Goal: Transaction & Acquisition: Purchase product/service

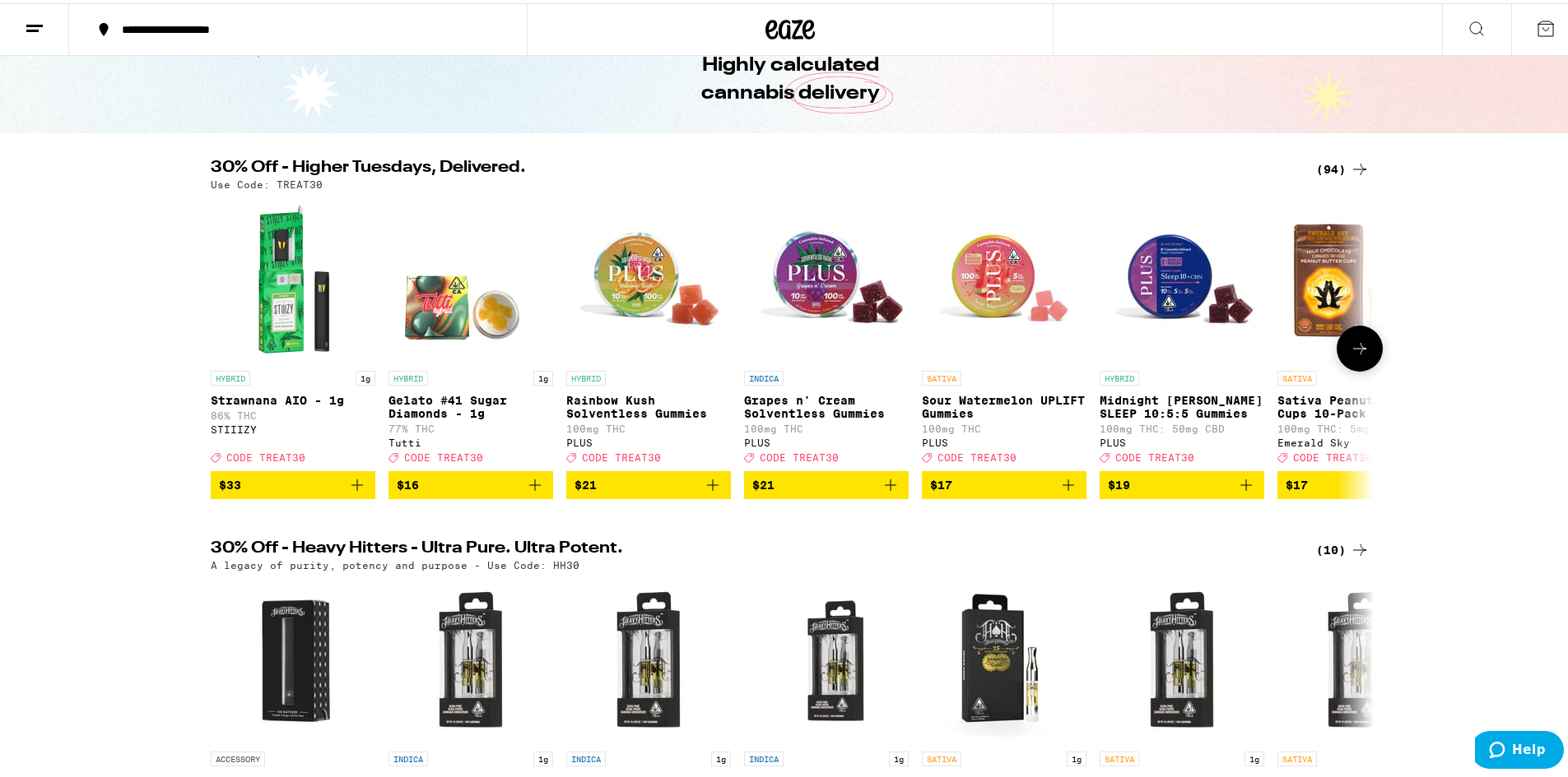
click at [352, 492] on icon "Add to bag" at bounding box center [357, 482] width 20 height 20
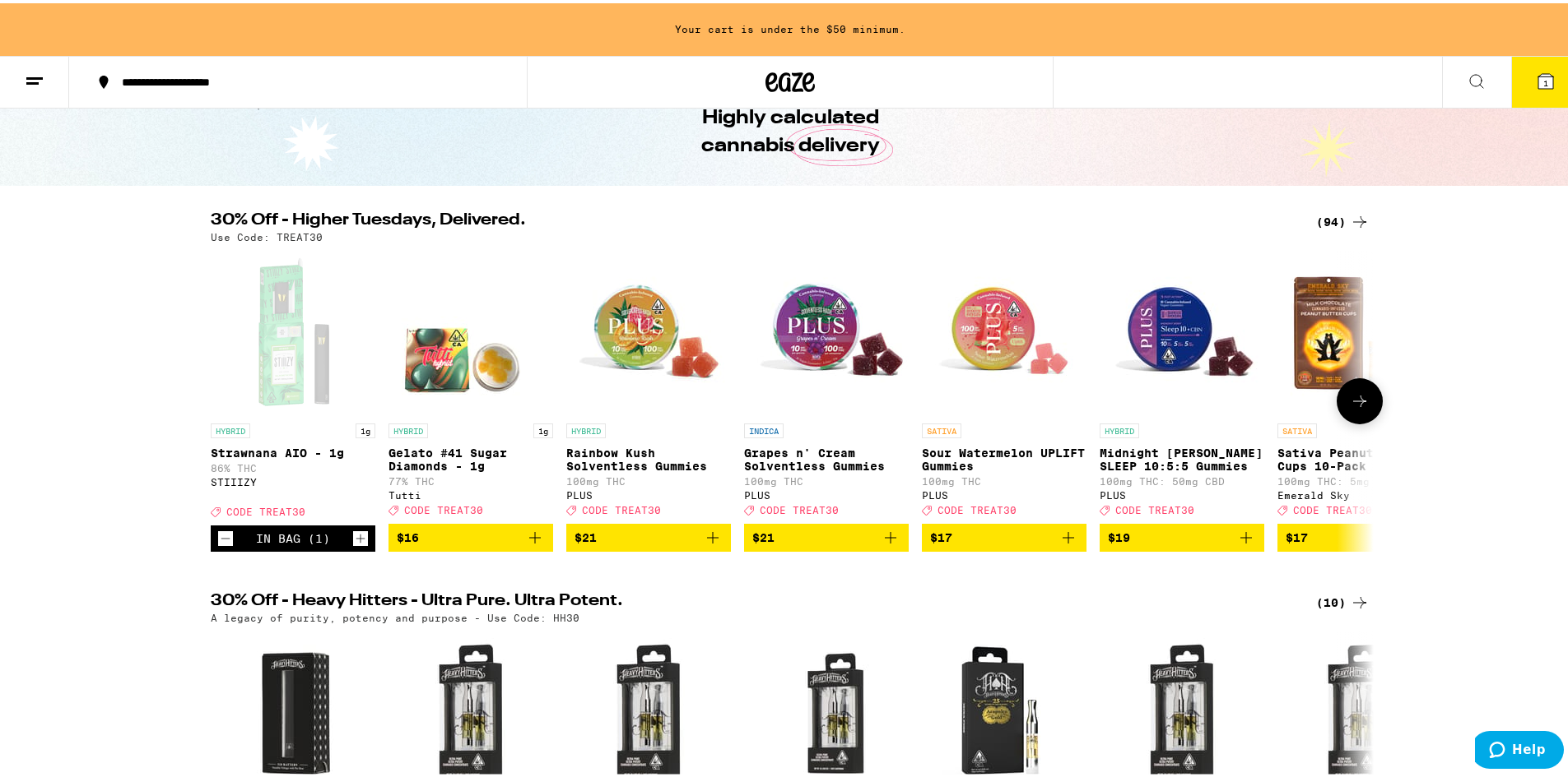
scroll to position [135, 0]
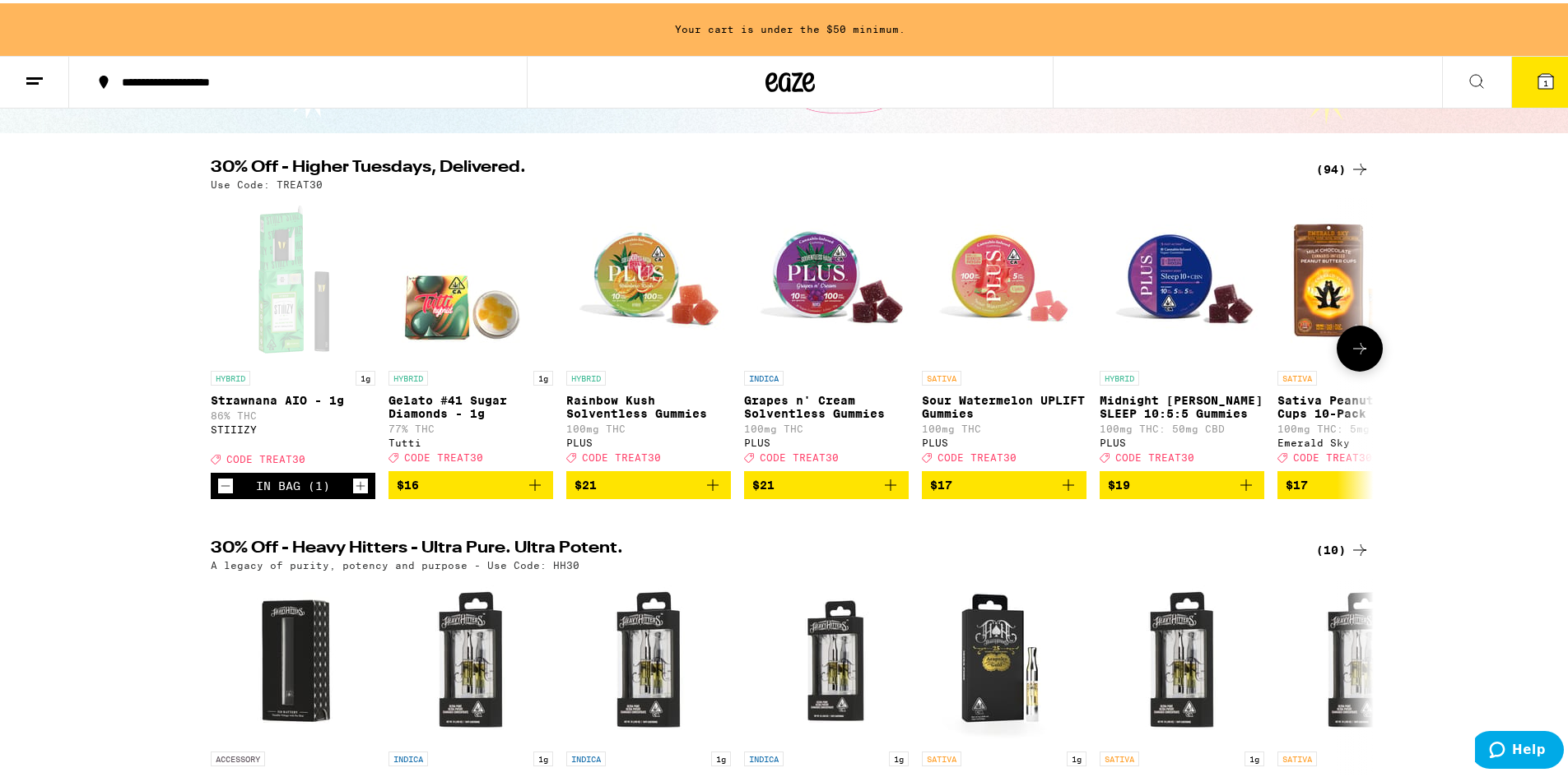
click at [1361, 348] on icon at bounding box center [1359, 345] width 20 height 20
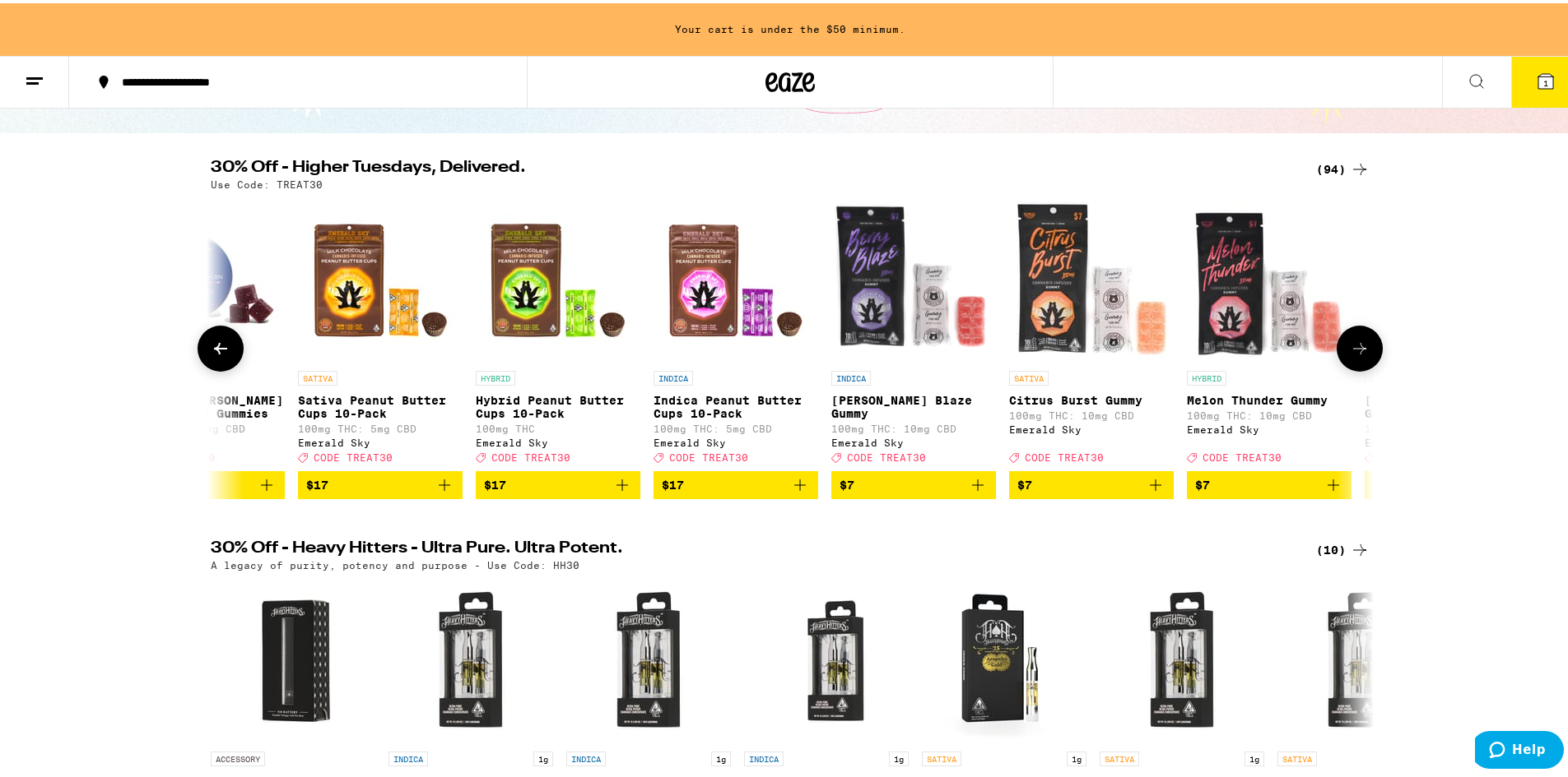
click at [1361, 348] on icon at bounding box center [1359, 345] width 20 height 20
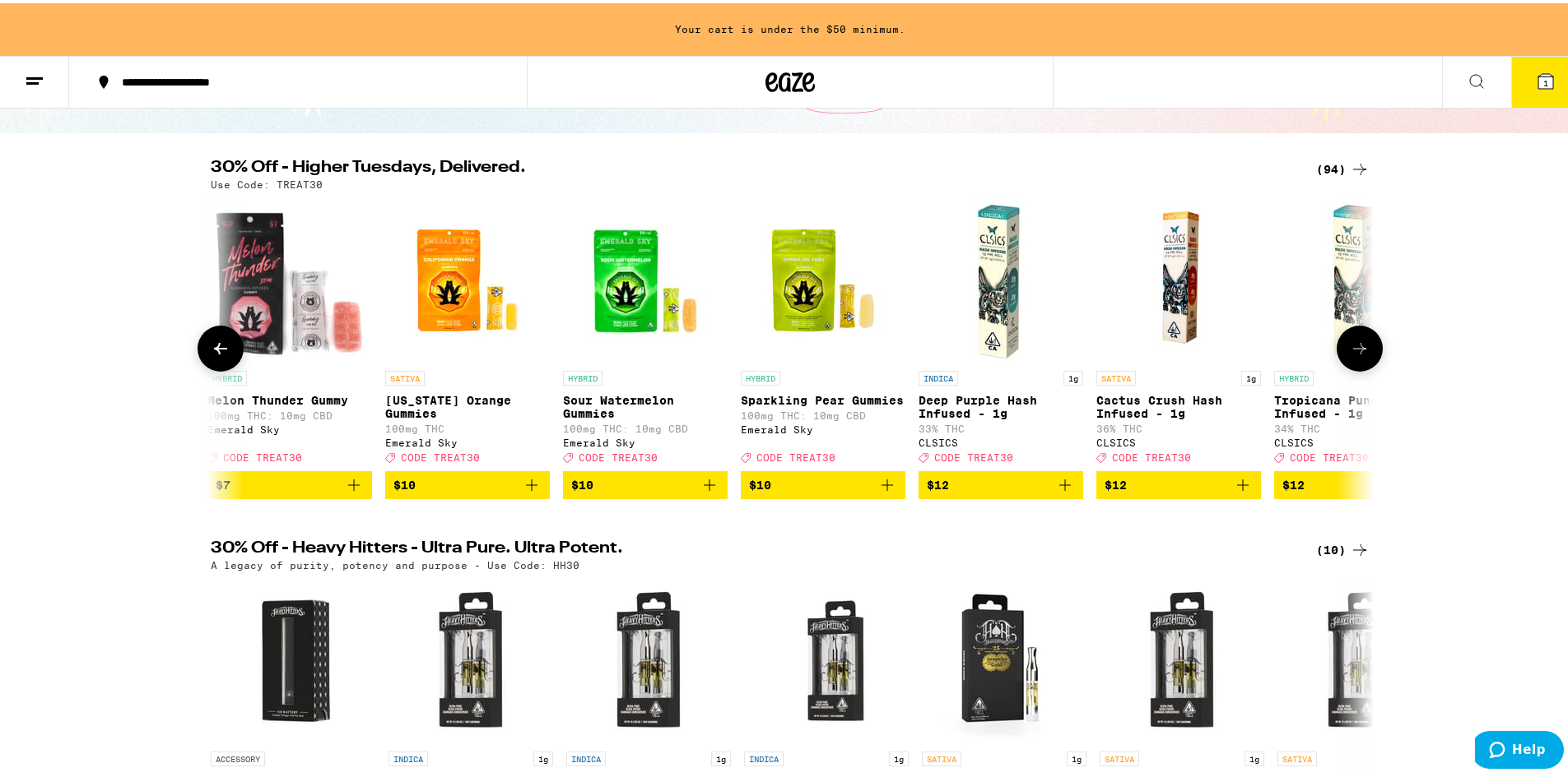
click at [1361, 348] on icon at bounding box center [1359, 345] width 20 height 20
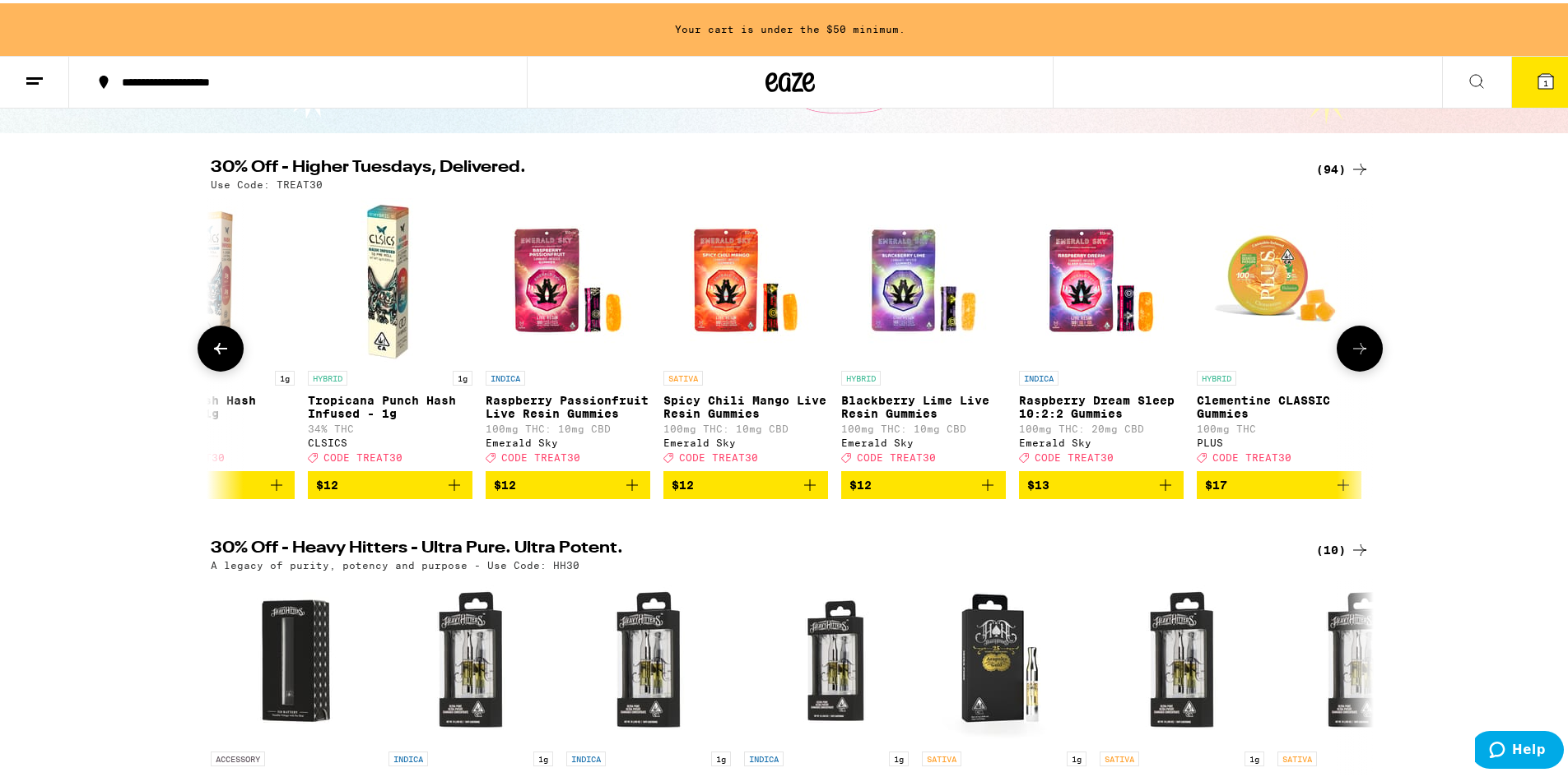
scroll to position [0, 2938]
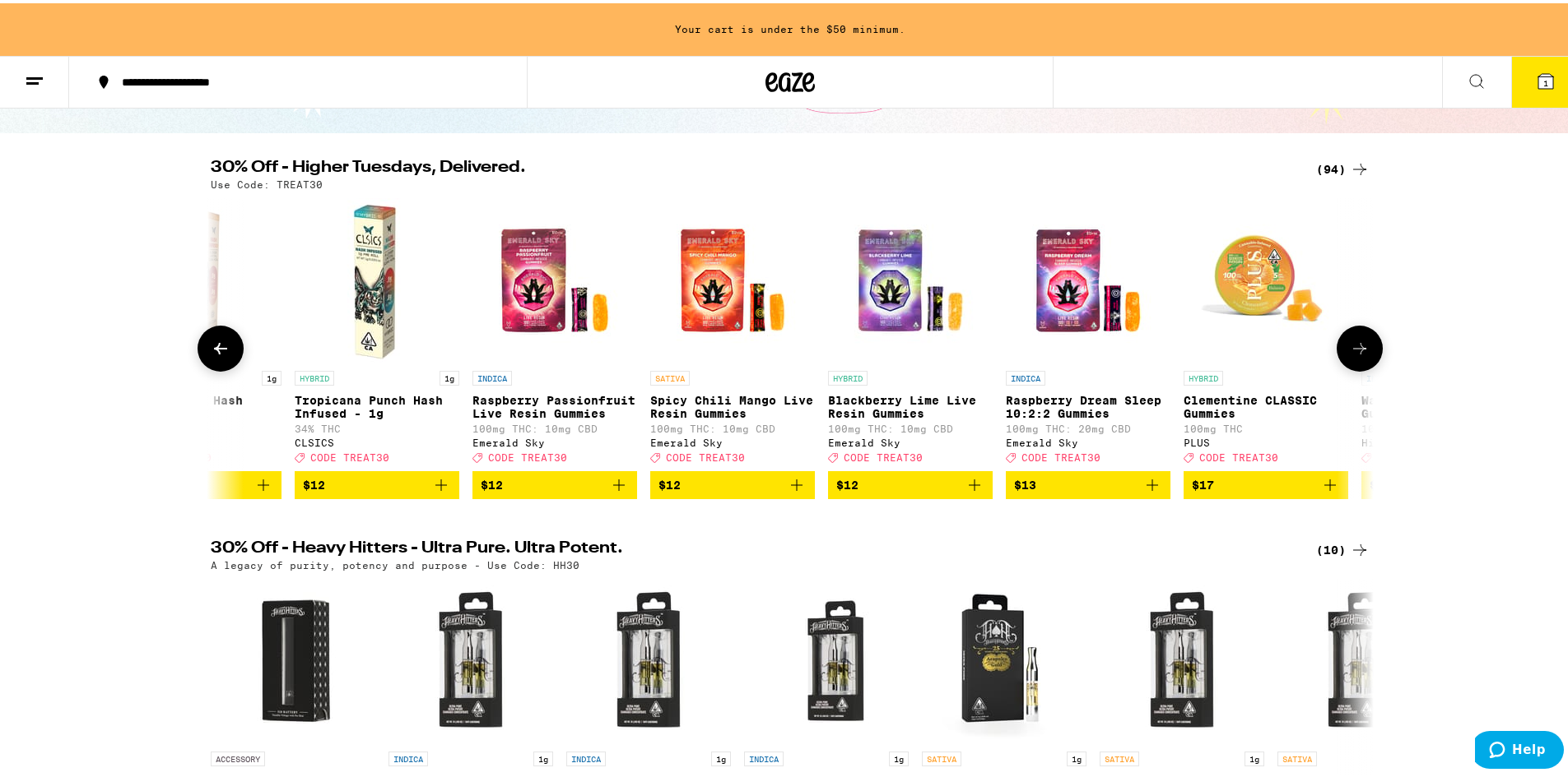
click at [1361, 348] on icon at bounding box center [1359, 345] width 20 height 20
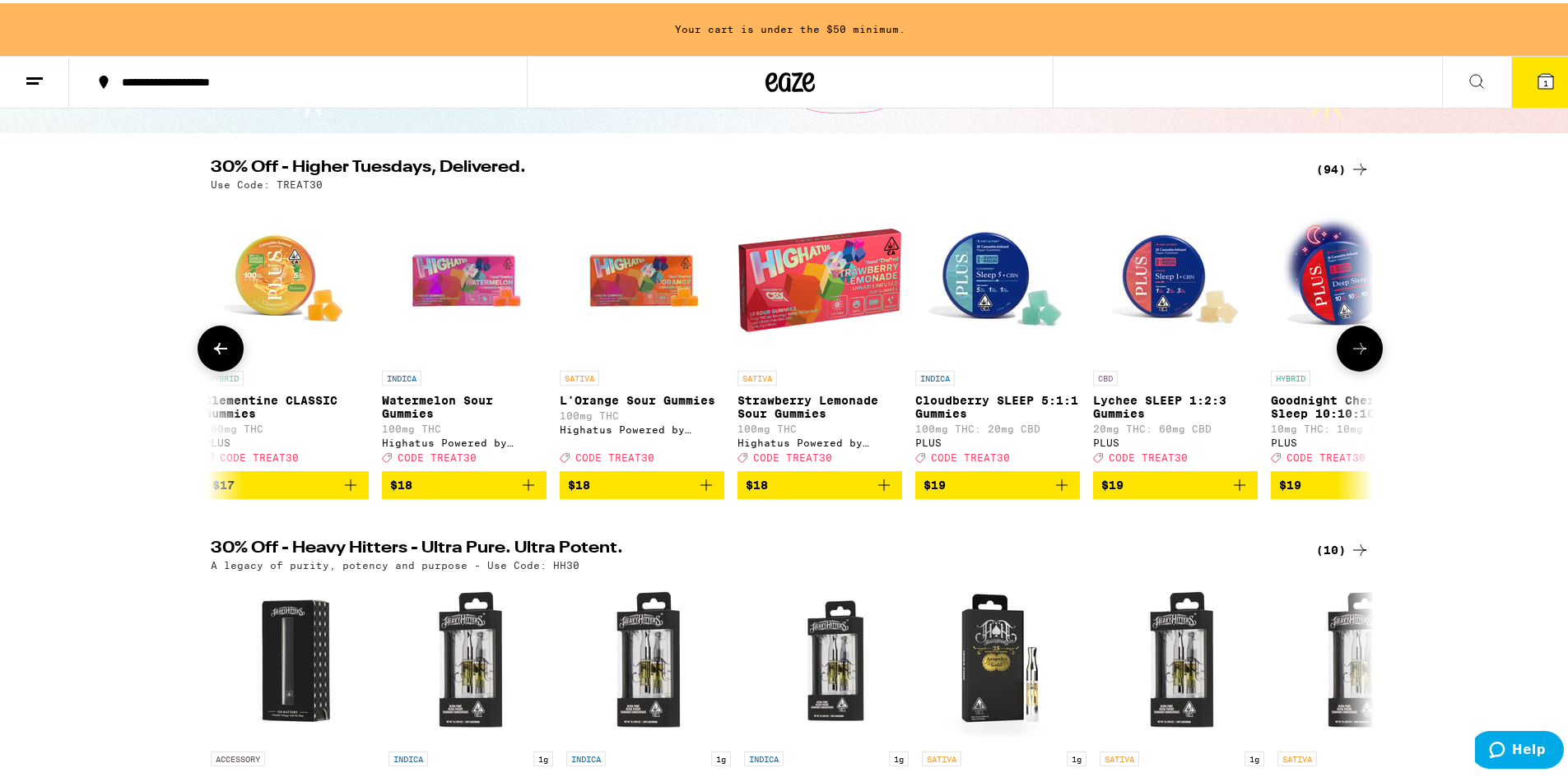
click at [1361, 348] on icon at bounding box center [1359, 345] width 20 height 20
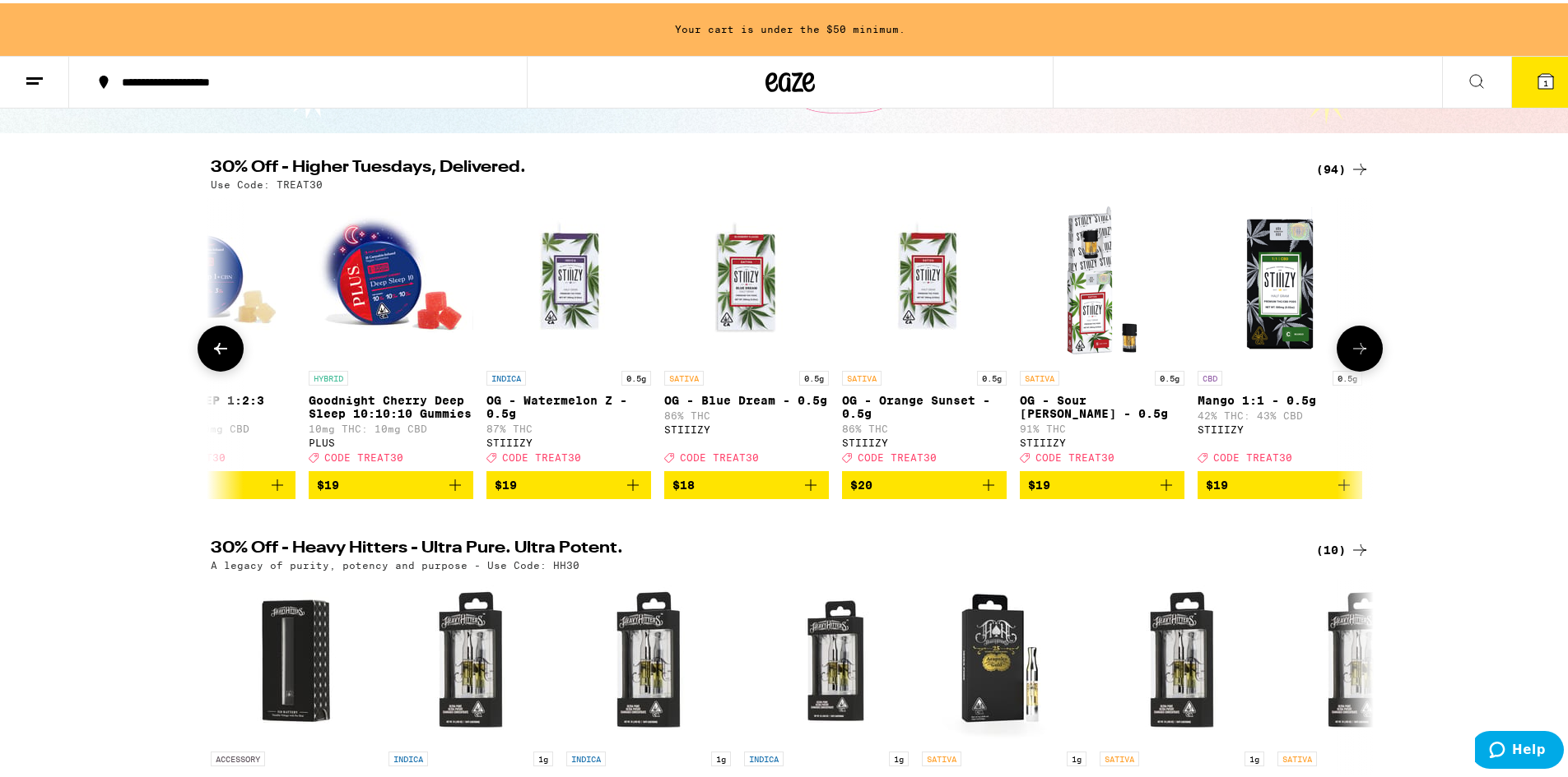
scroll to position [0, 4897]
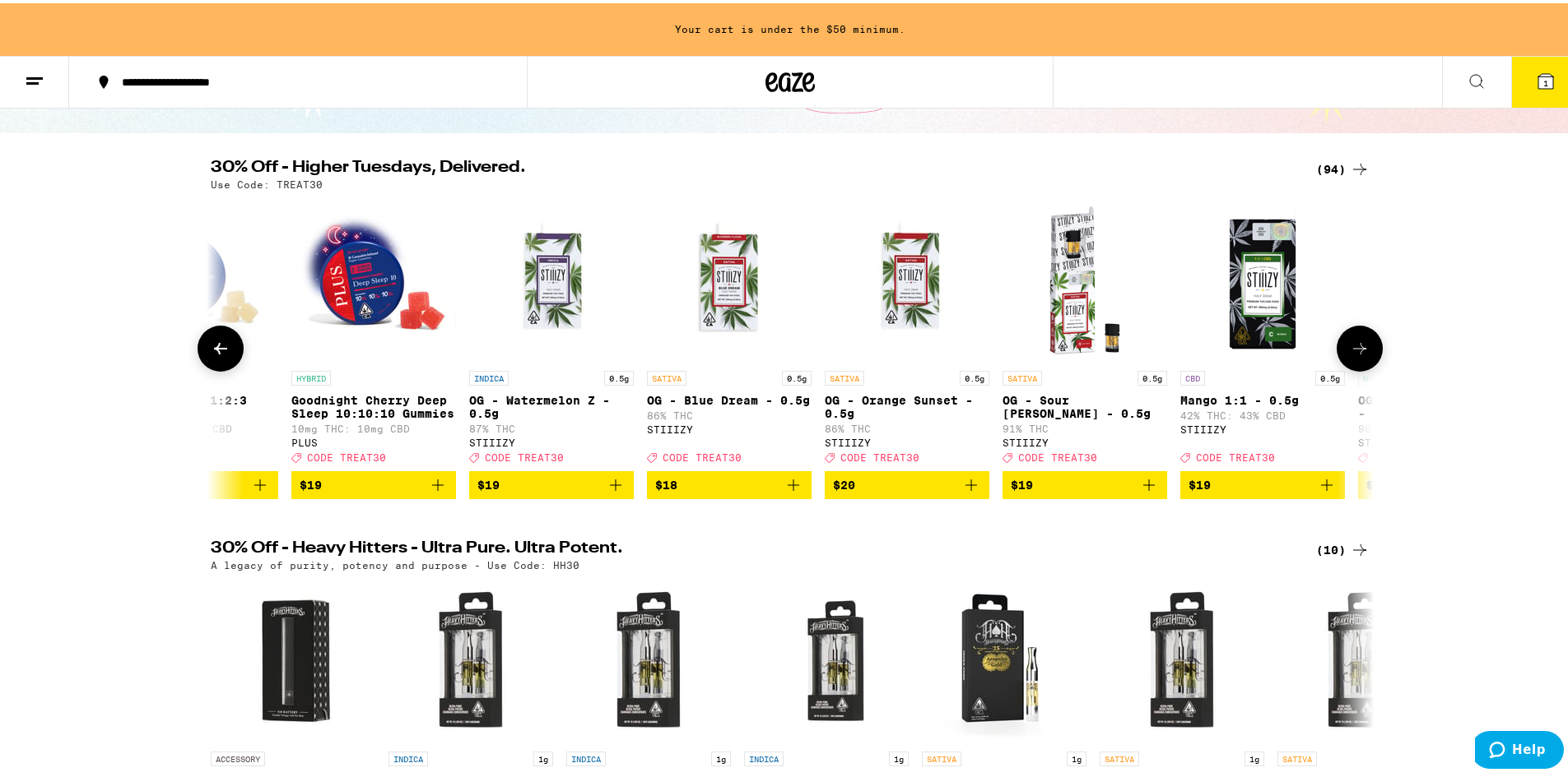
click at [1361, 348] on icon at bounding box center [1359, 345] width 20 height 20
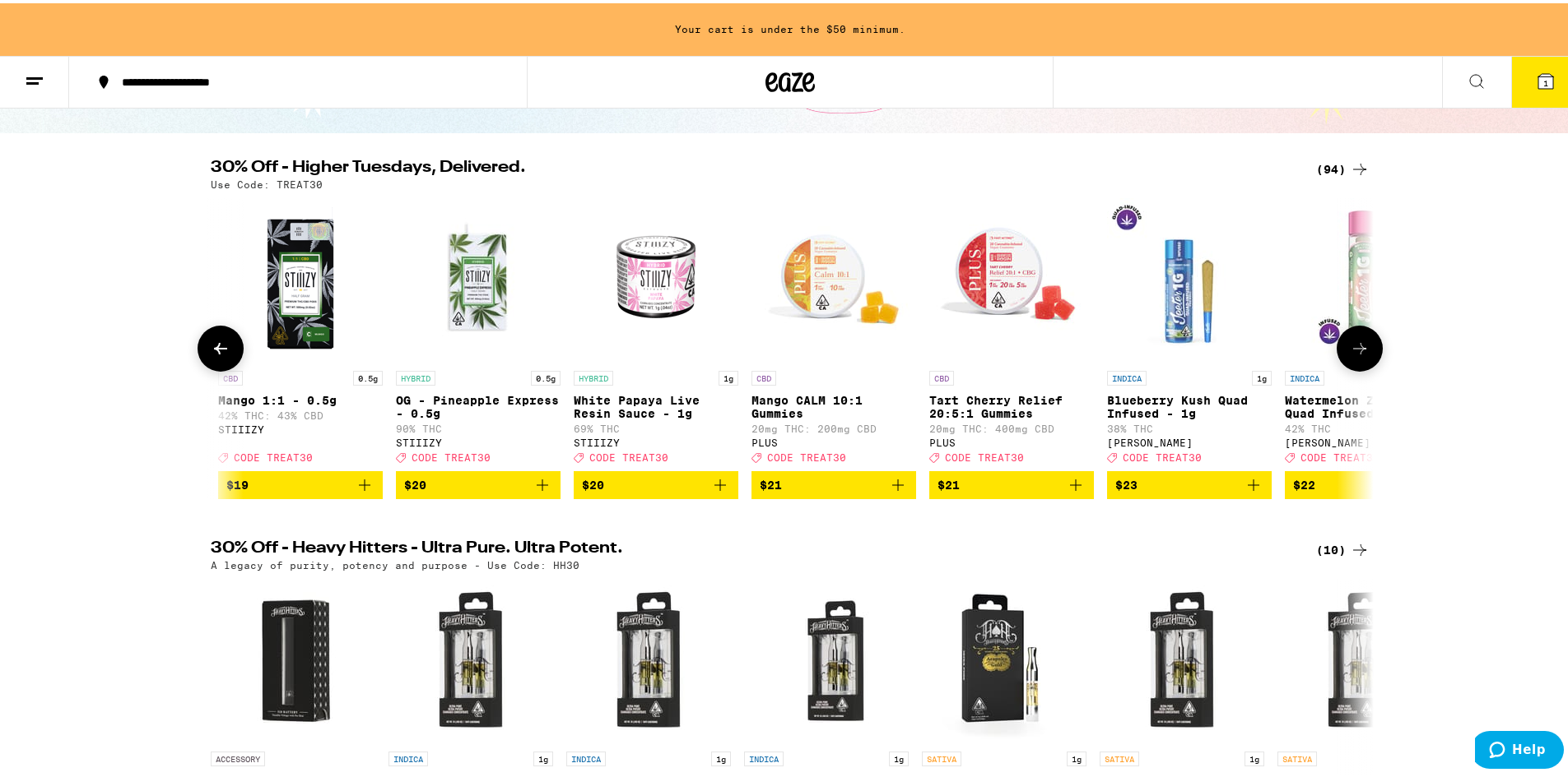
scroll to position [0, 5877]
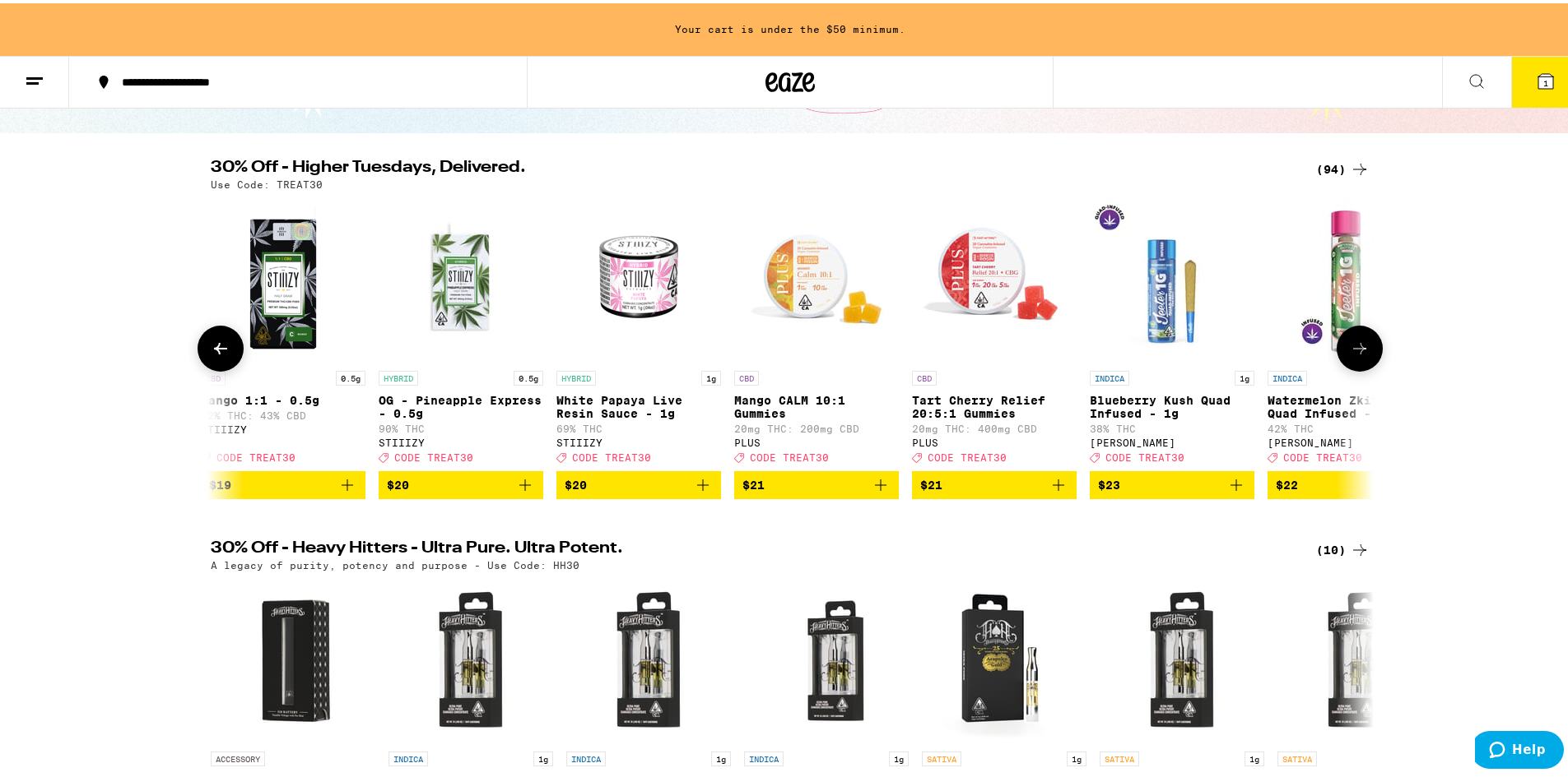
click at [225, 351] on button at bounding box center [220, 345] width 46 height 46
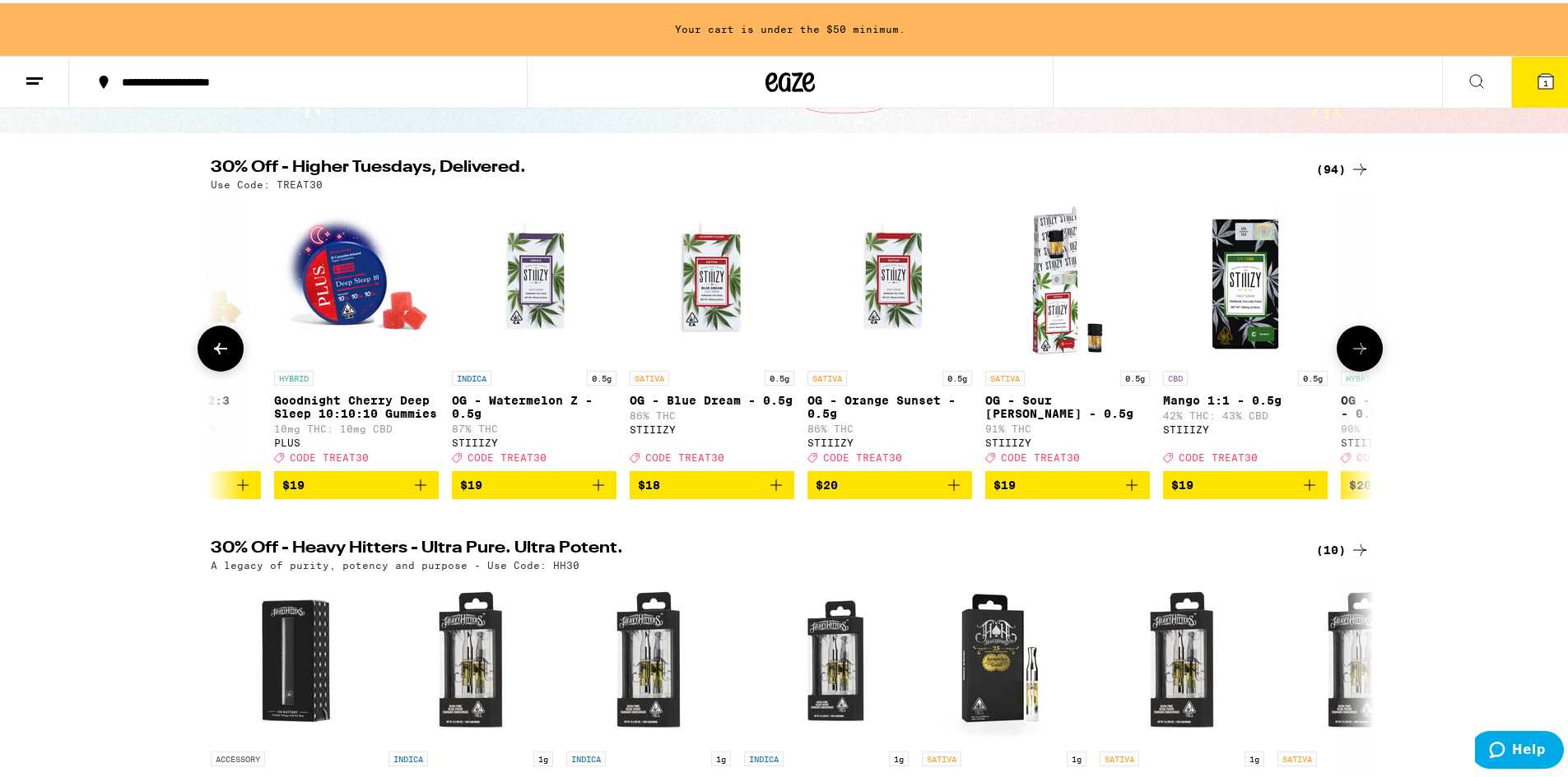
scroll to position [0, 4897]
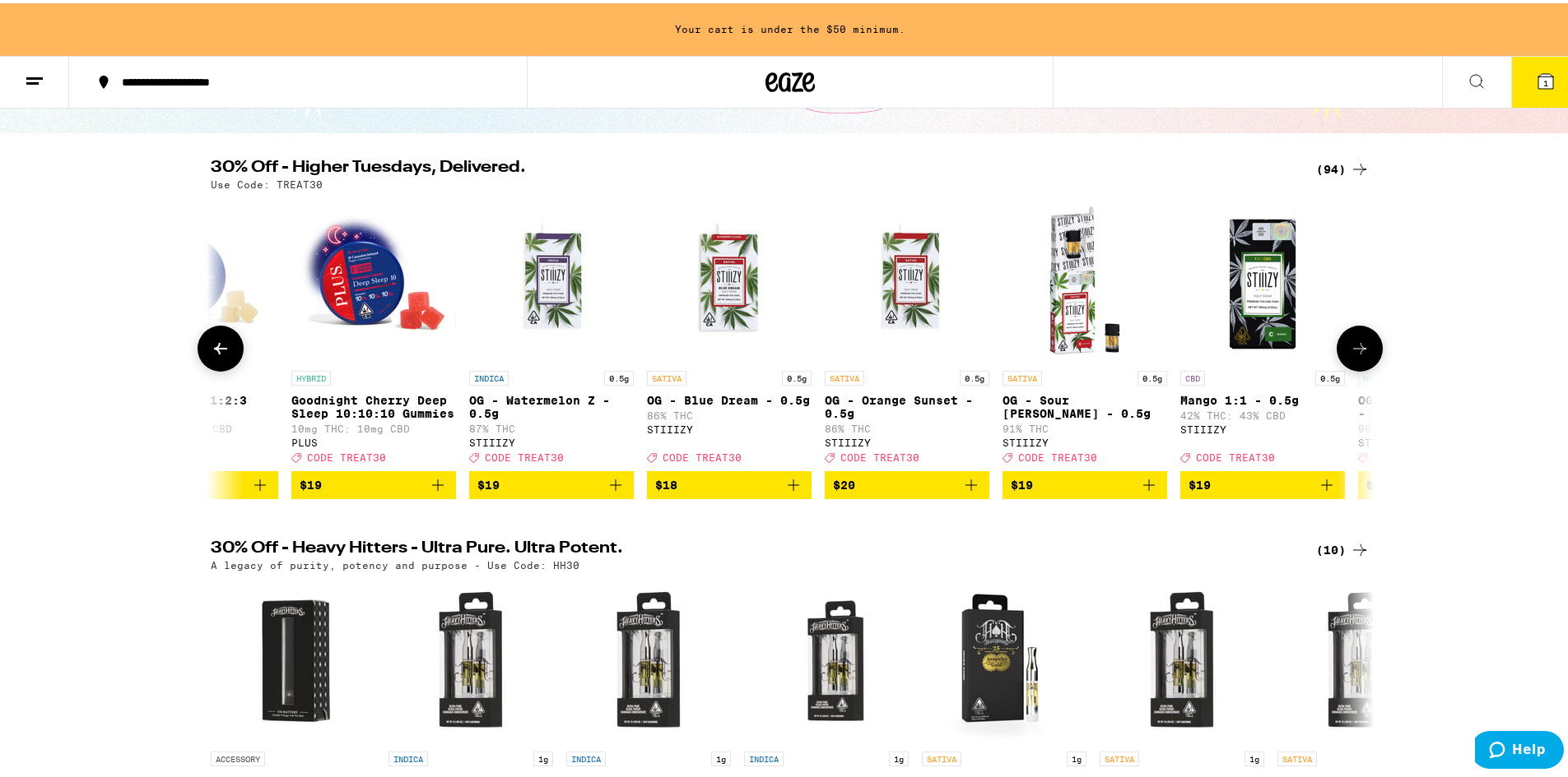
click at [1355, 355] on icon at bounding box center [1359, 345] width 20 height 20
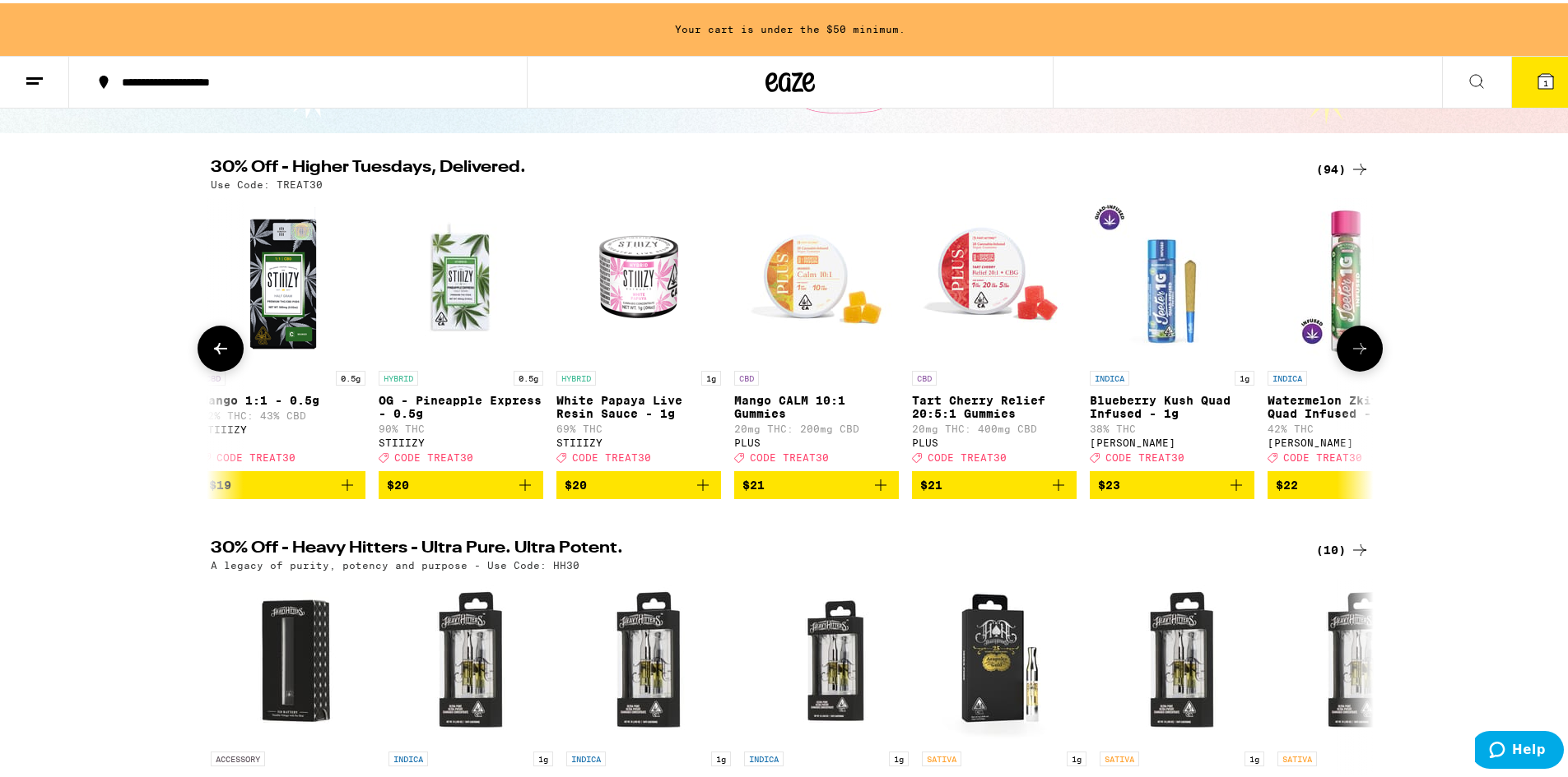
click at [1349, 355] on icon at bounding box center [1359, 345] width 20 height 20
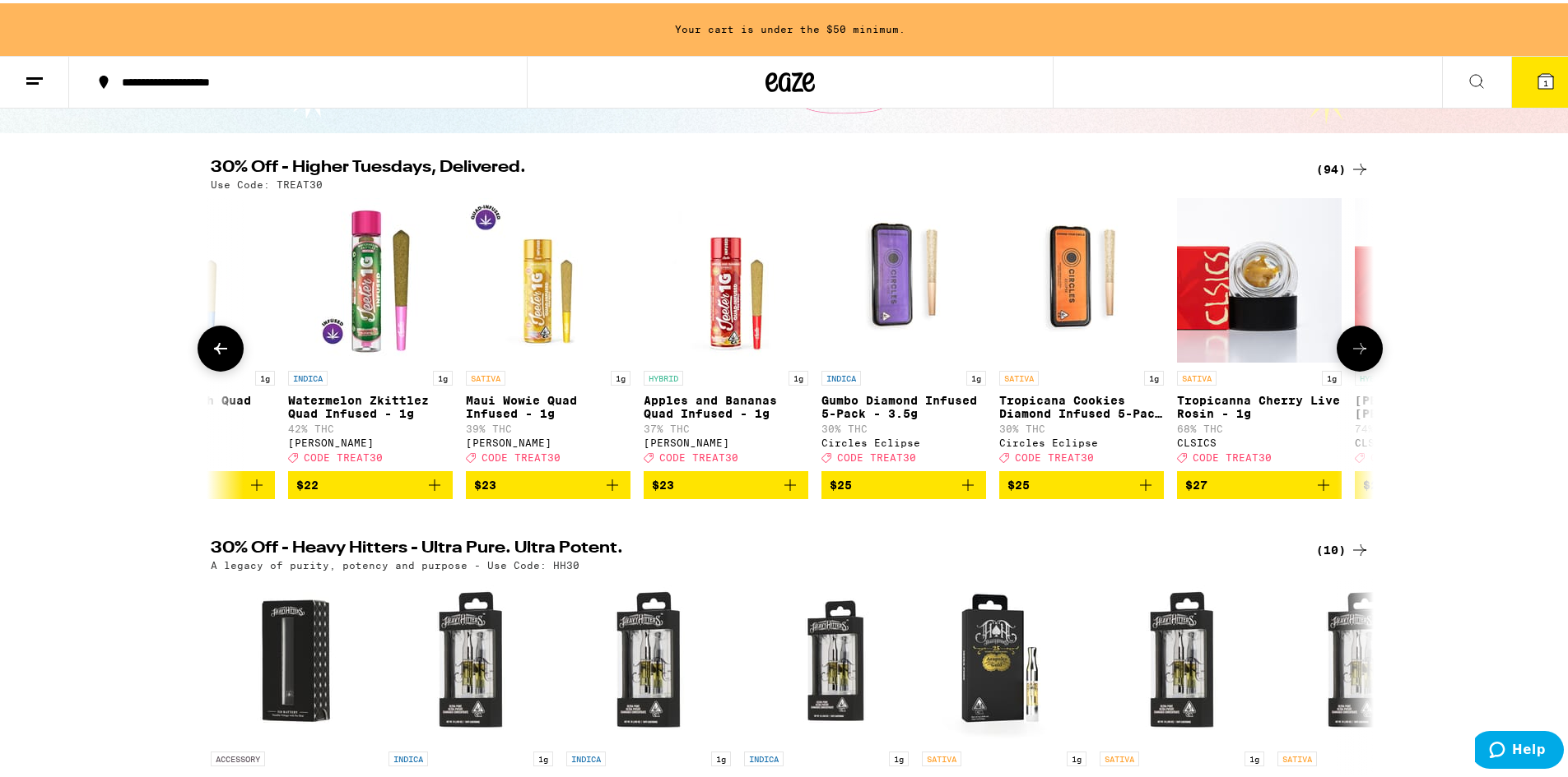
click at [1349, 355] on icon at bounding box center [1359, 345] width 20 height 20
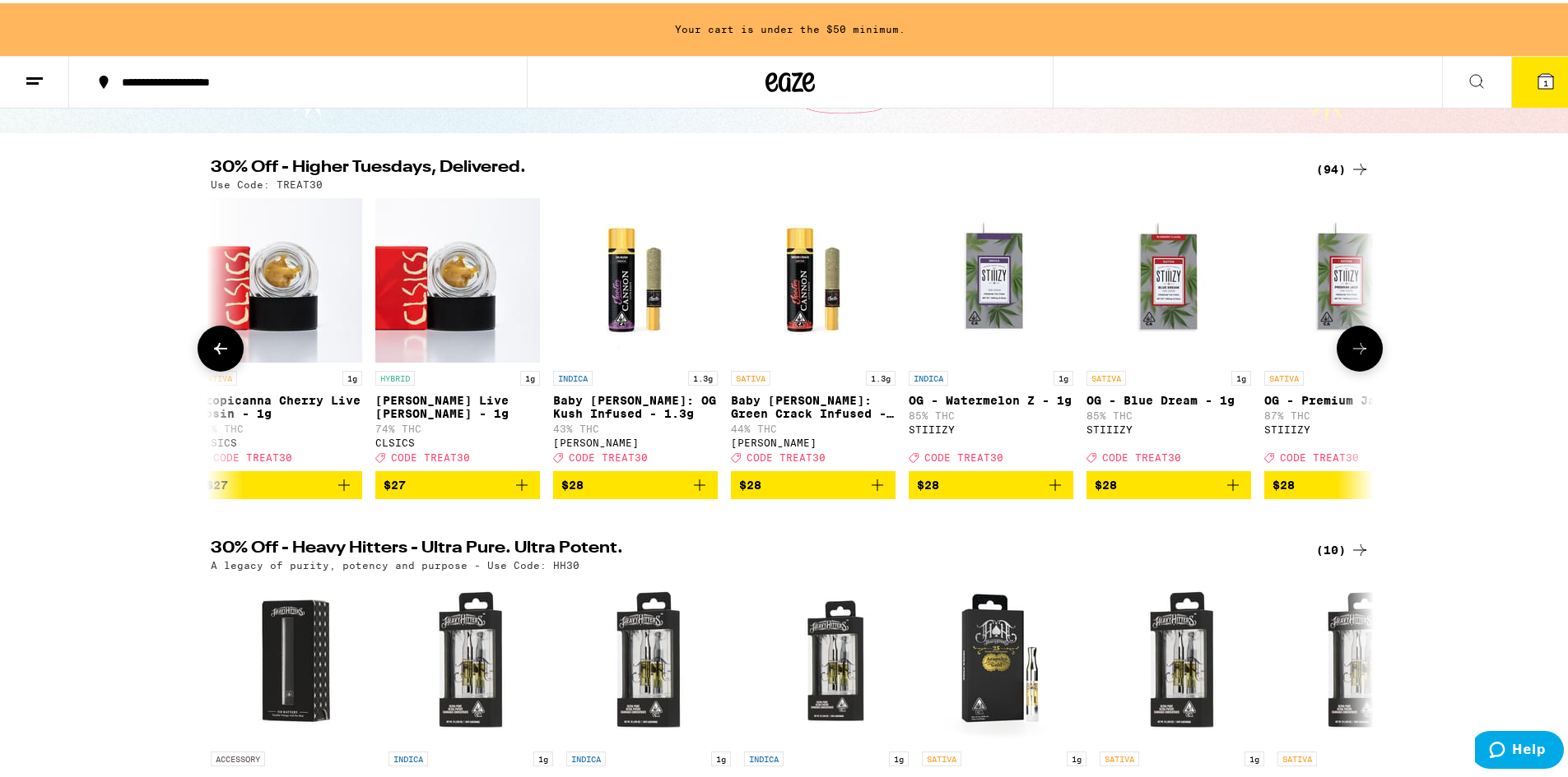
click at [1349, 355] on icon at bounding box center [1359, 345] width 20 height 20
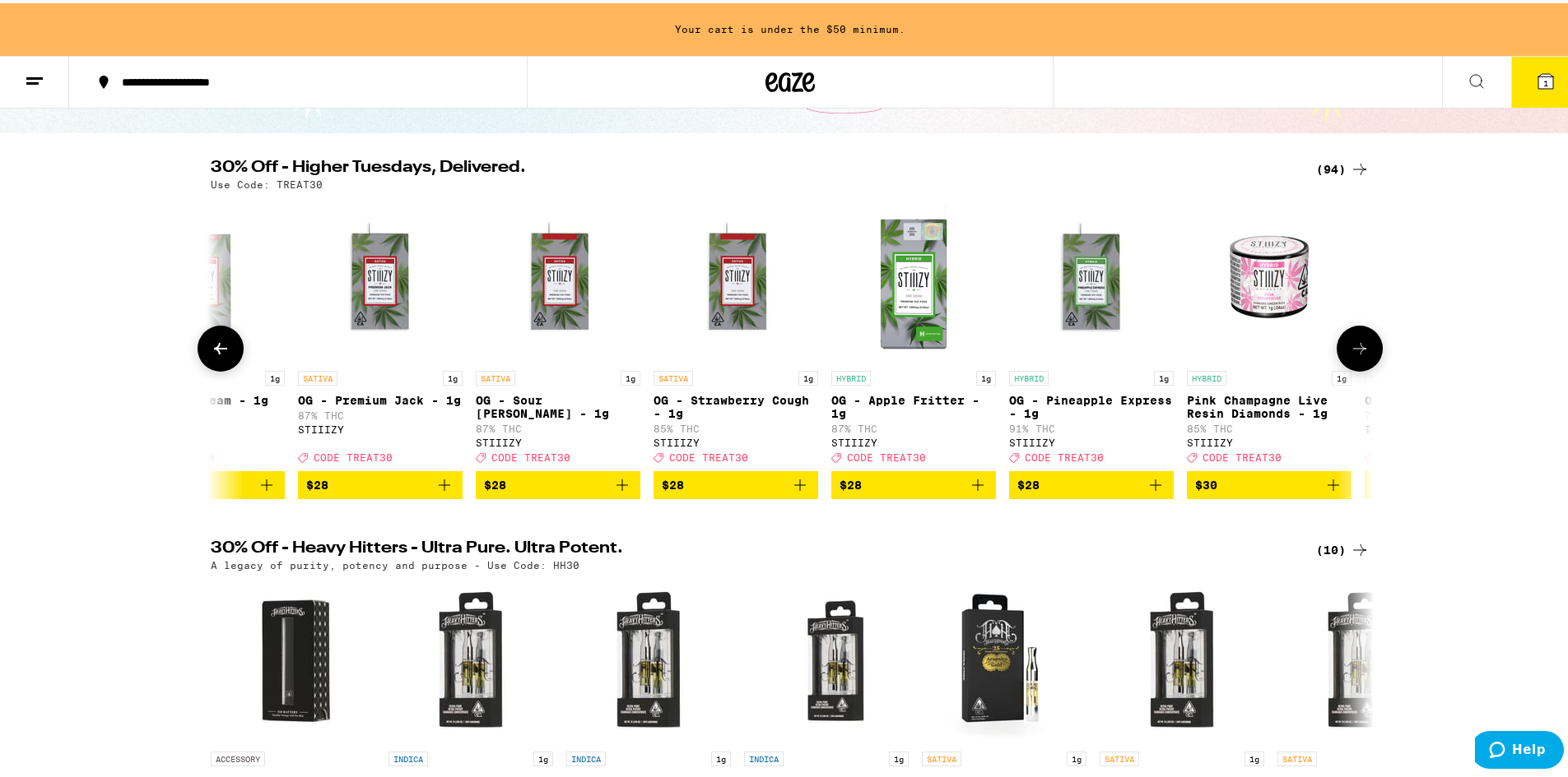
scroll to position [0, 8814]
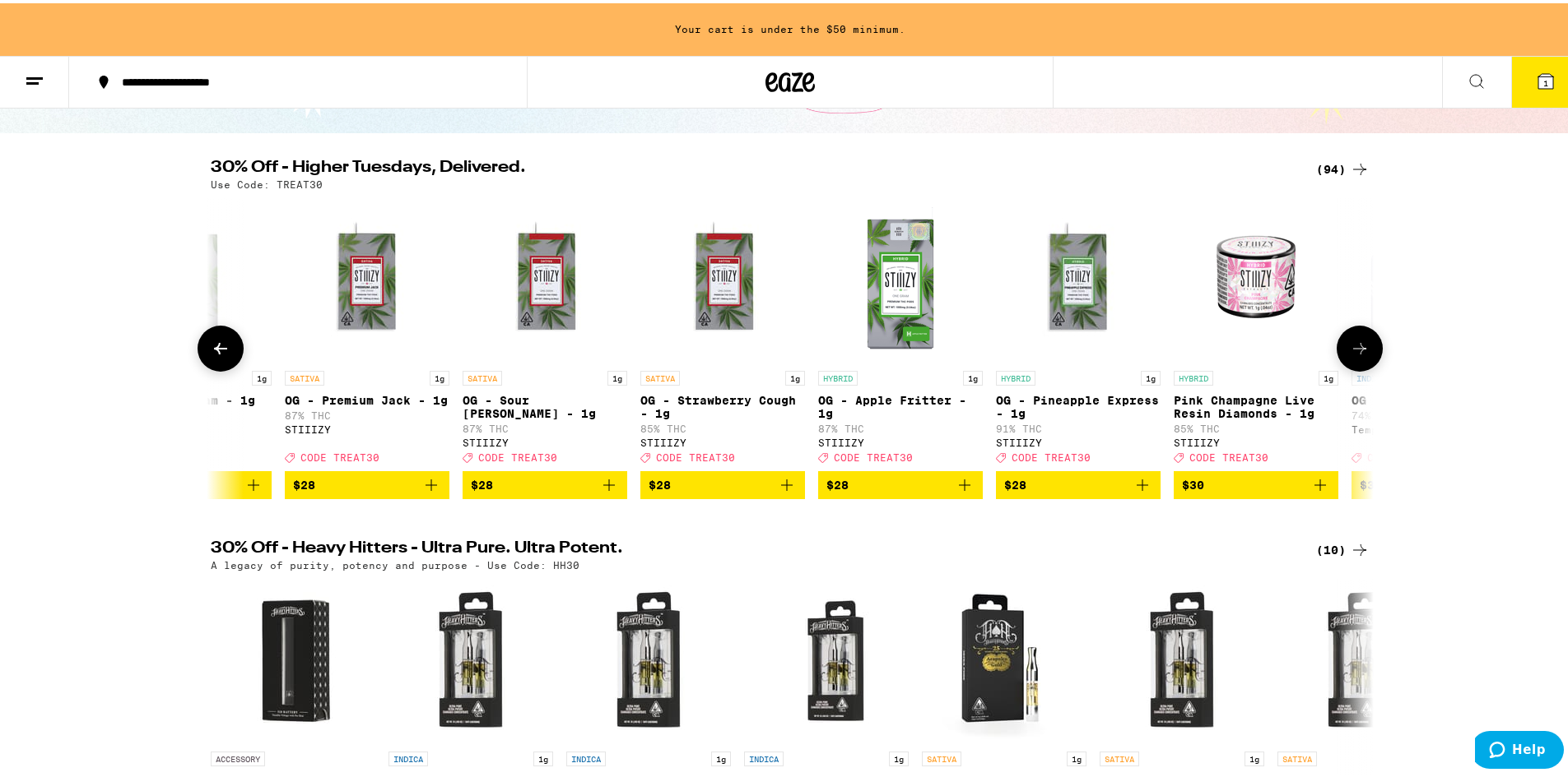
click at [1349, 355] on icon at bounding box center [1359, 345] width 20 height 20
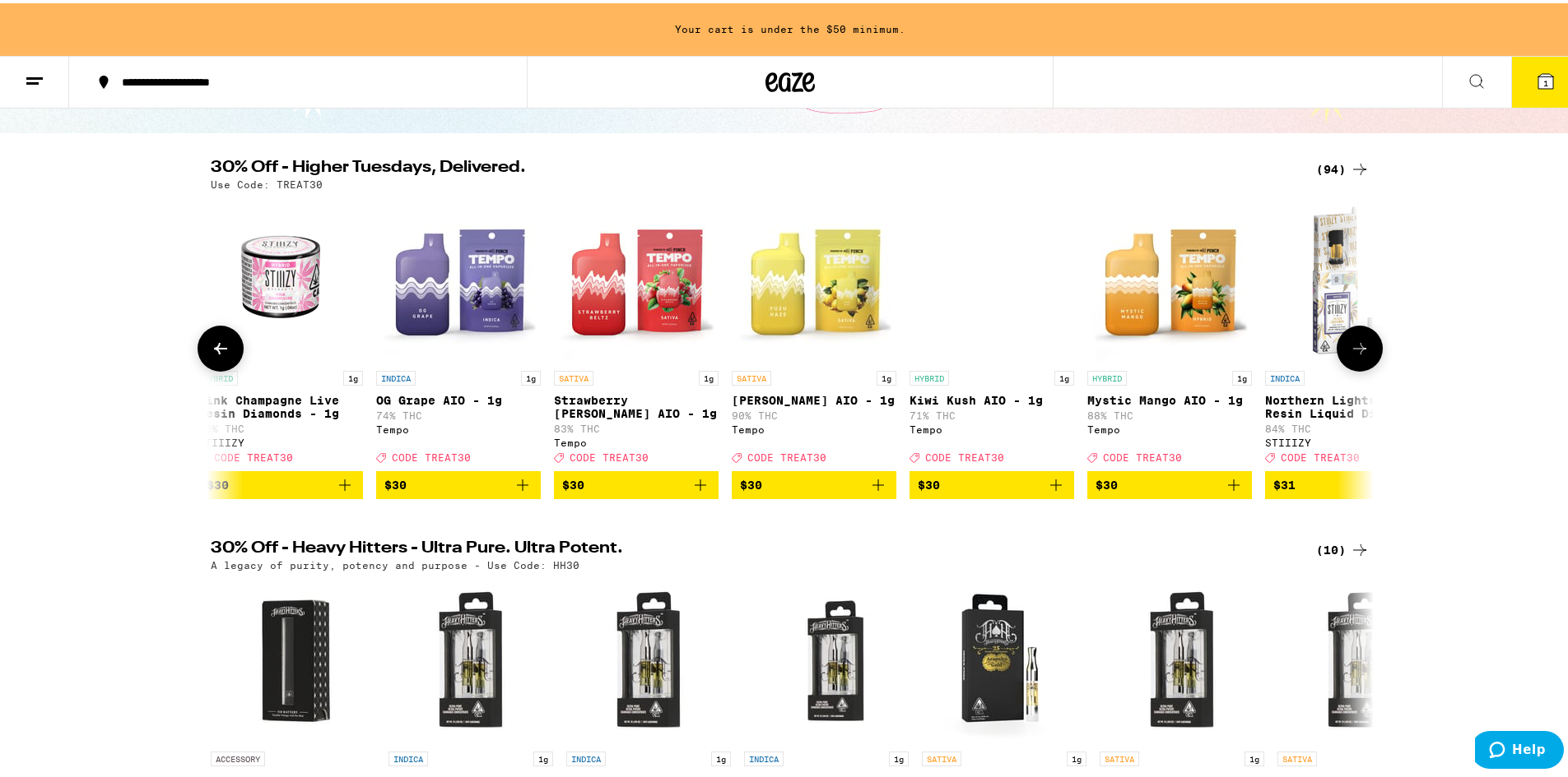
scroll to position [0, 9794]
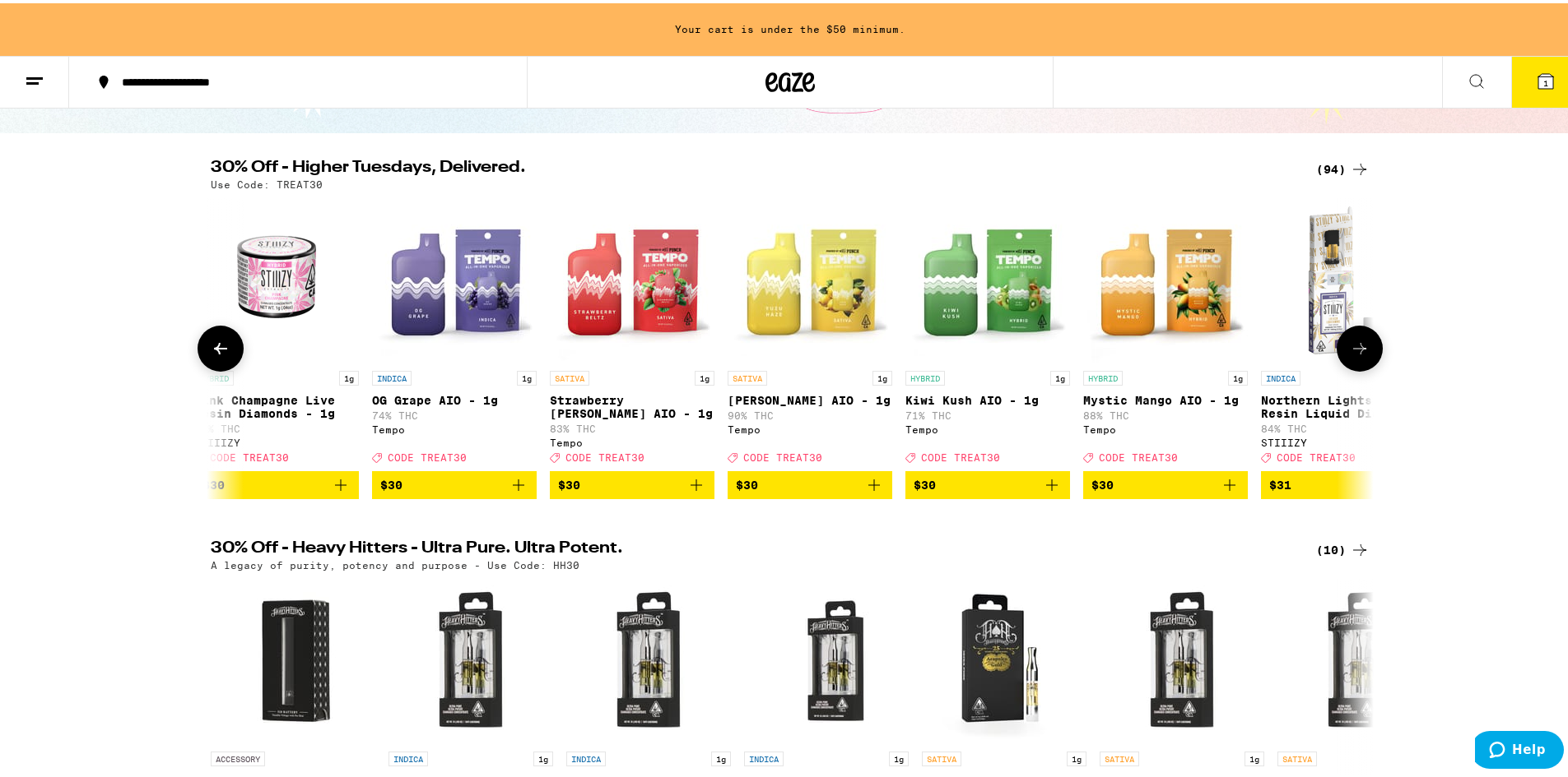
click at [1349, 355] on icon at bounding box center [1359, 345] width 20 height 20
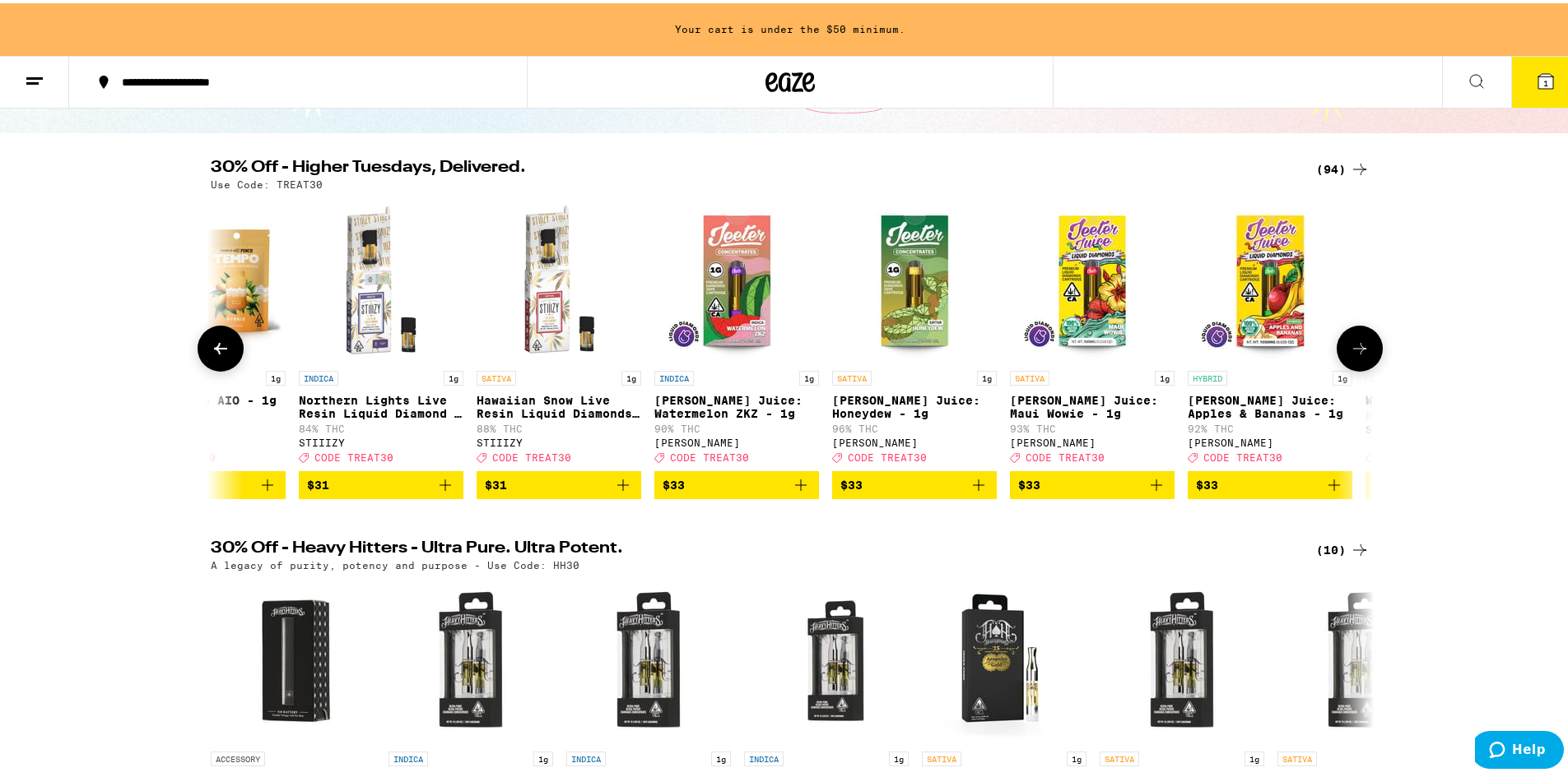
scroll to position [0, 10773]
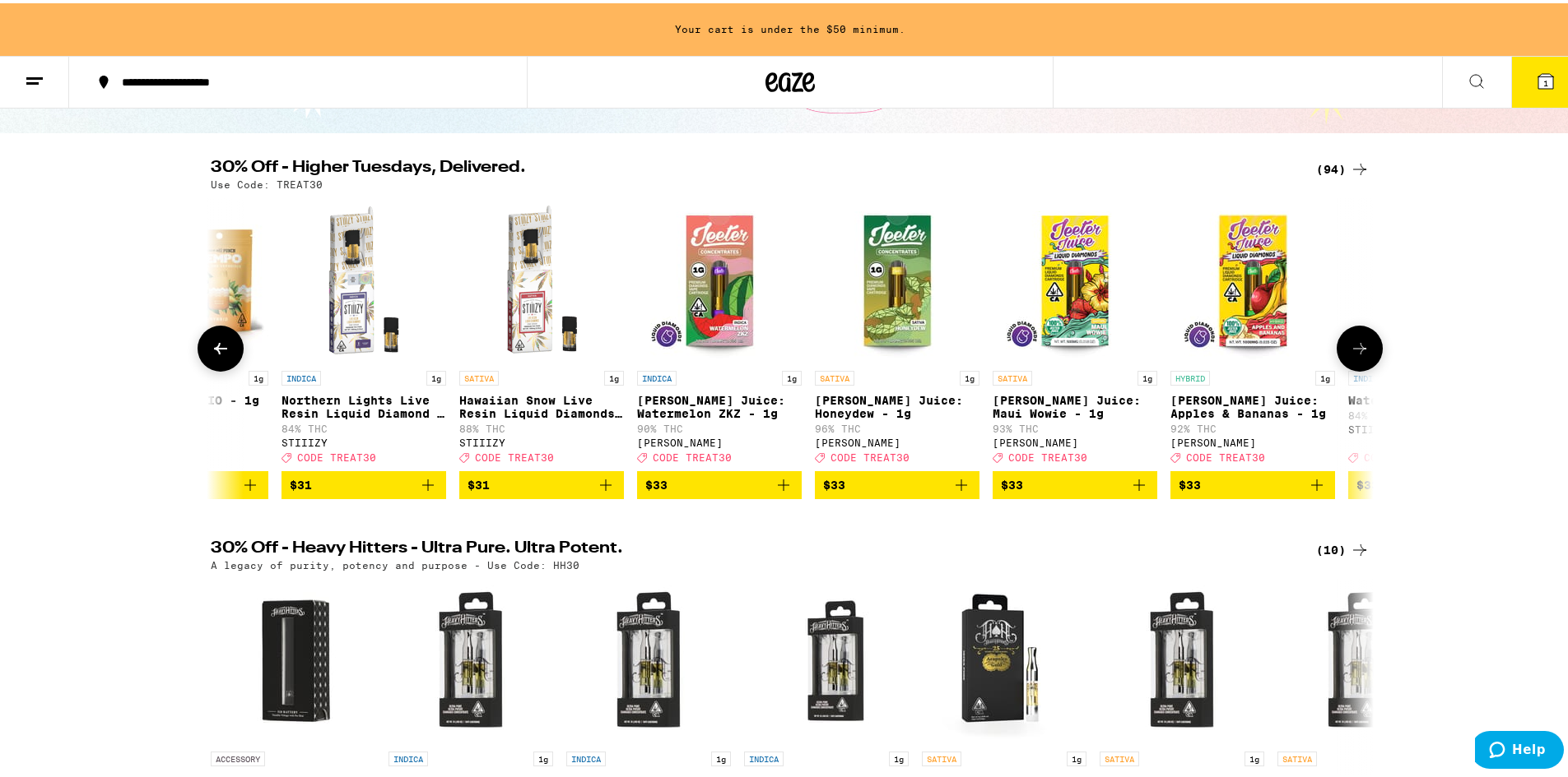
drag, startPoint x: 958, startPoint y: 496, endPoint x: 1404, endPoint y: 431, distance: 450.7
click at [958, 492] on icon "Add to bag" at bounding box center [961, 482] width 20 height 20
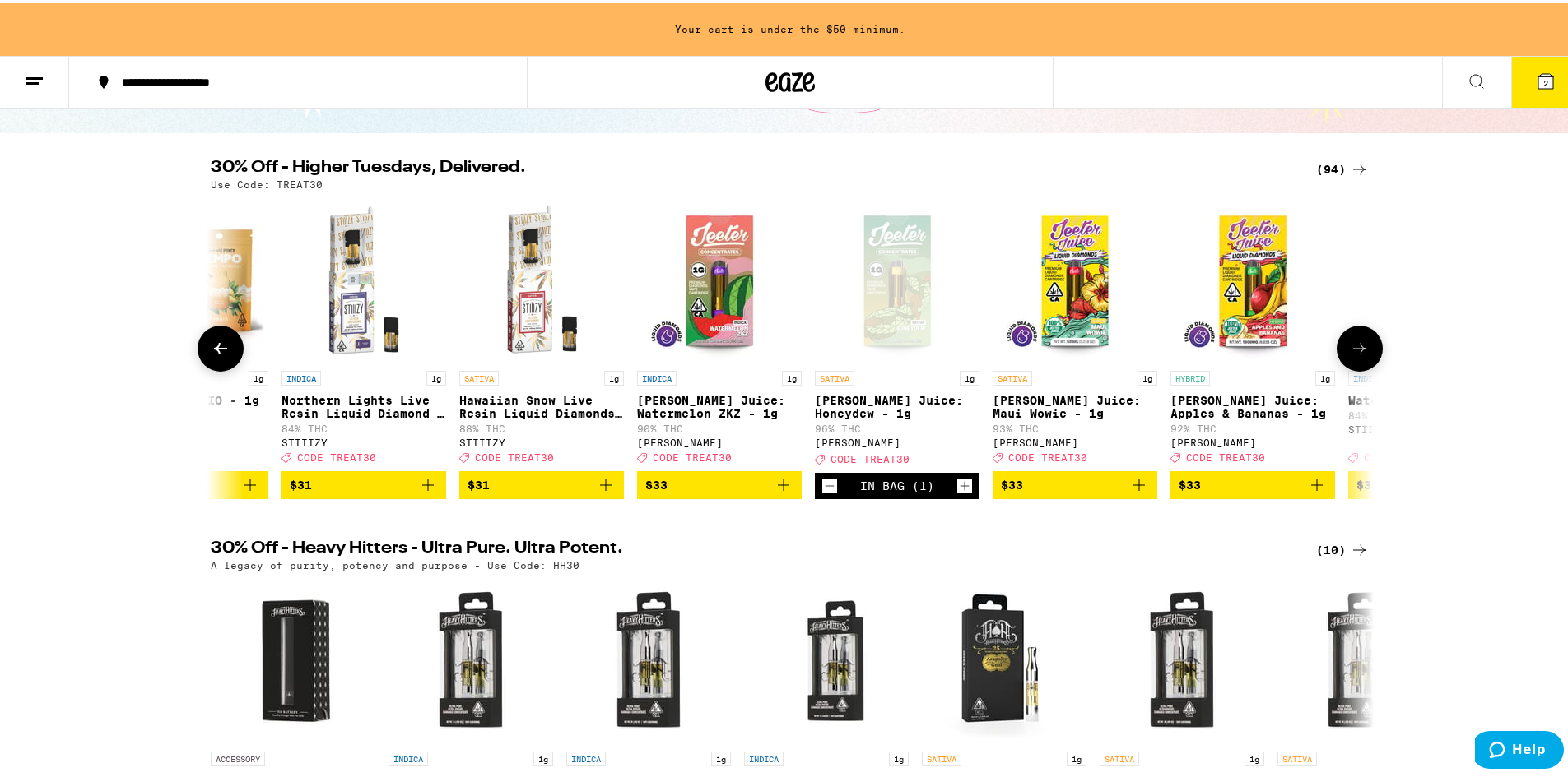
scroll to position [82, 0]
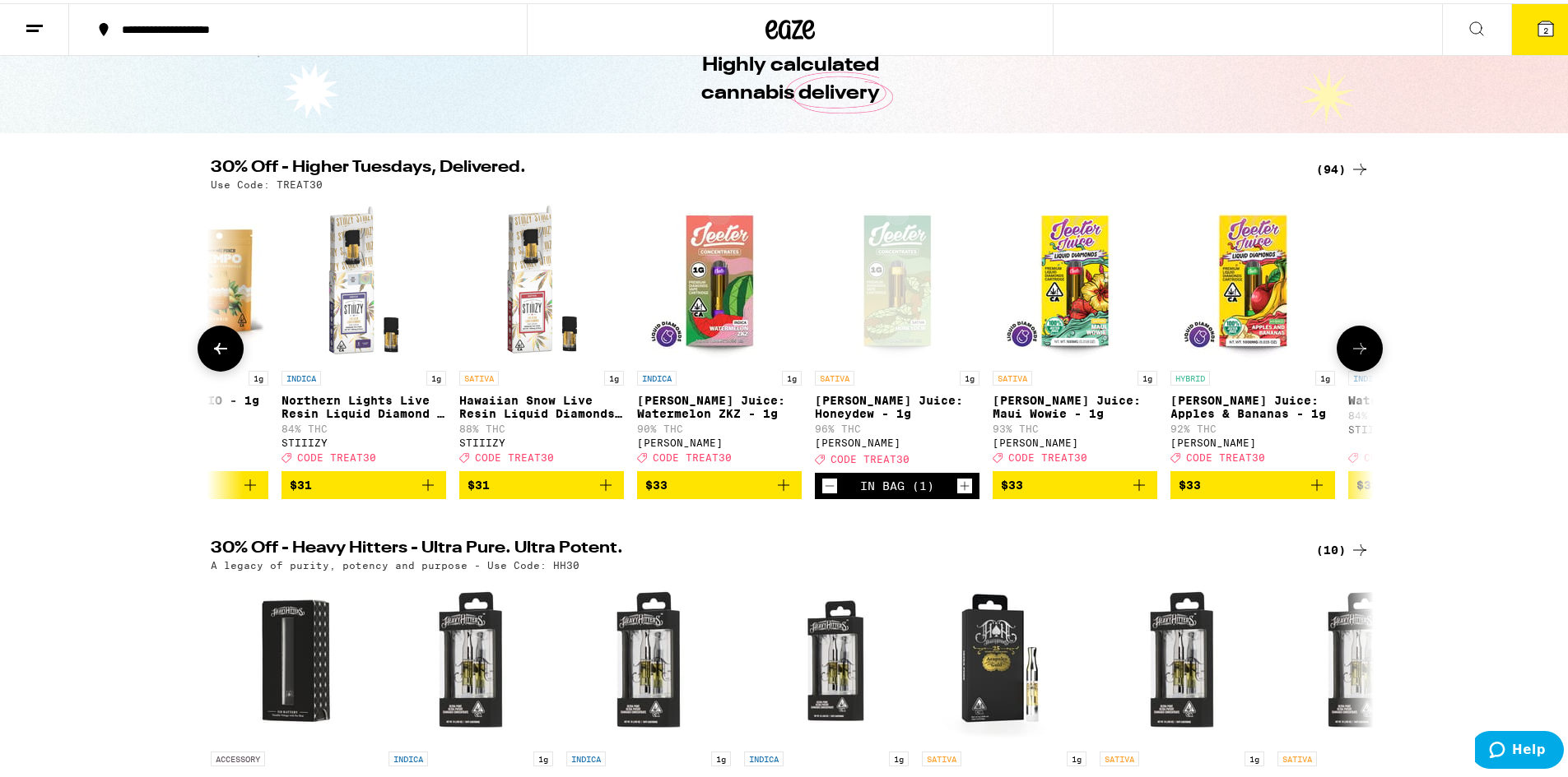
click at [1361, 355] on icon at bounding box center [1359, 345] width 20 height 20
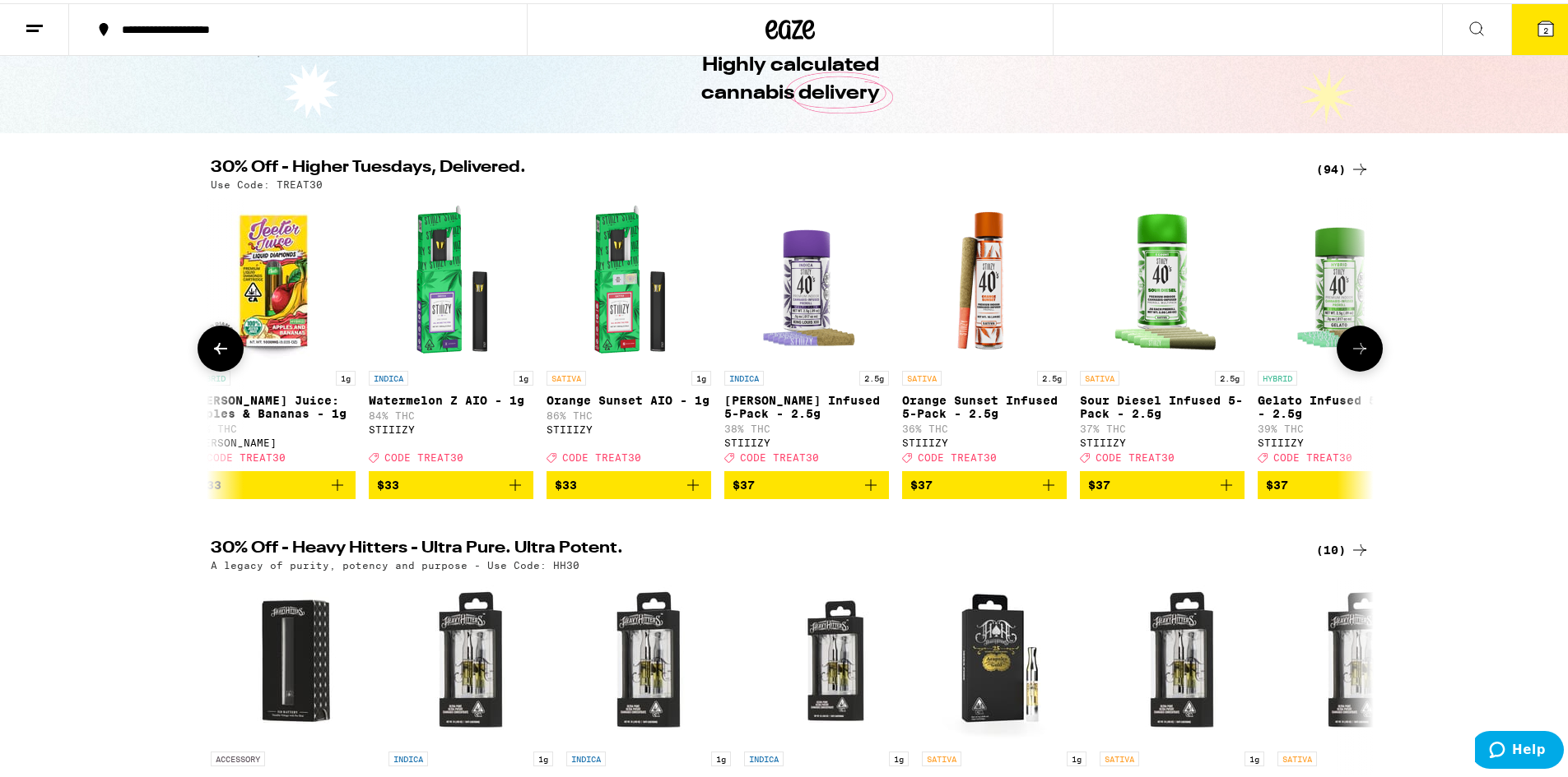
click at [1361, 355] on icon at bounding box center [1359, 345] width 20 height 20
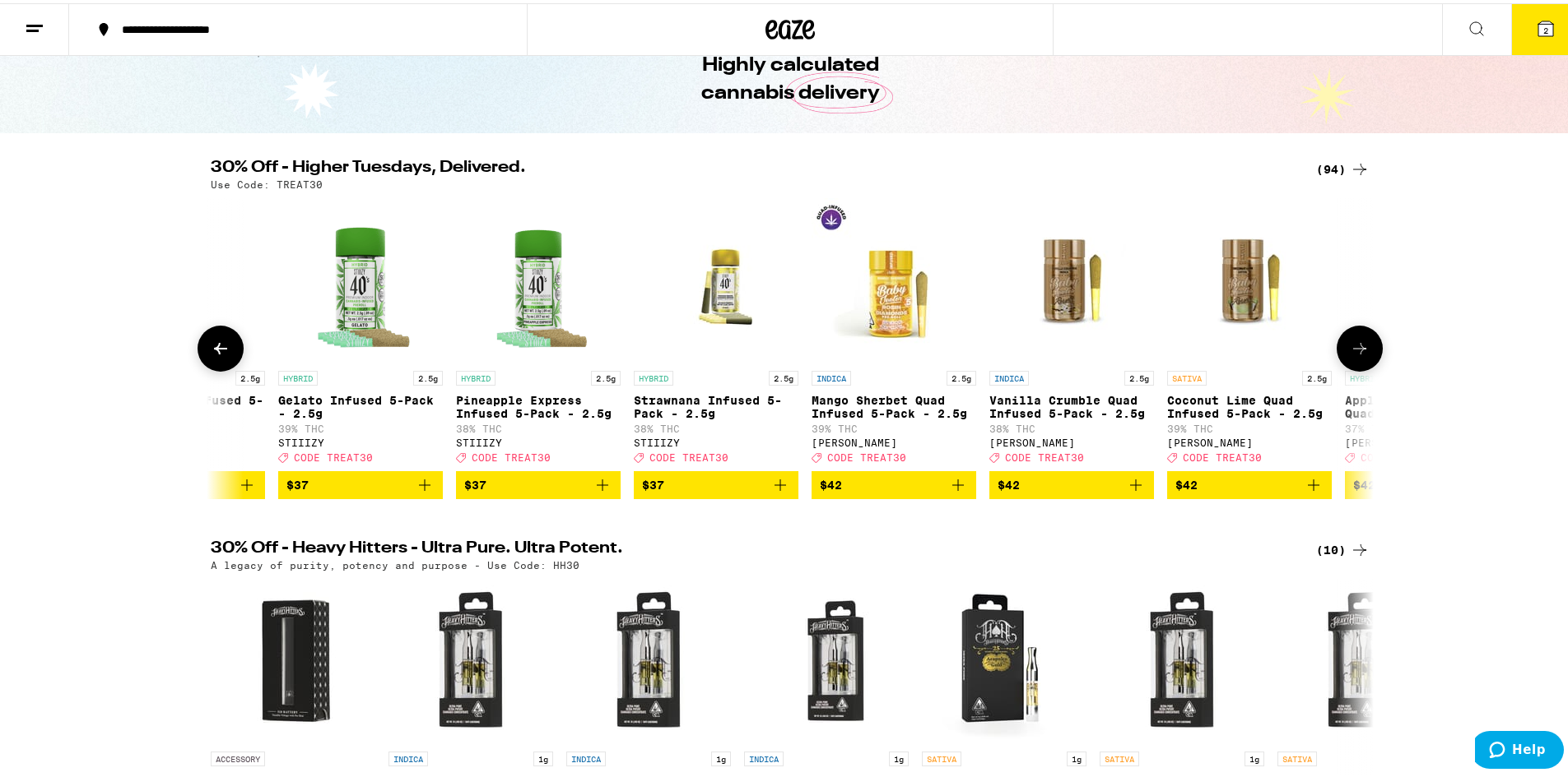
click at [1361, 355] on icon at bounding box center [1359, 345] width 20 height 20
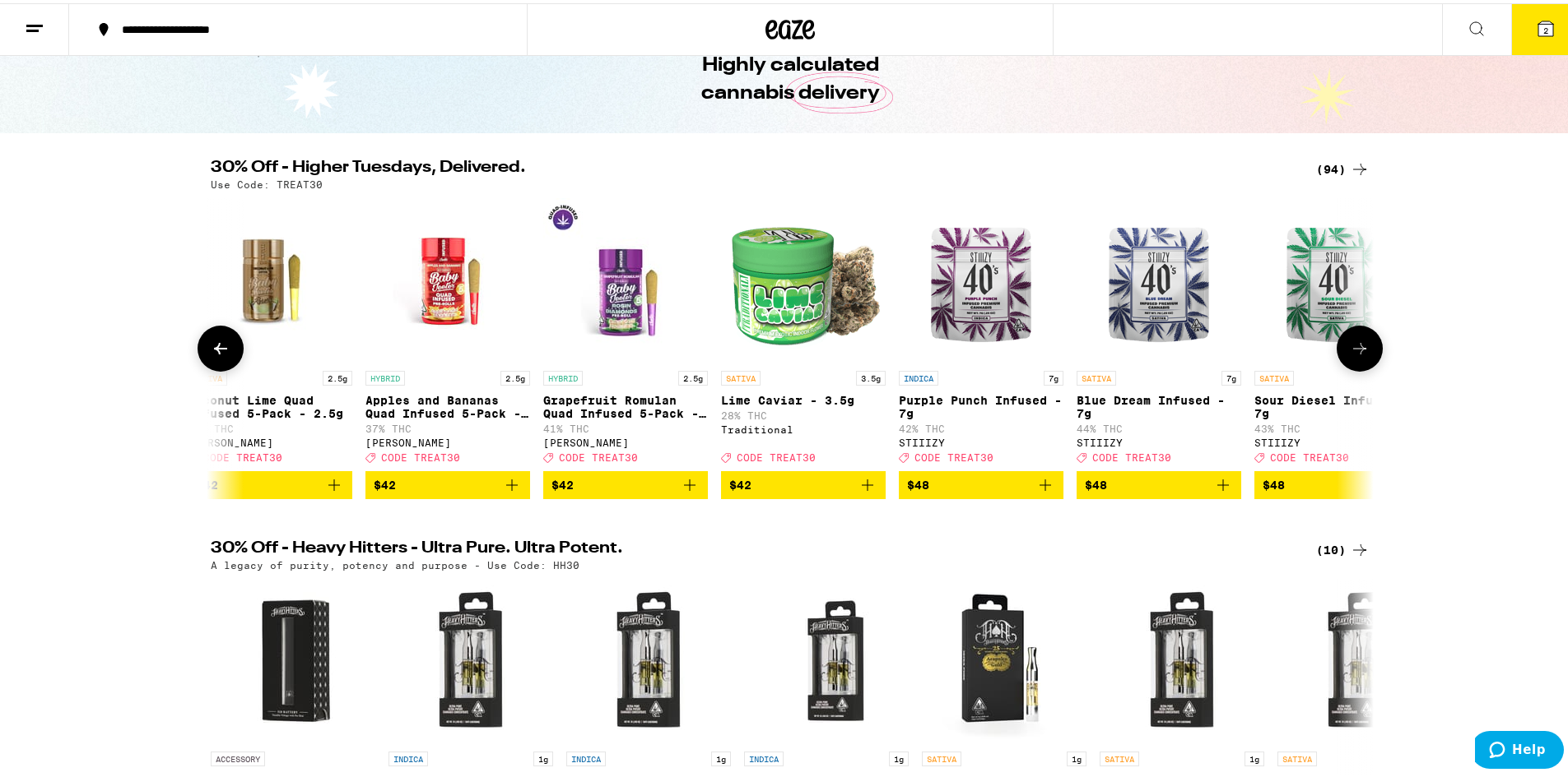
click at [1361, 355] on icon at bounding box center [1359, 345] width 20 height 20
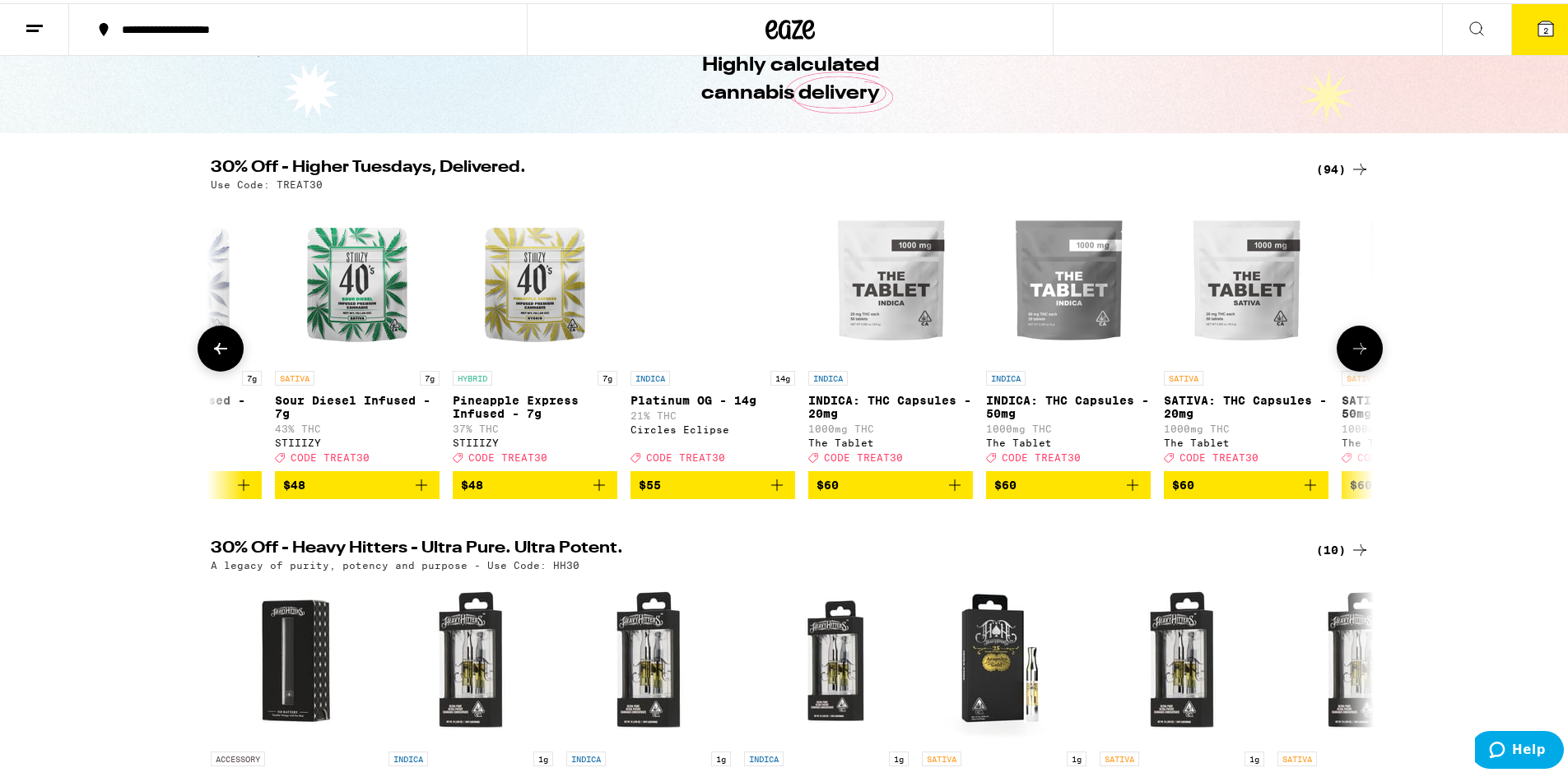
click at [1361, 355] on icon at bounding box center [1359, 345] width 20 height 20
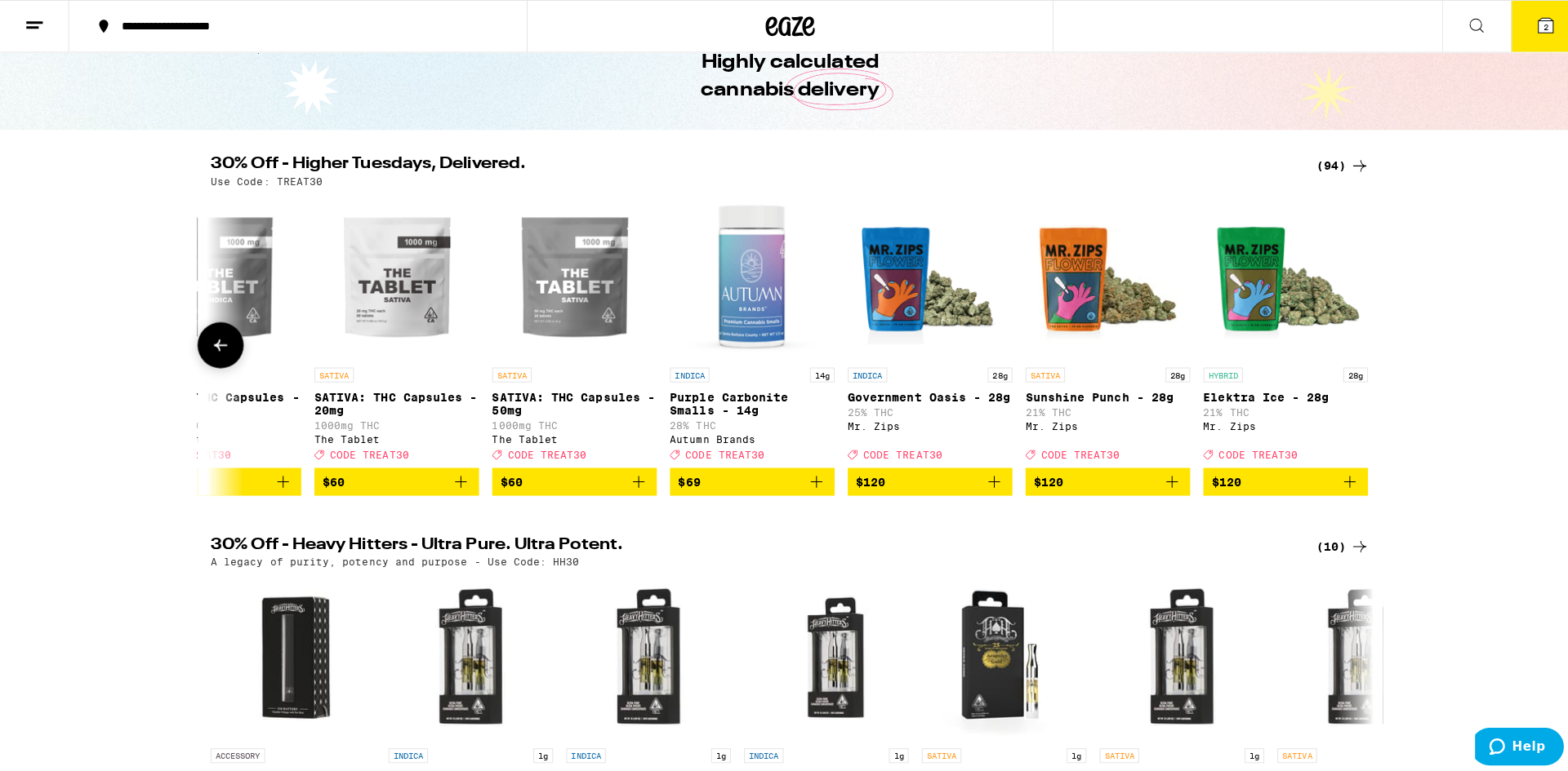
scroll to position [0, 15432]
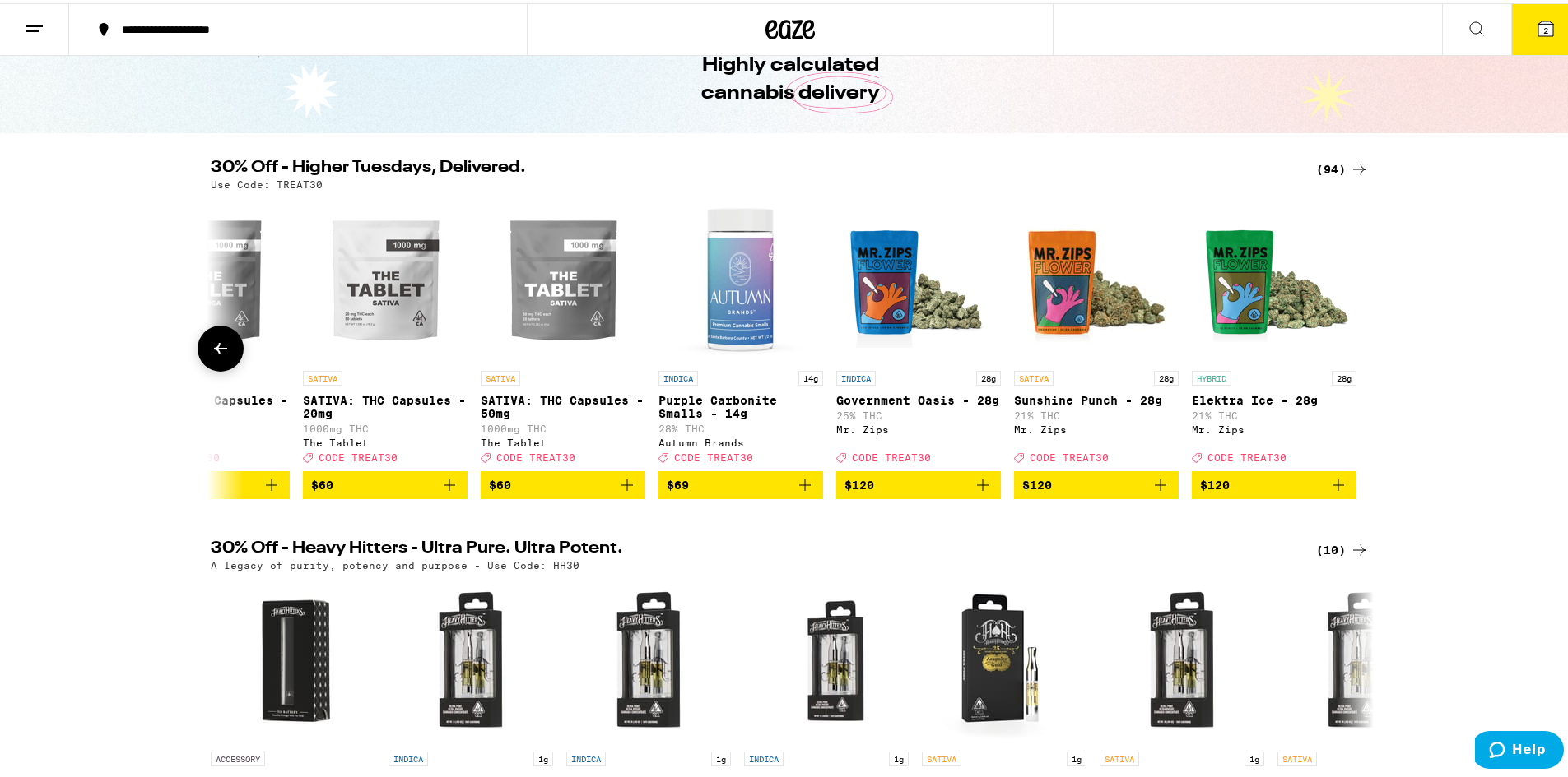
click at [1360, 345] on button at bounding box center [1360, 345] width 0 height 0
click at [1516, 35] on button "2" at bounding box center [1545, 26] width 69 height 51
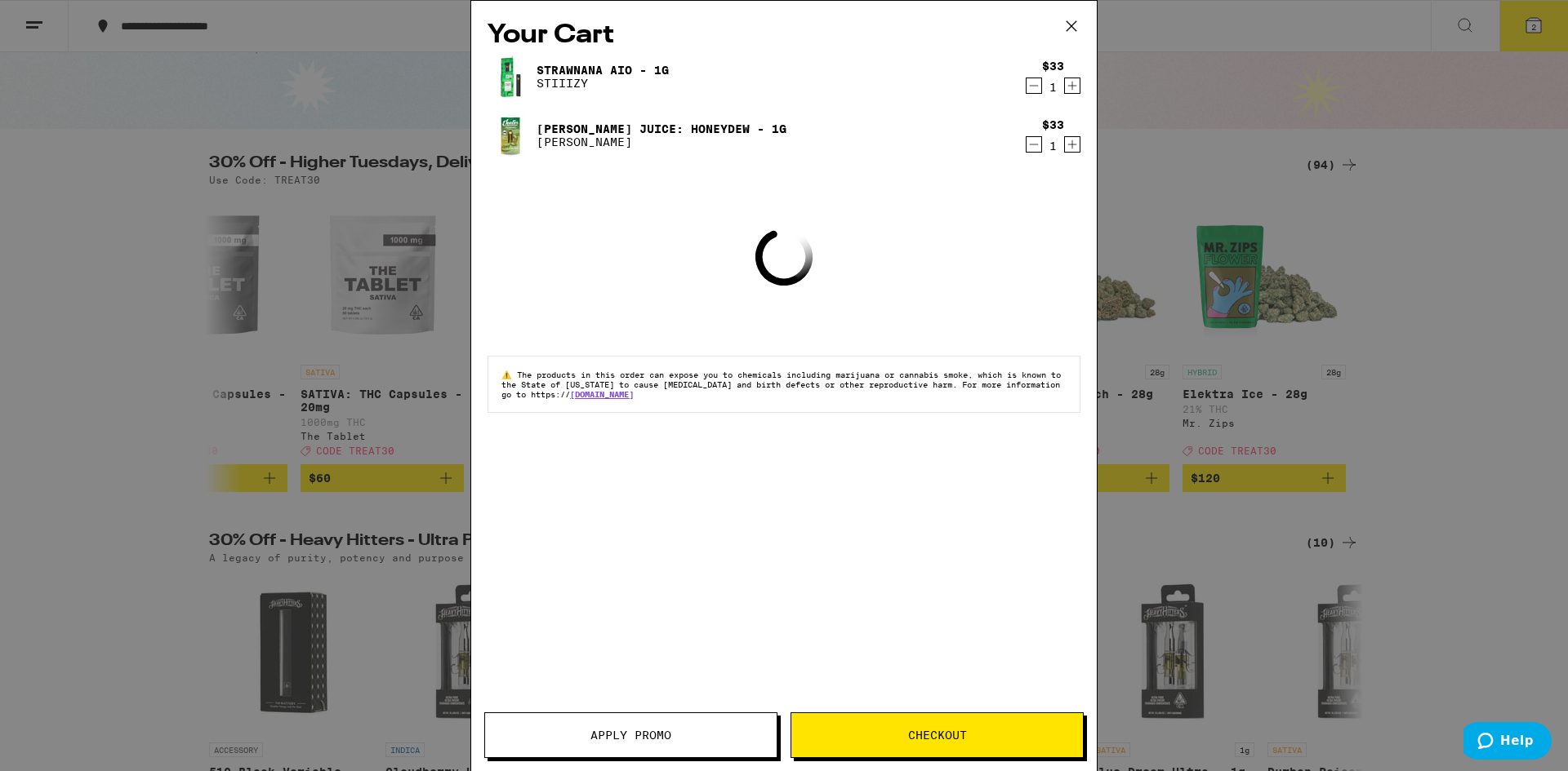
click at [1071, 29] on icon at bounding box center [1072, 26] width 24 height 24
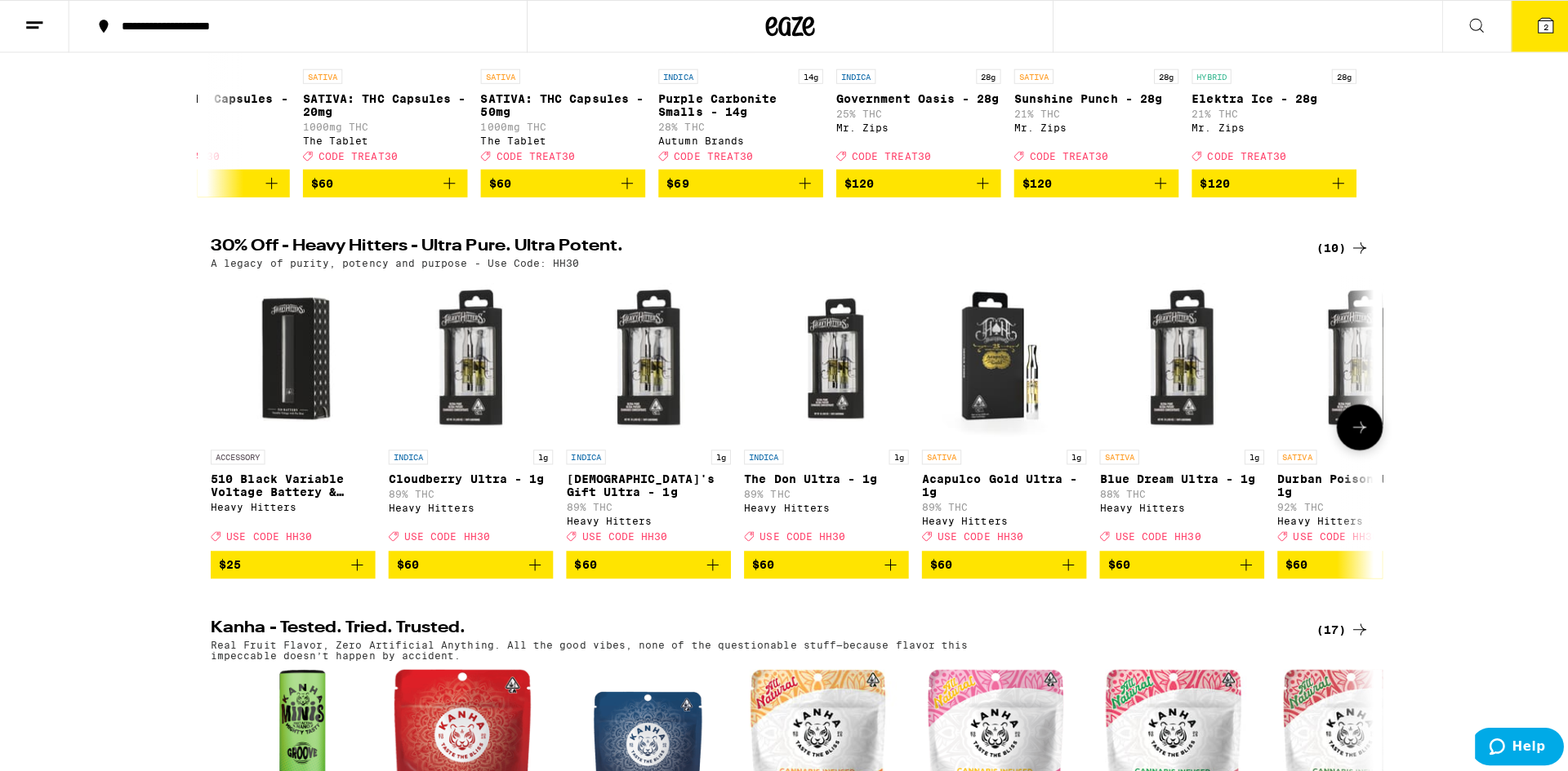
scroll to position [408, 0]
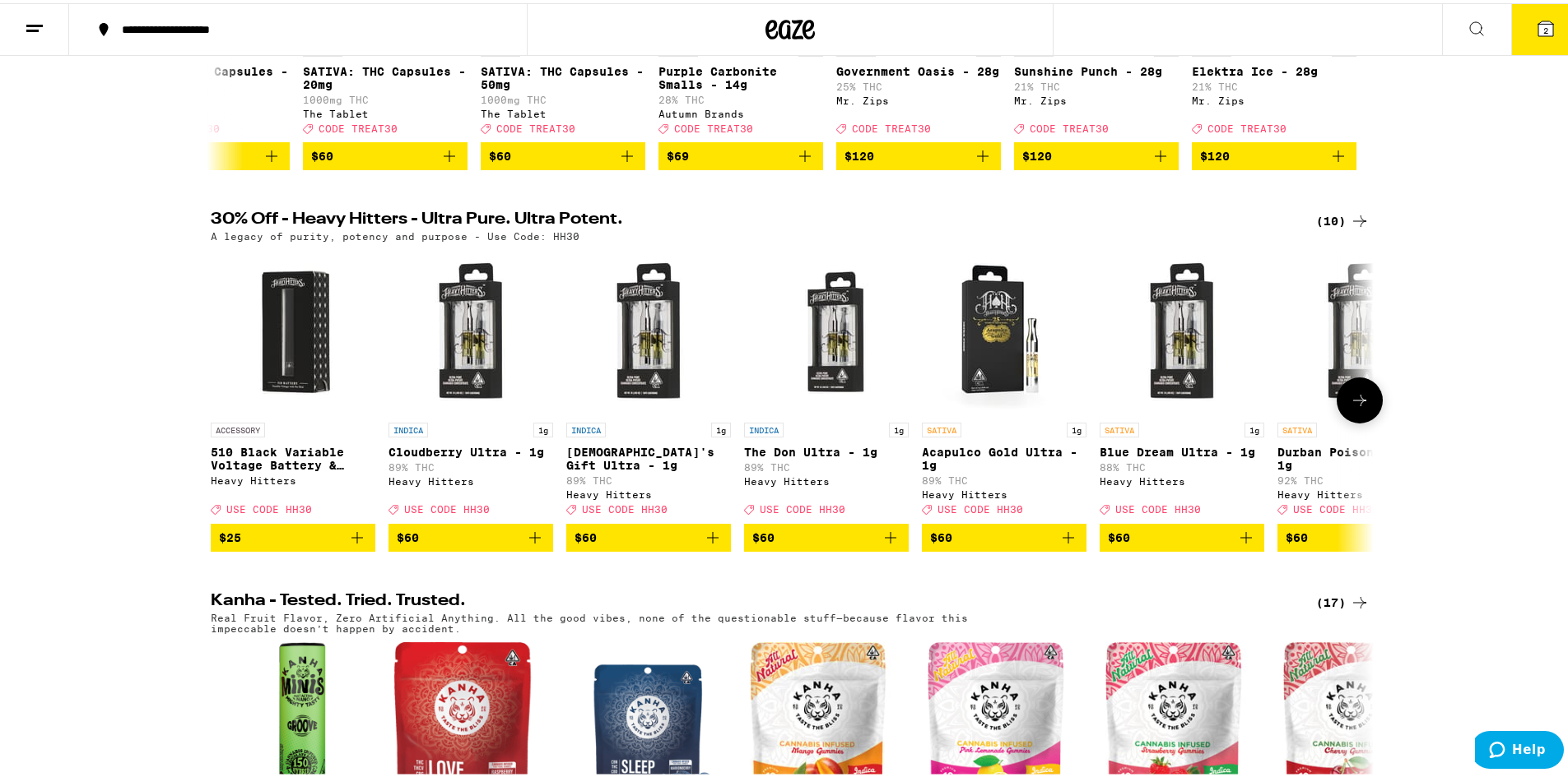
click at [1040, 545] on span "$60" at bounding box center [1003, 534] width 148 height 20
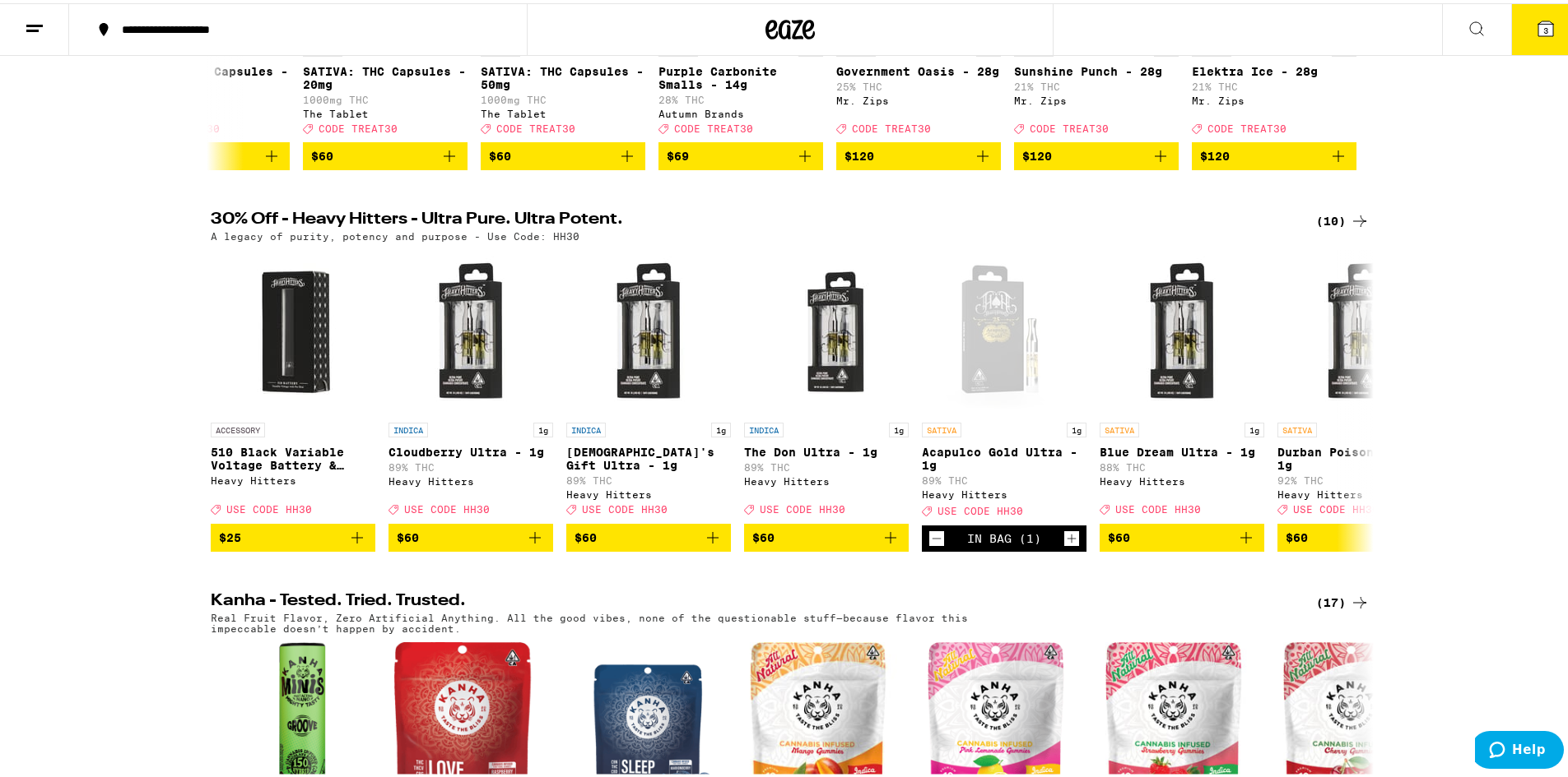
click at [1516, 29] on button "3" at bounding box center [1545, 26] width 69 height 51
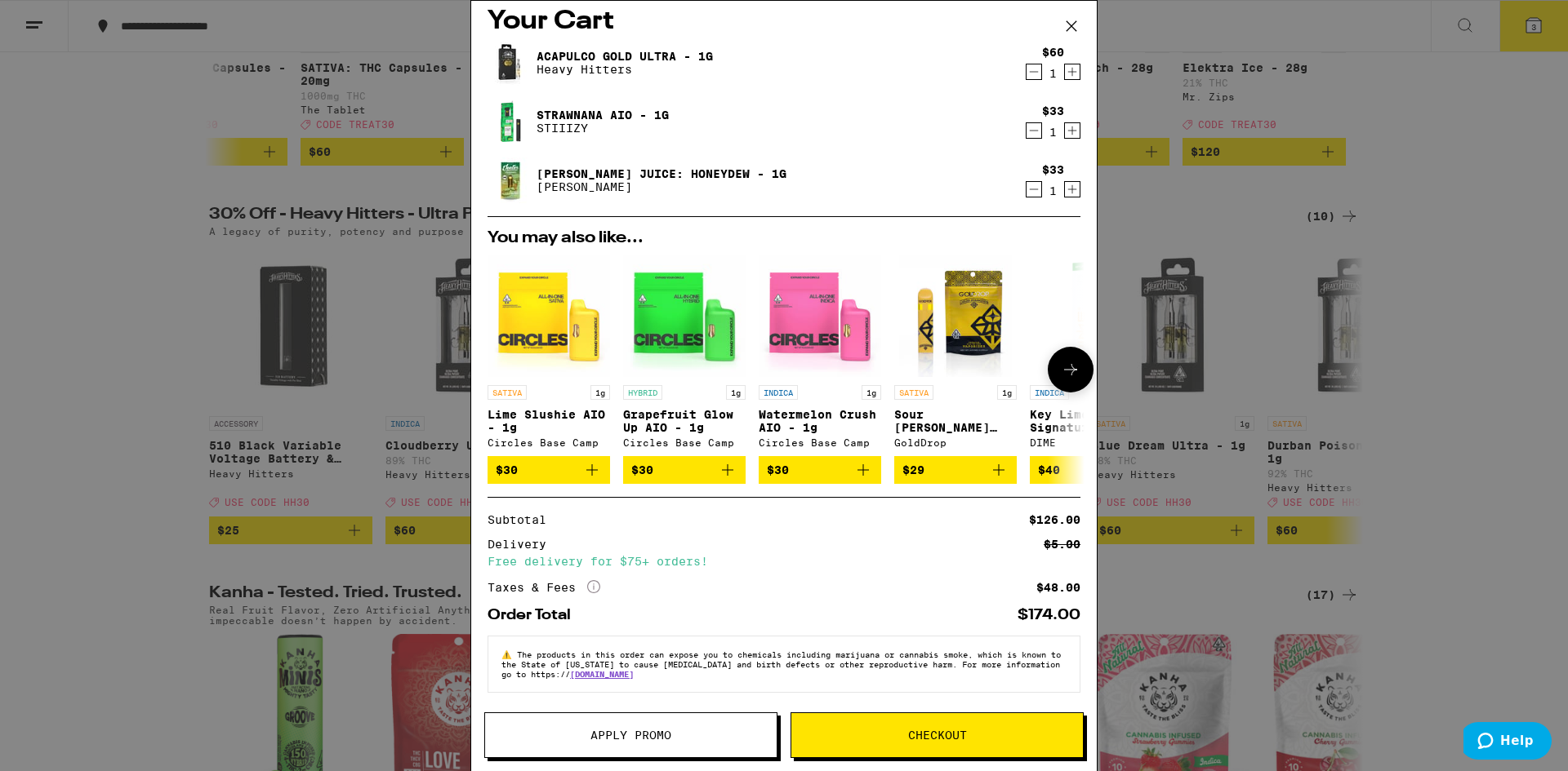
scroll to position [23, 0]
click at [1027, 186] on icon "Decrement" at bounding box center [1033, 189] width 15 height 20
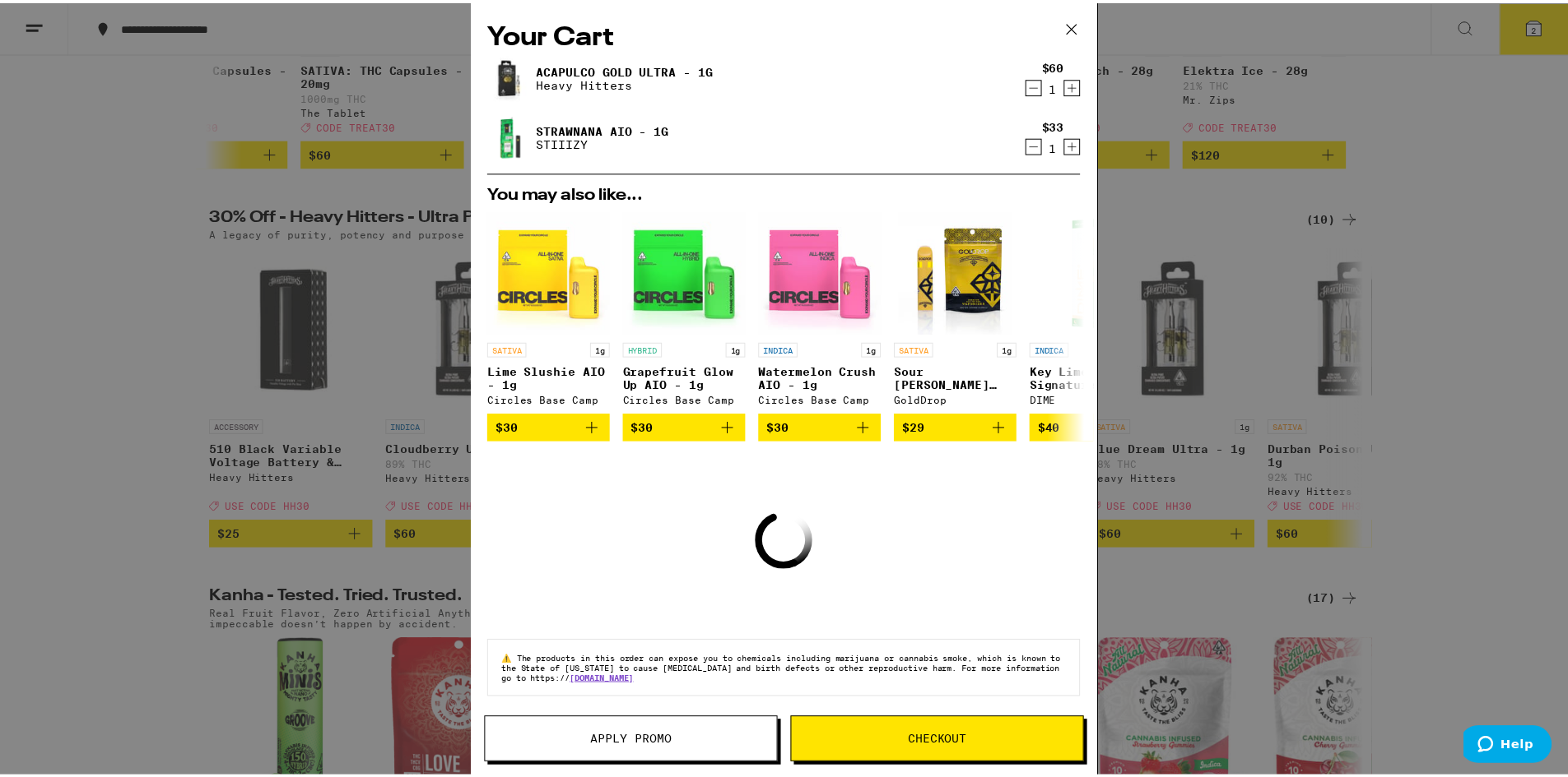
scroll to position [0, 0]
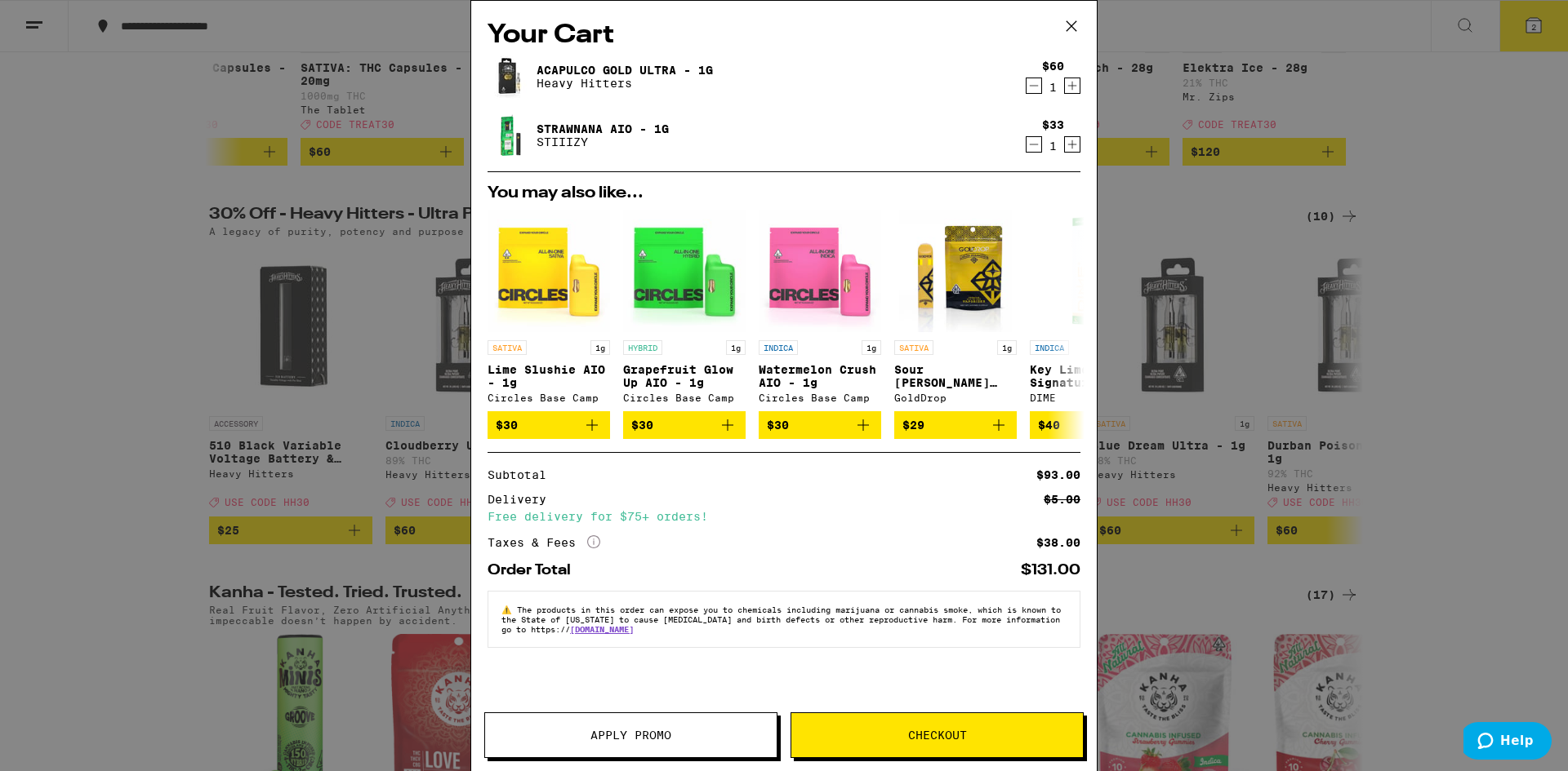
click at [651, 742] on span "Apply Promo" at bounding box center [630, 735] width 81 height 11
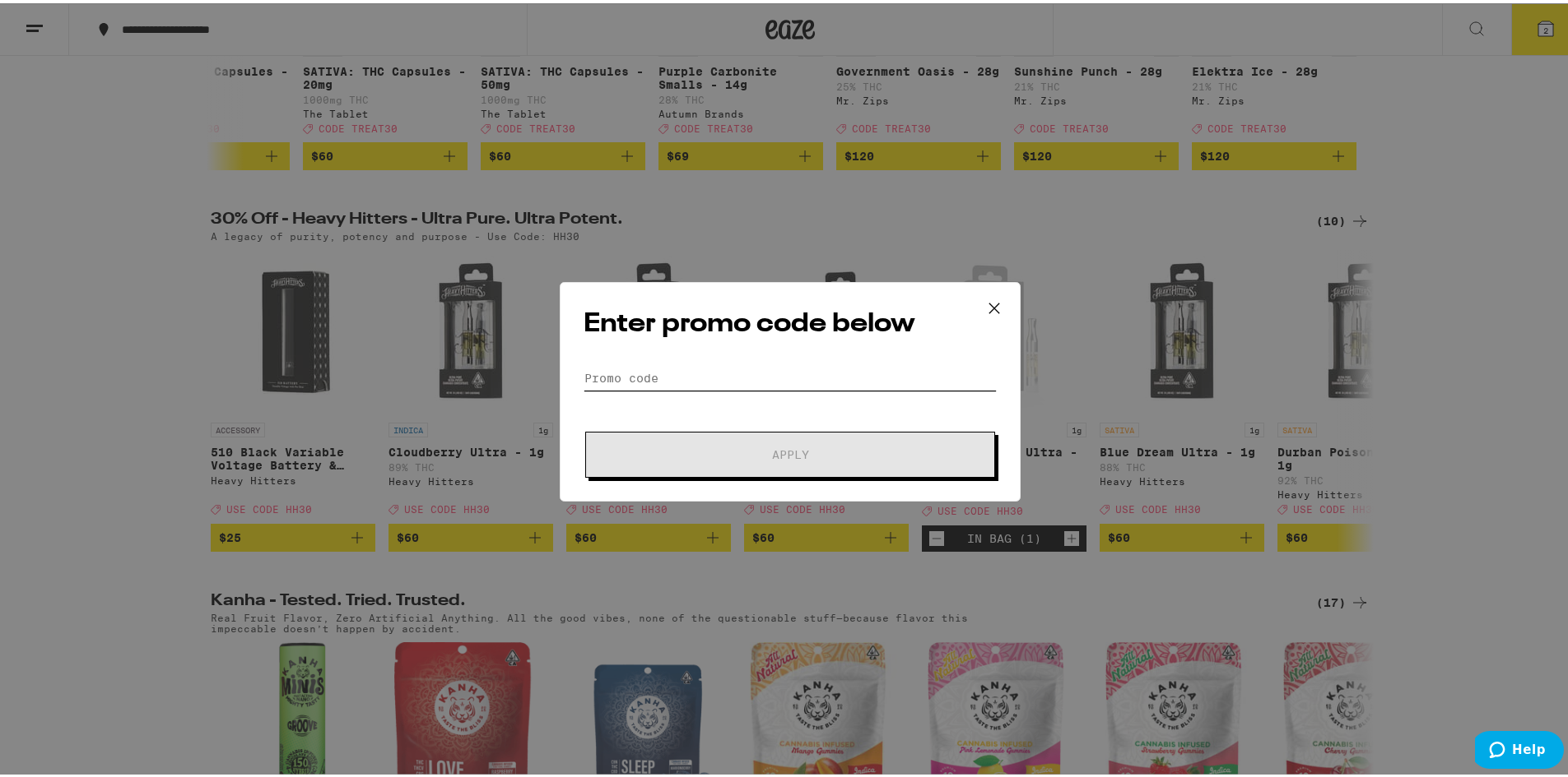
click at [749, 380] on input "Promo Code" at bounding box center [790, 375] width 413 height 24
click at [681, 373] on input "Promo Code" at bounding box center [790, 375] width 413 height 24
click at [702, 388] on form "Promo Code Apply" at bounding box center [790, 419] width 413 height 112
click at [622, 376] on input "Promo Code" at bounding box center [790, 375] width 413 height 24
click at [762, 375] on input "Promo Code" at bounding box center [790, 375] width 413 height 24
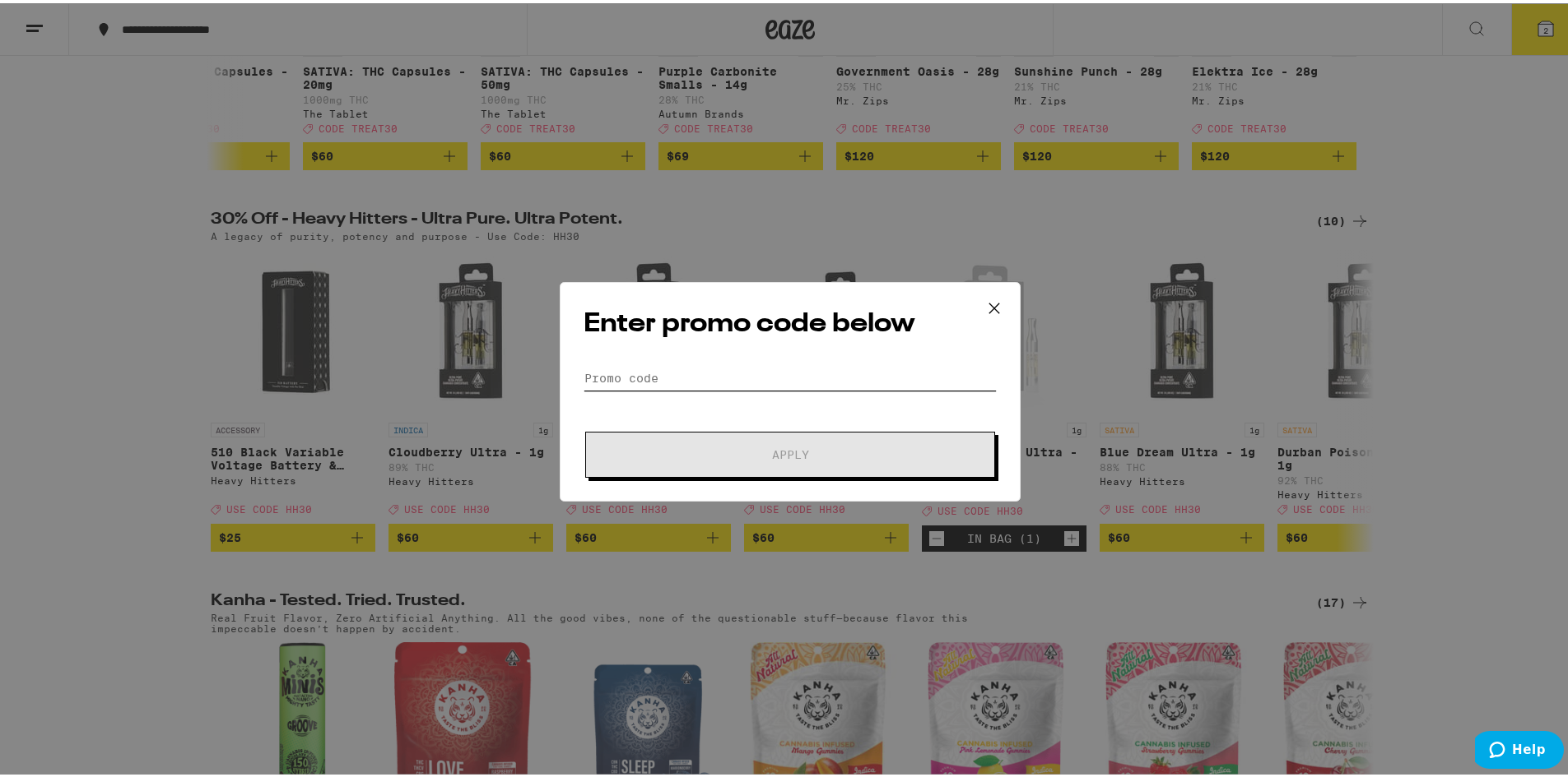
click at [786, 371] on input "Promo Code" at bounding box center [790, 375] width 413 height 24
click at [674, 371] on input "Promo Code" at bounding box center [790, 375] width 413 height 24
click at [608, 372] on input "Promo Code" at bounding box center [790, 375] width 413 height 24
click at [755, 375] on input "Promo Code" at bounding box center [790, 375] width 413 height 24
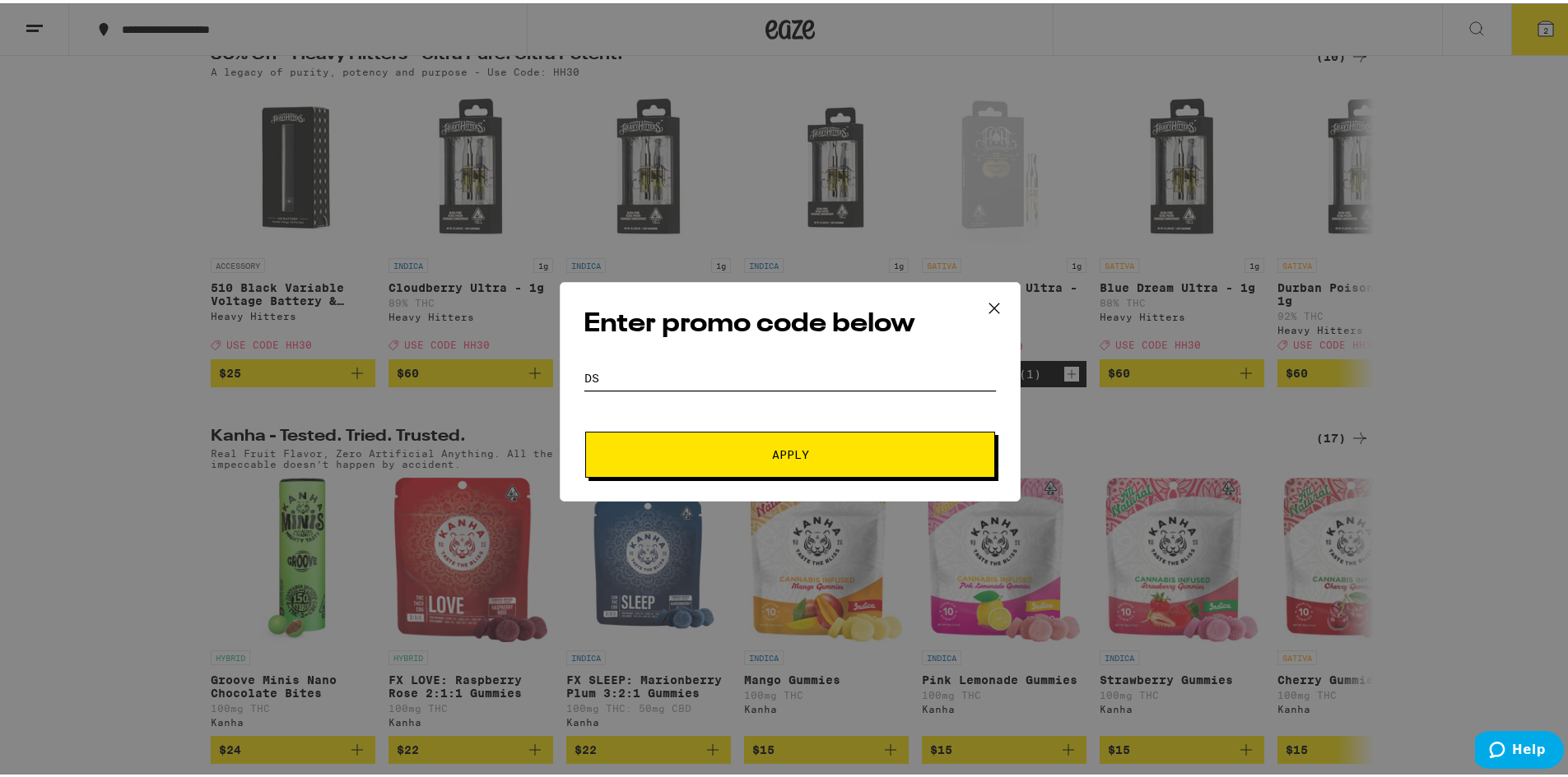
type input "d"
type input "hh30"
click at [808, 430] on button "Apply" at bounding box center [790, 451] width 410 height 46
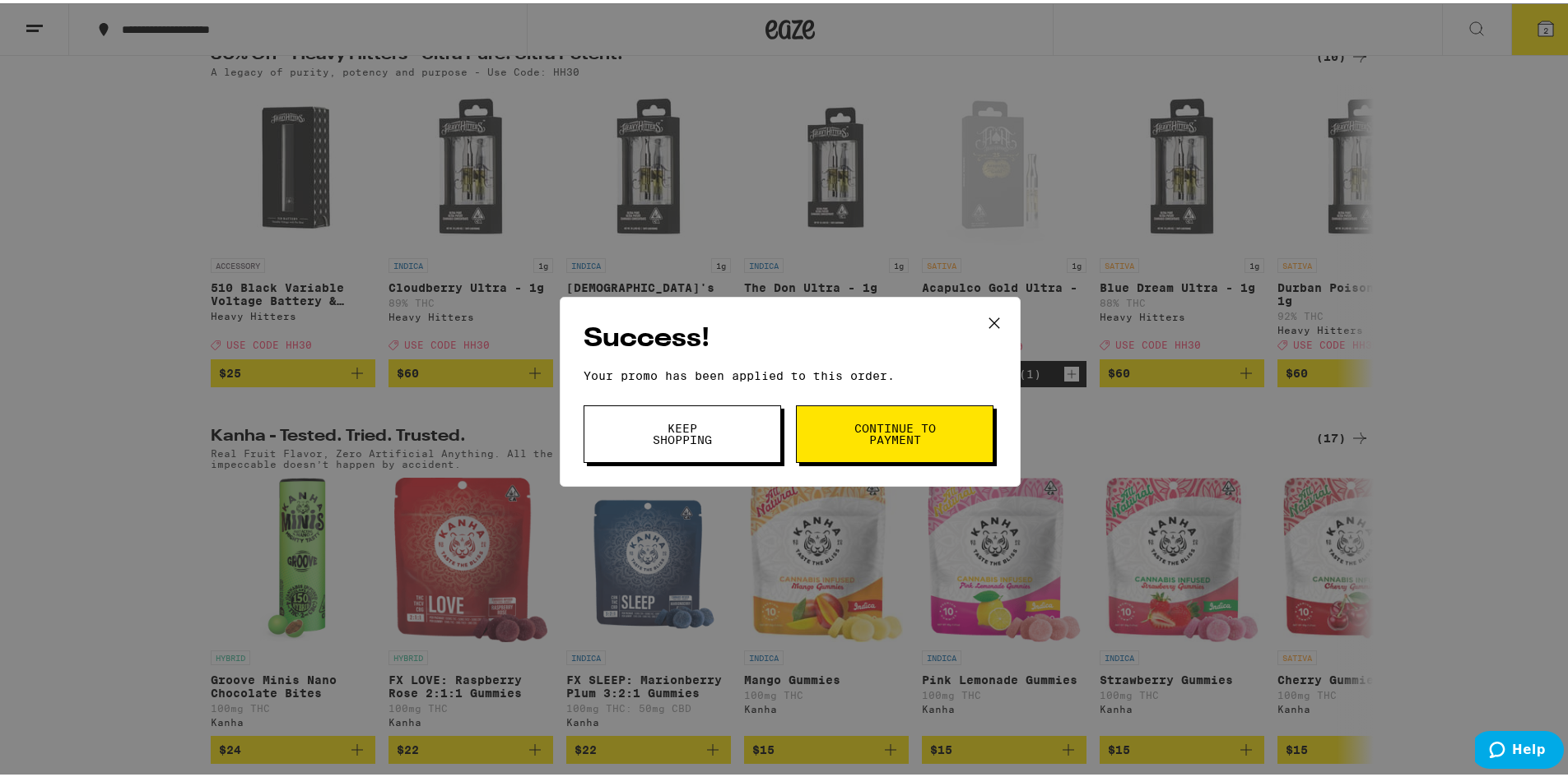
click at [838, 439] on button "Continue to payment" at bounding box center [895, 431] width 198 height 58
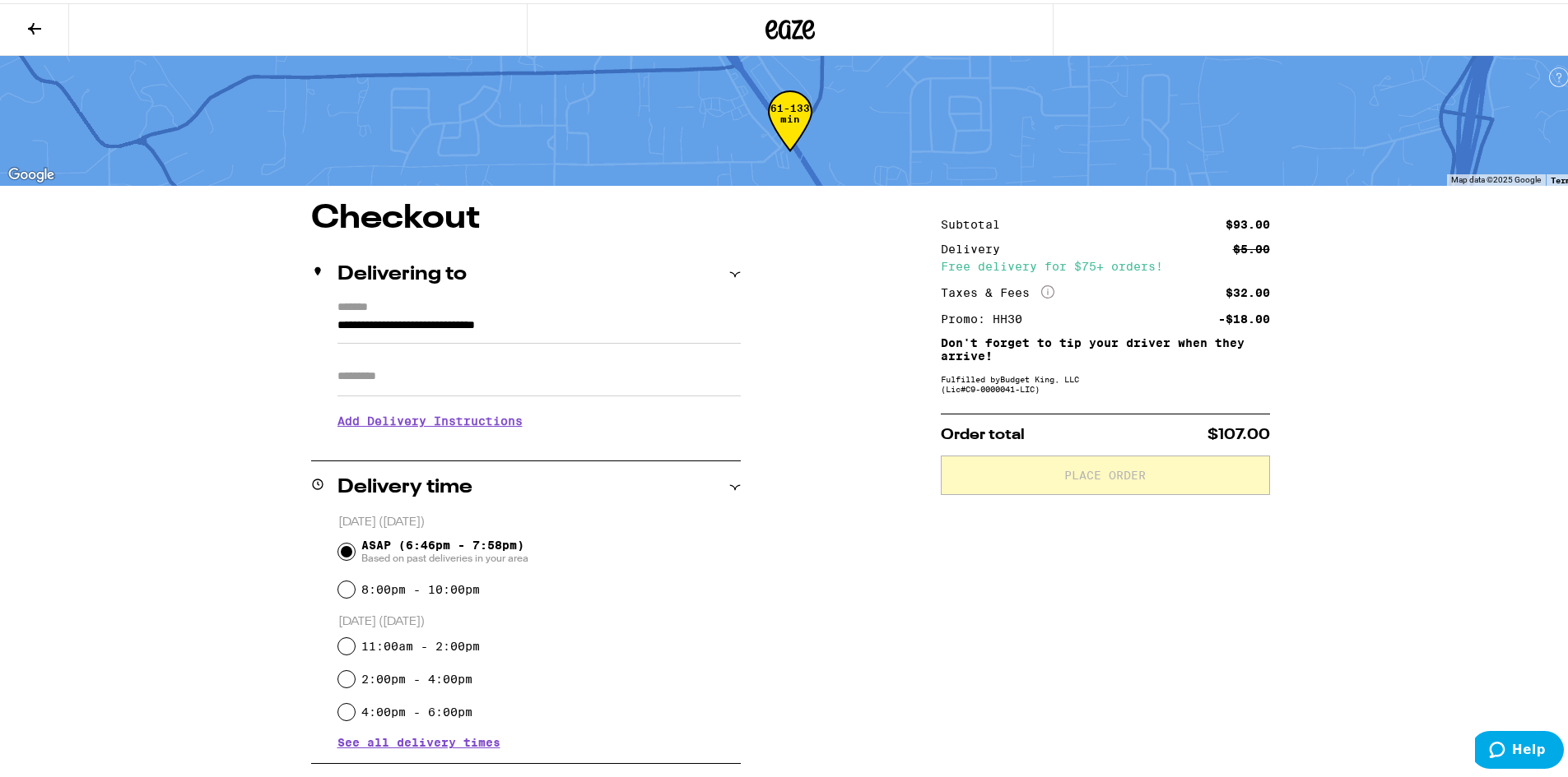
click at [38, 35] on button at bounding box center [34, 26] width 69 height 52
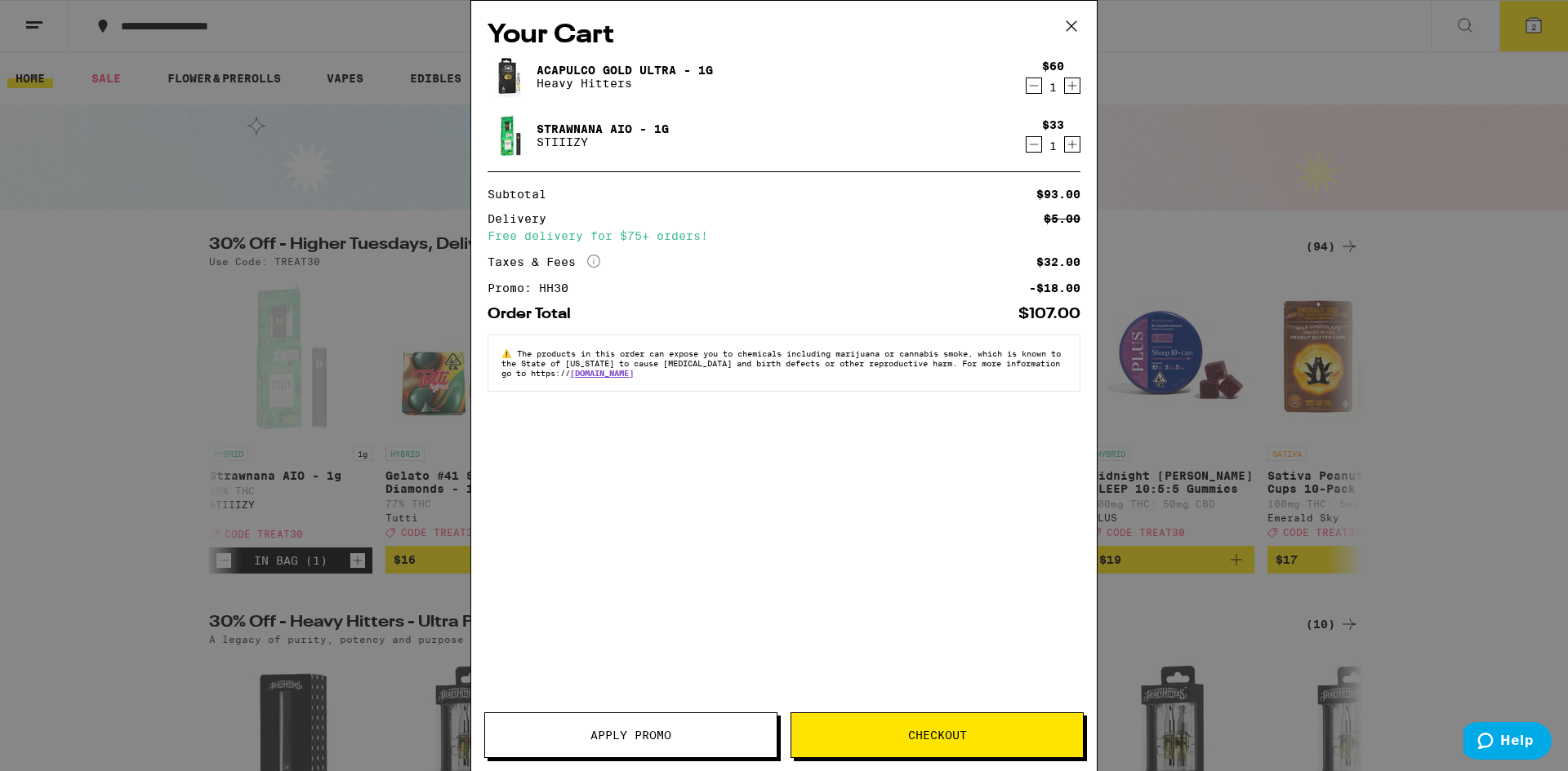
click at [637, 714] on button "Apply Promo" at bounding box center [631, 735] width 293 height 46
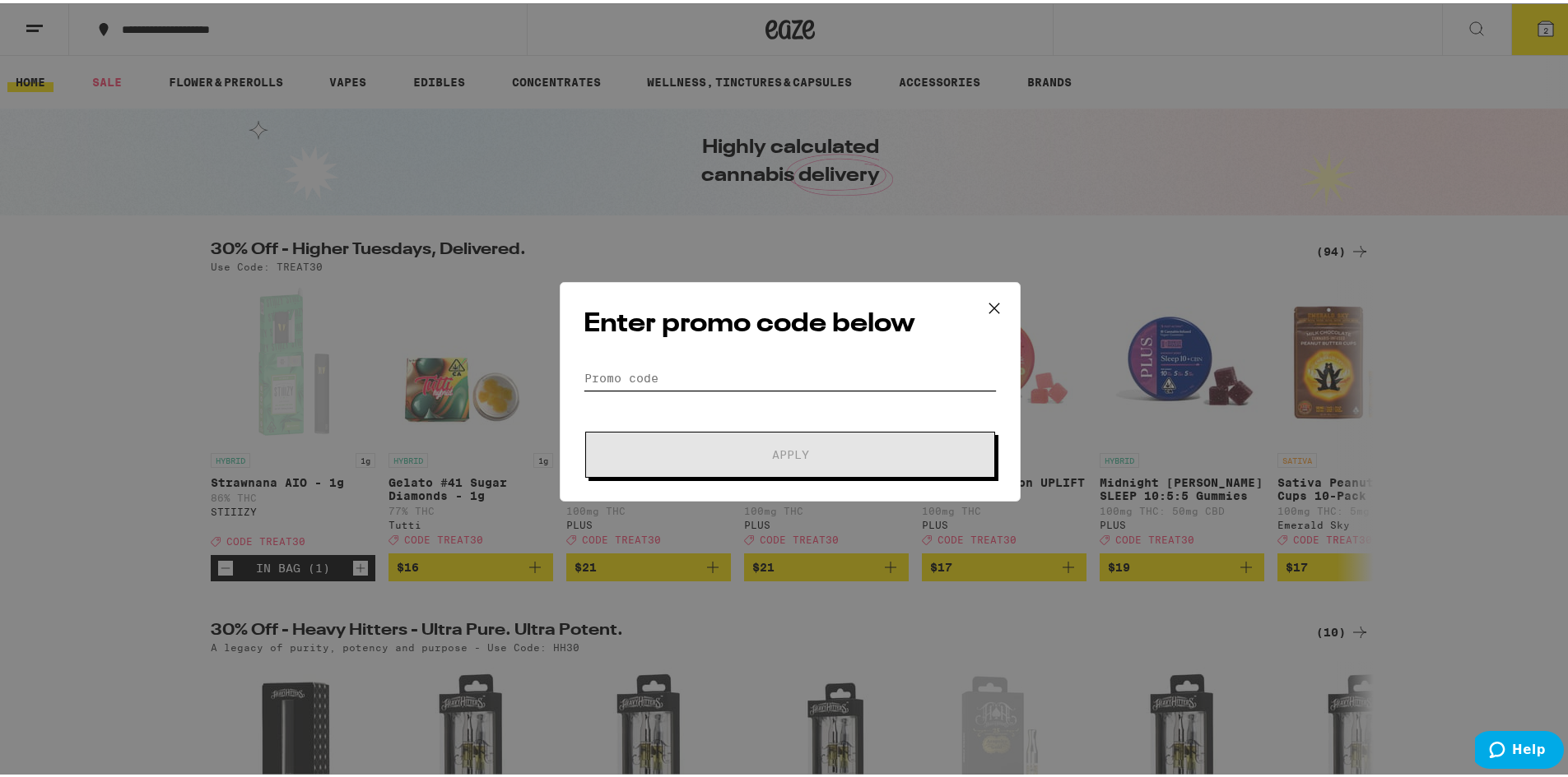
click at [664, 374] on input "Promo Code" at bounding box center [790, 375] width 413 height 24
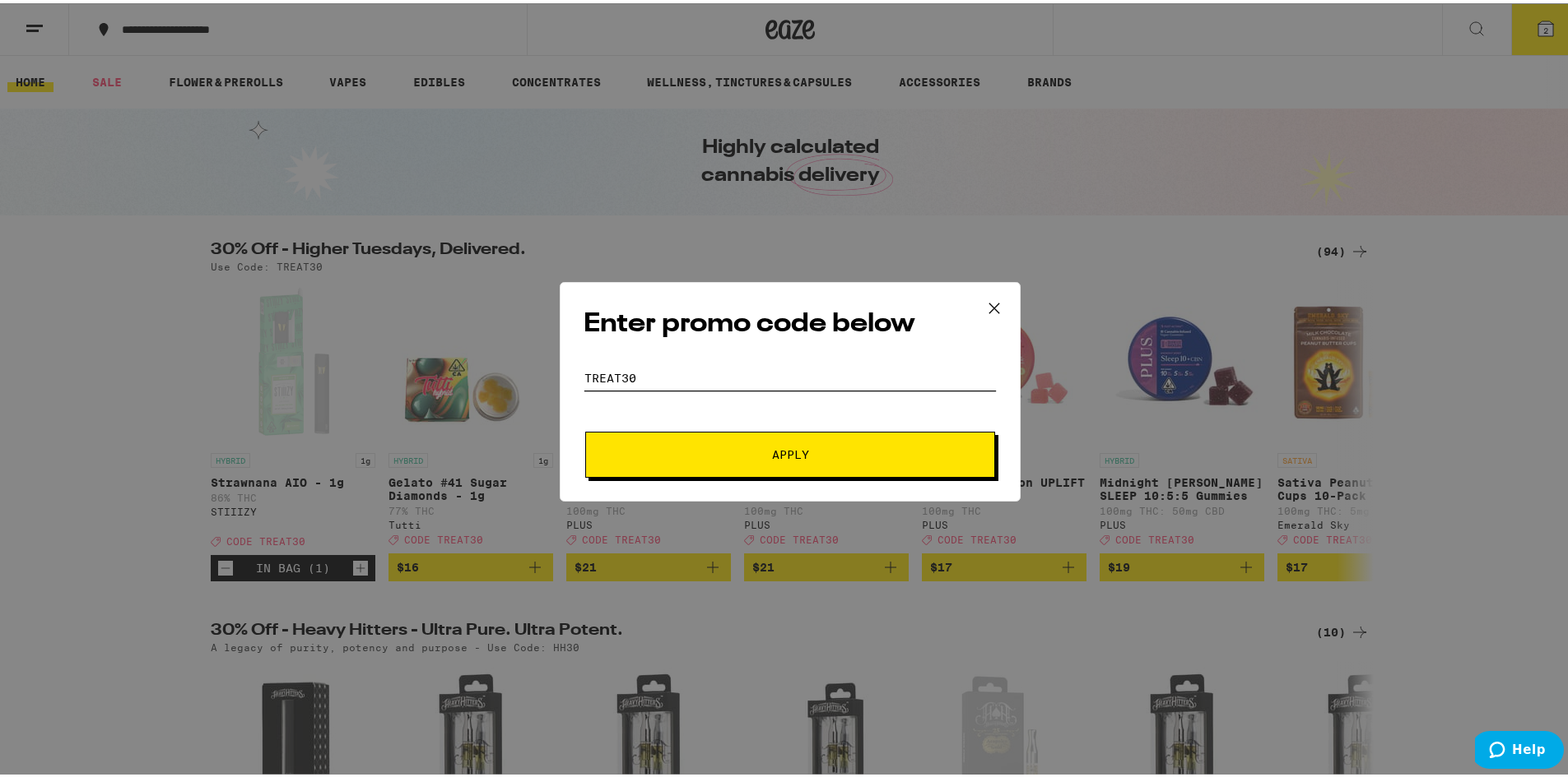
type input "treat30"
click at [666, 443] on button "Apply" at bounding box center [790, 451] width 410 height 46
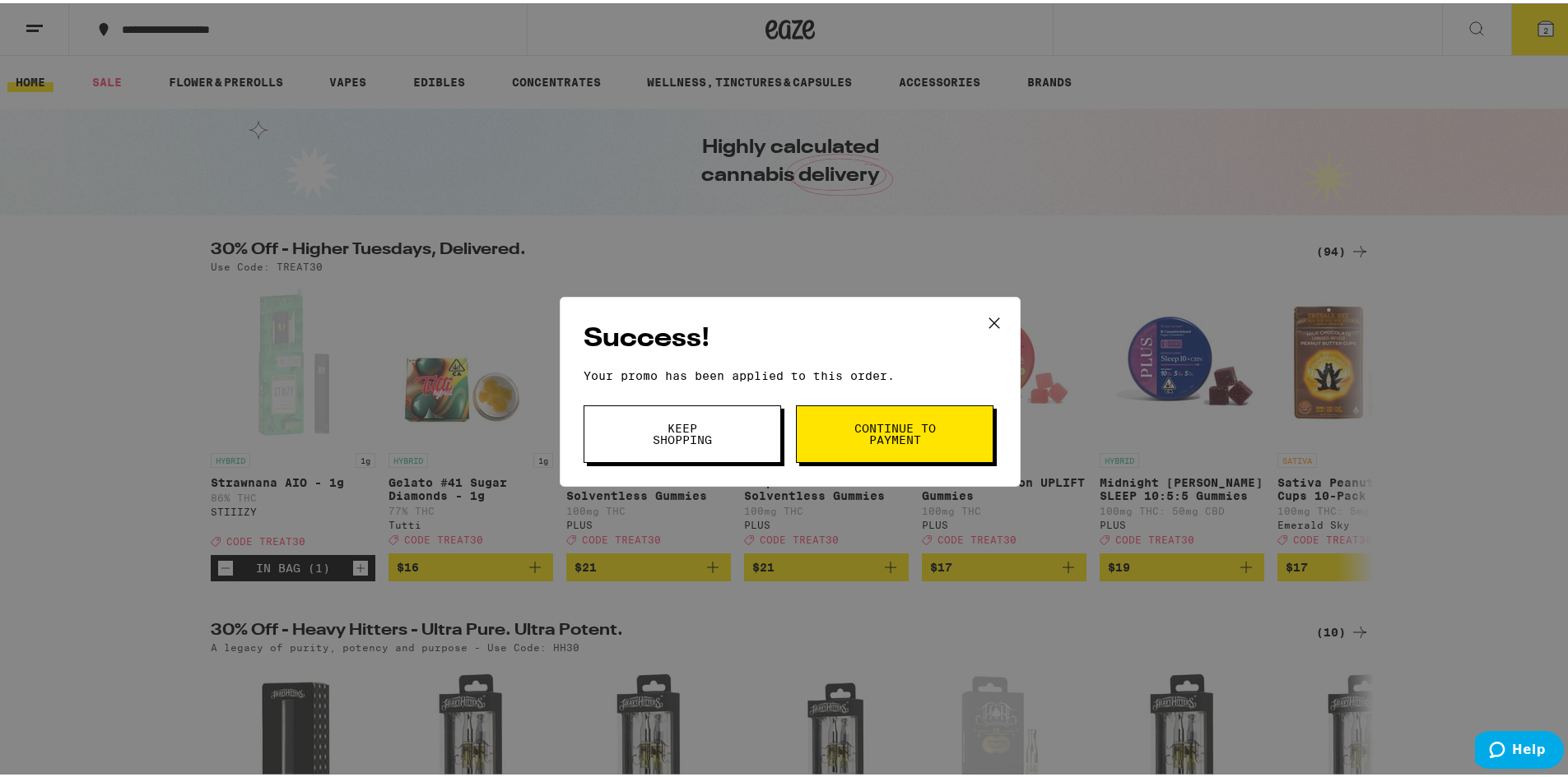
click at [853, 447] on button "Continue to payment" at bounding box center [895, 431] width 198 height 58
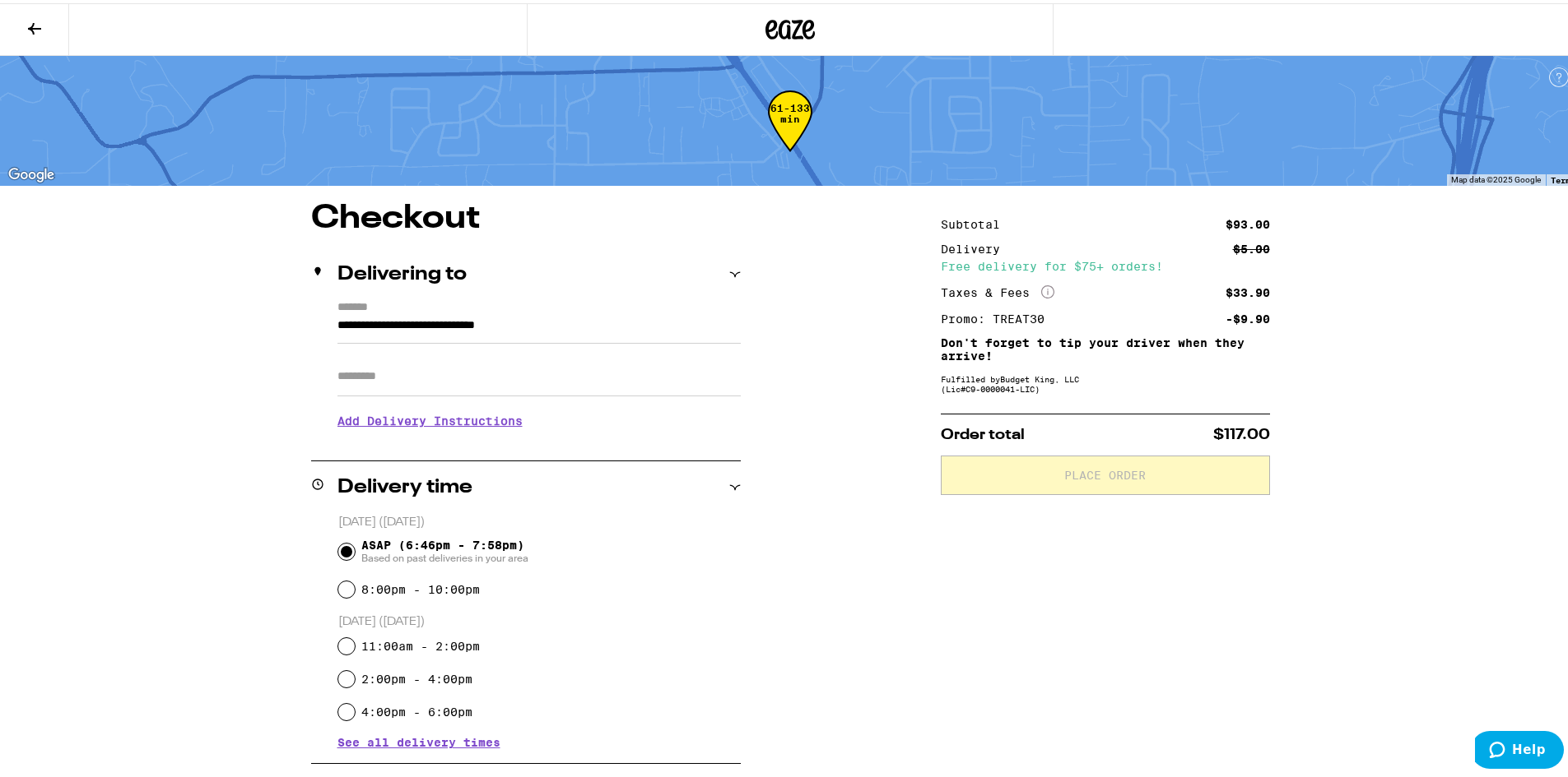
click at [37, 21] on icon at bounding box center [34, 25] width 20 height 20
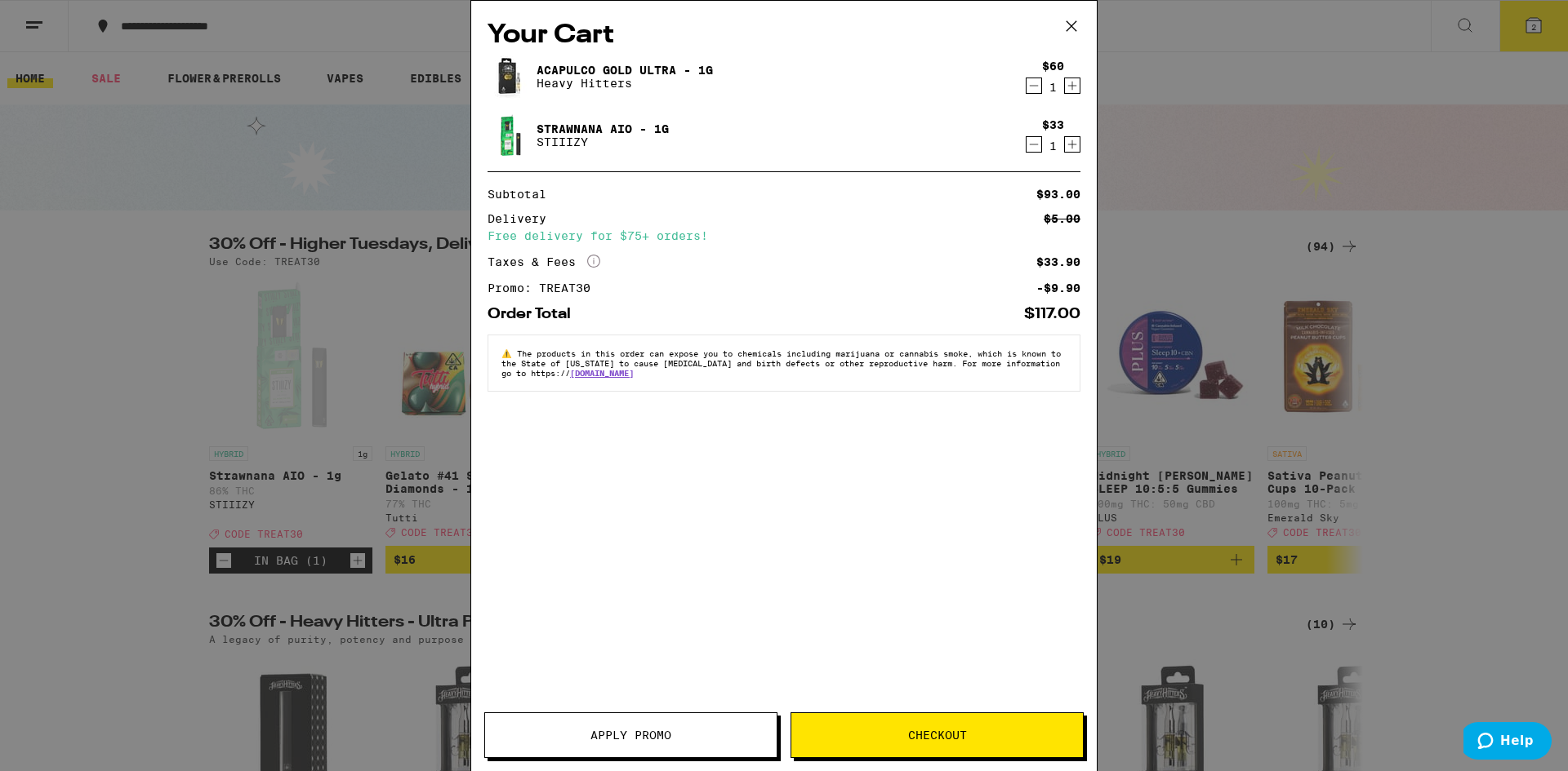
click at [1041, 82] on button "Decrement" at bounding box center [1033, 85] width 16 height 16
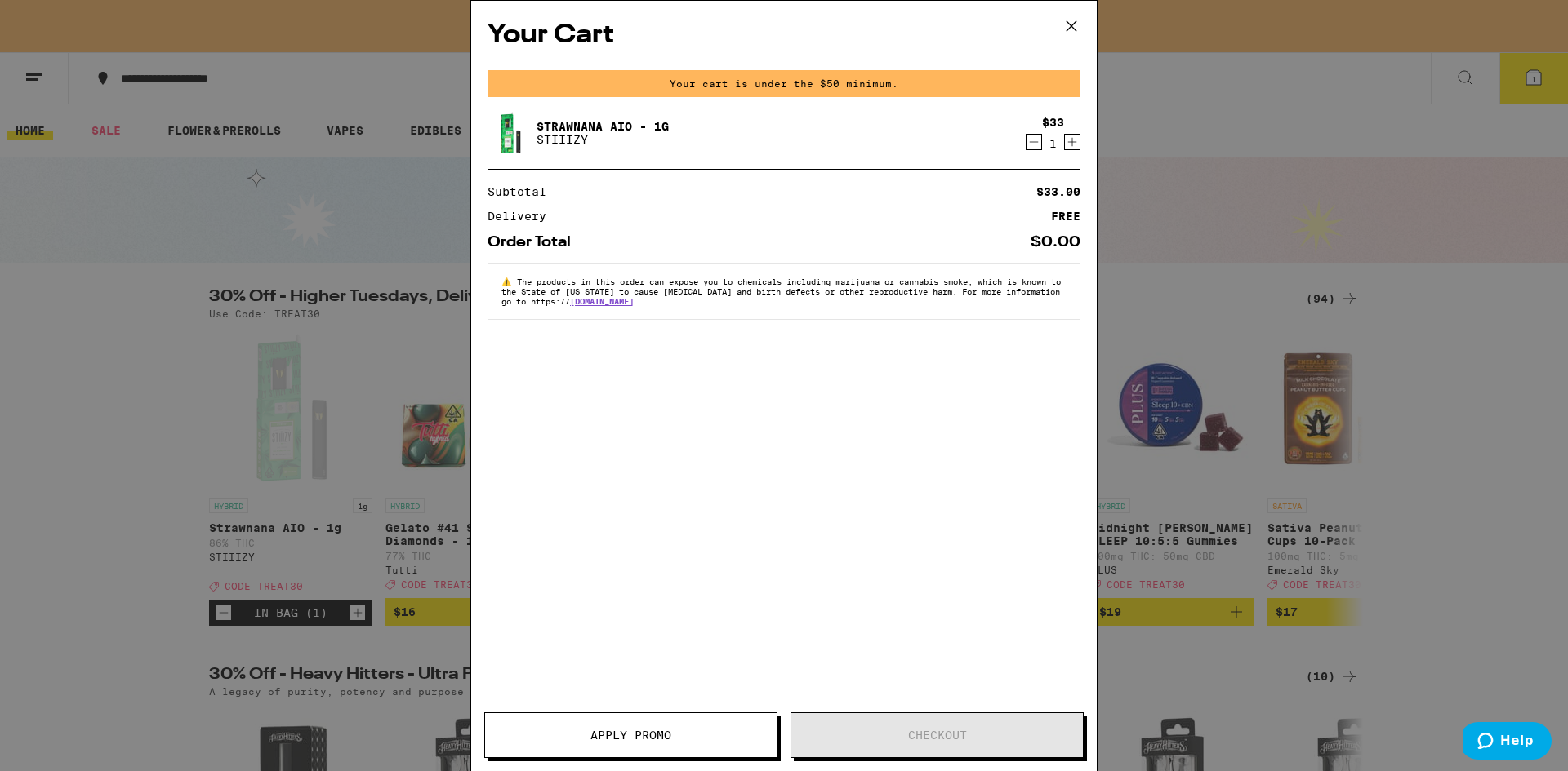
click at [1072, 27] on icon at bounding box center [1072, 26] width 24 height 24
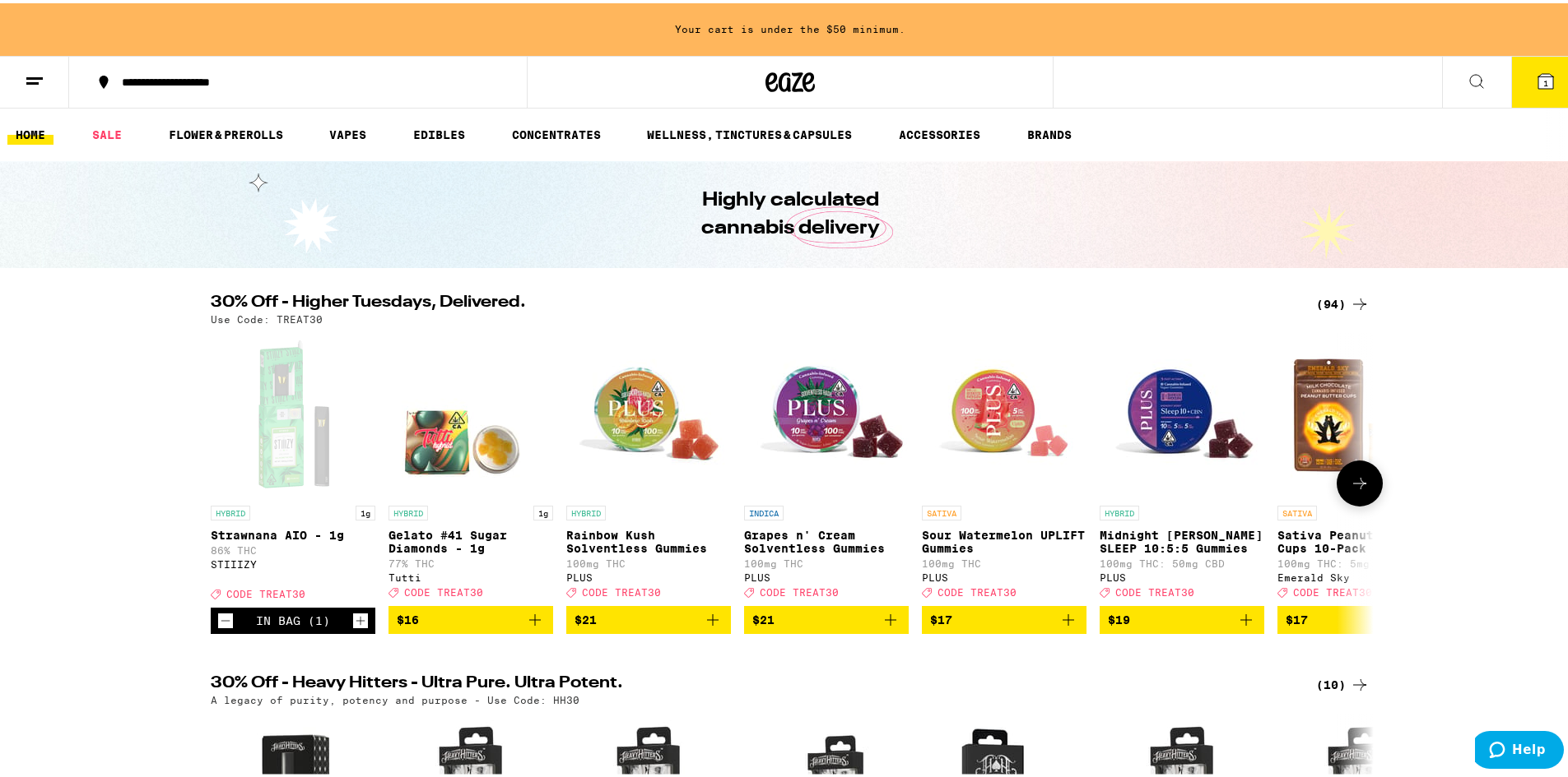
click at [1350, 475] on button at bounding box center [1359, 480] width 46 height 46
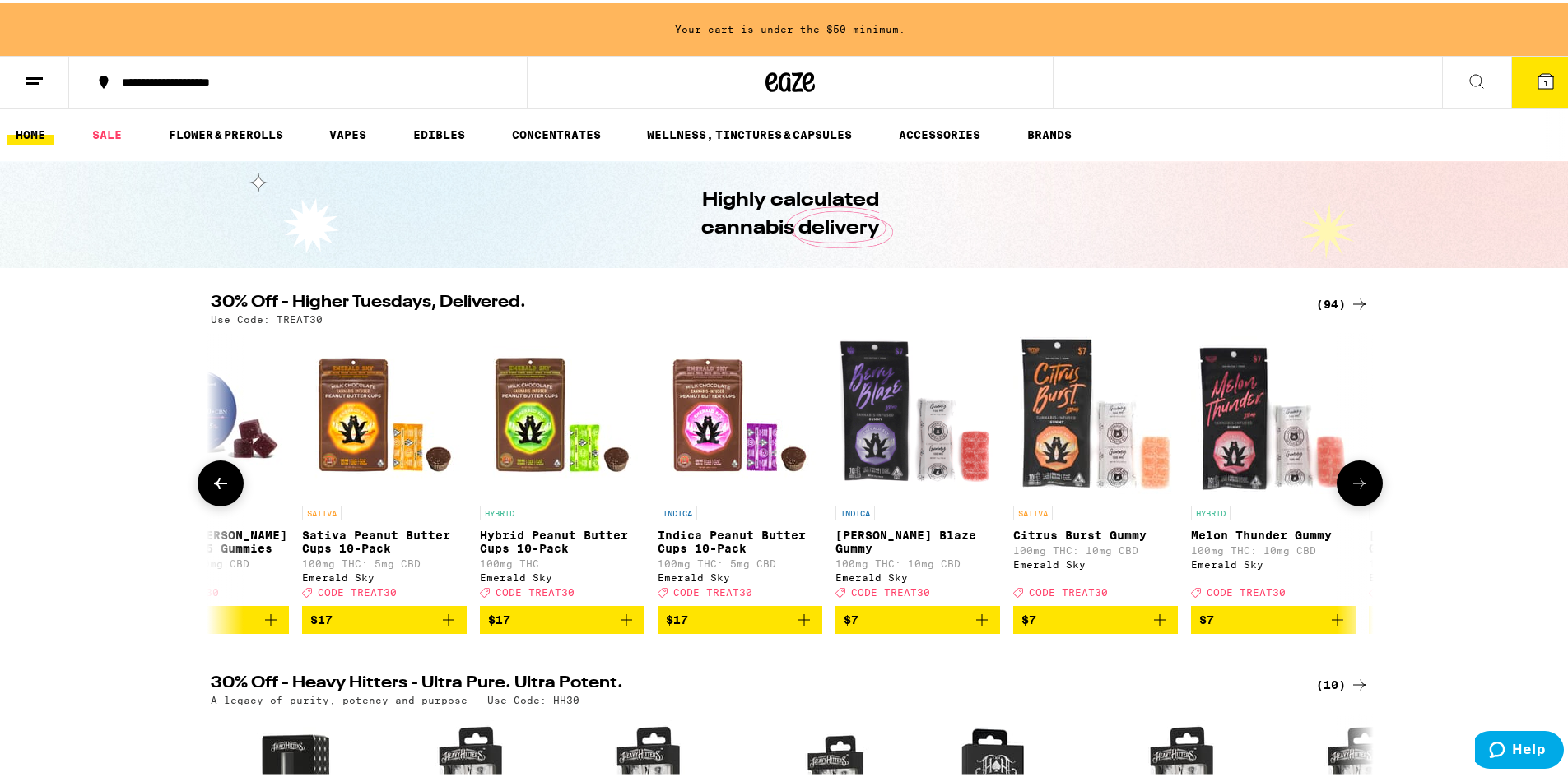
click at [1362, 482] on icon at bounding box center [1359, 480] width 20 height 20
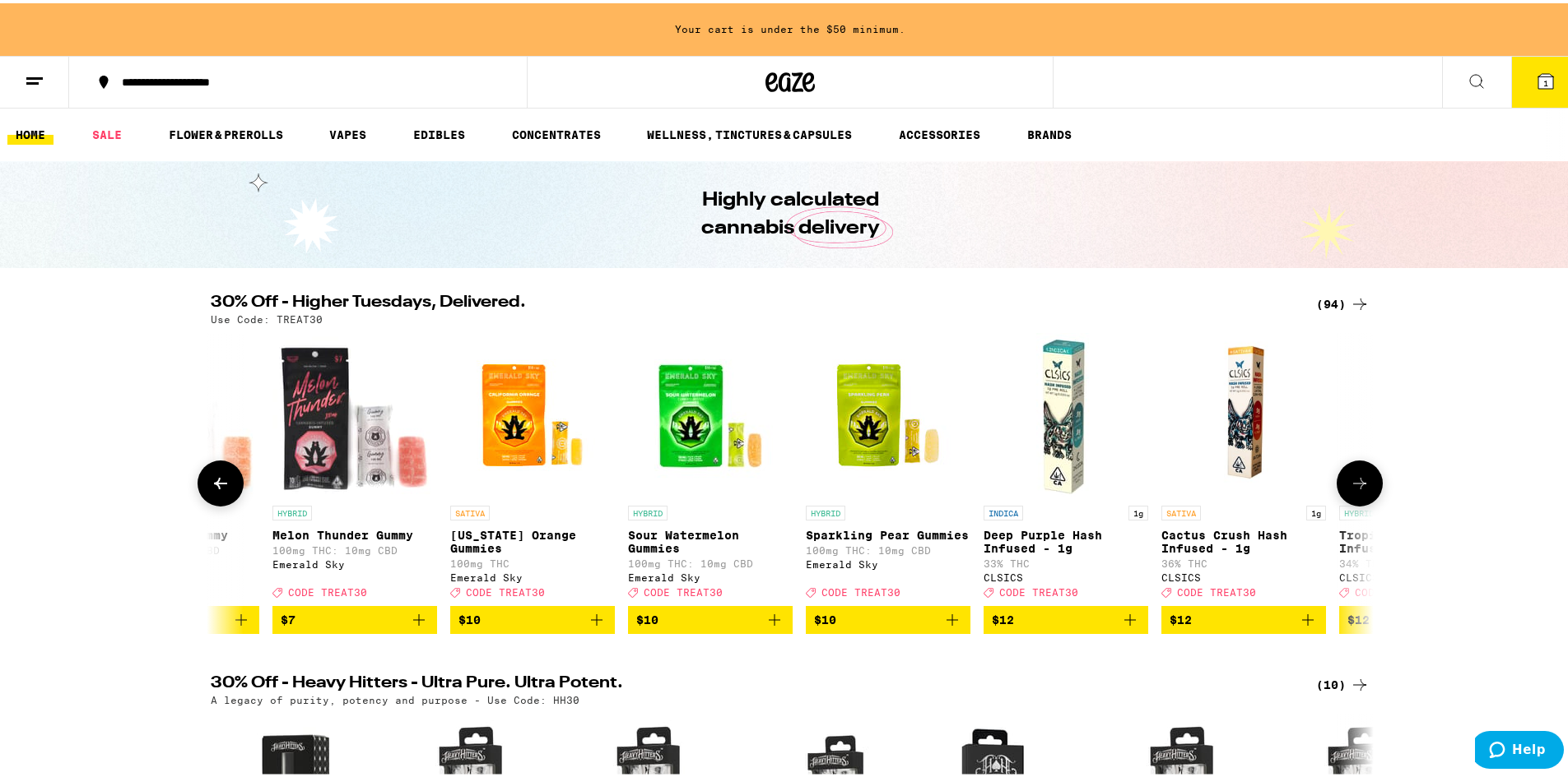
click at [1362, 482] on icon at bounding box center [1359, 480] width 20 height 20
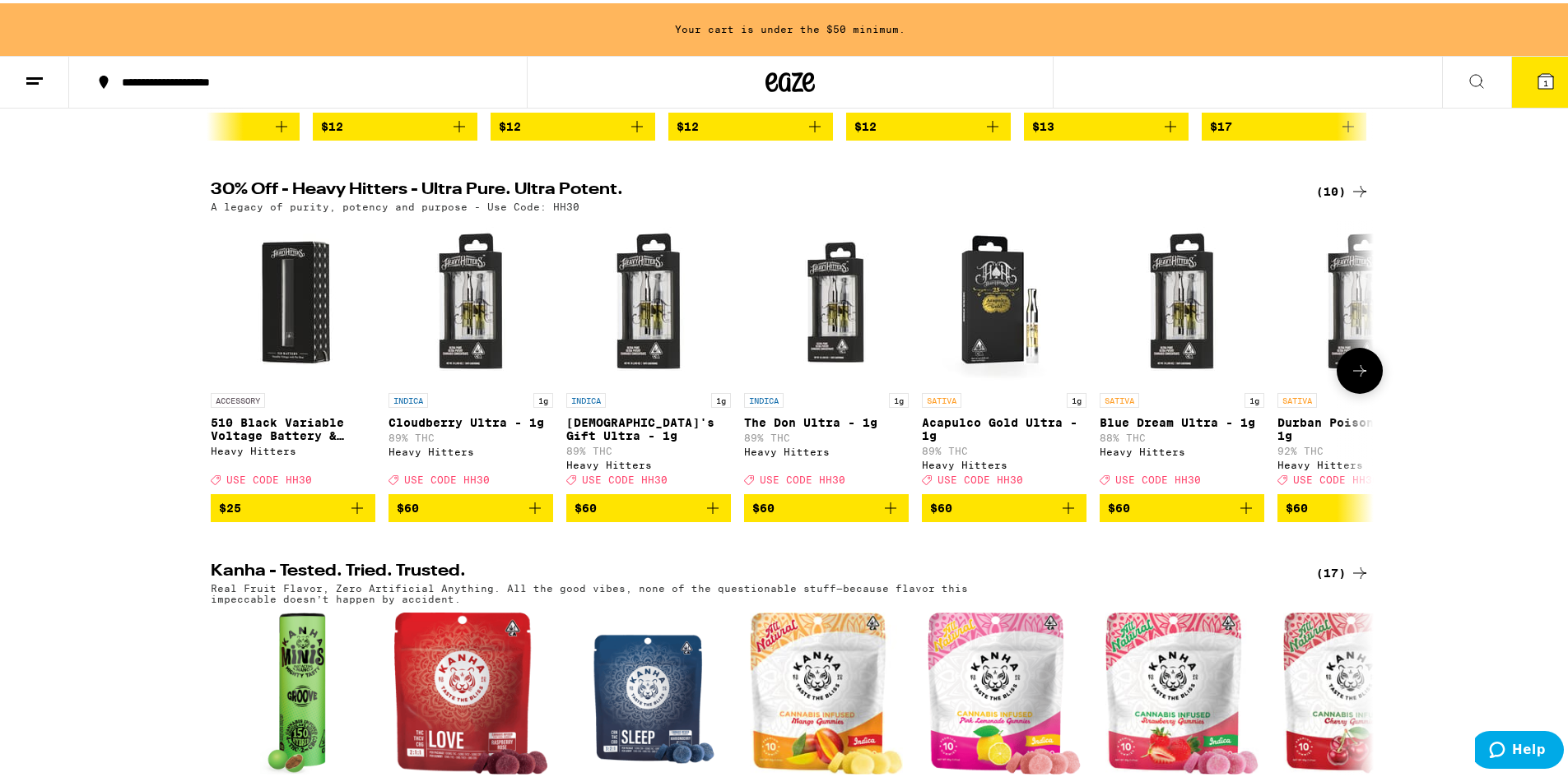
scroll to position [82, 0]
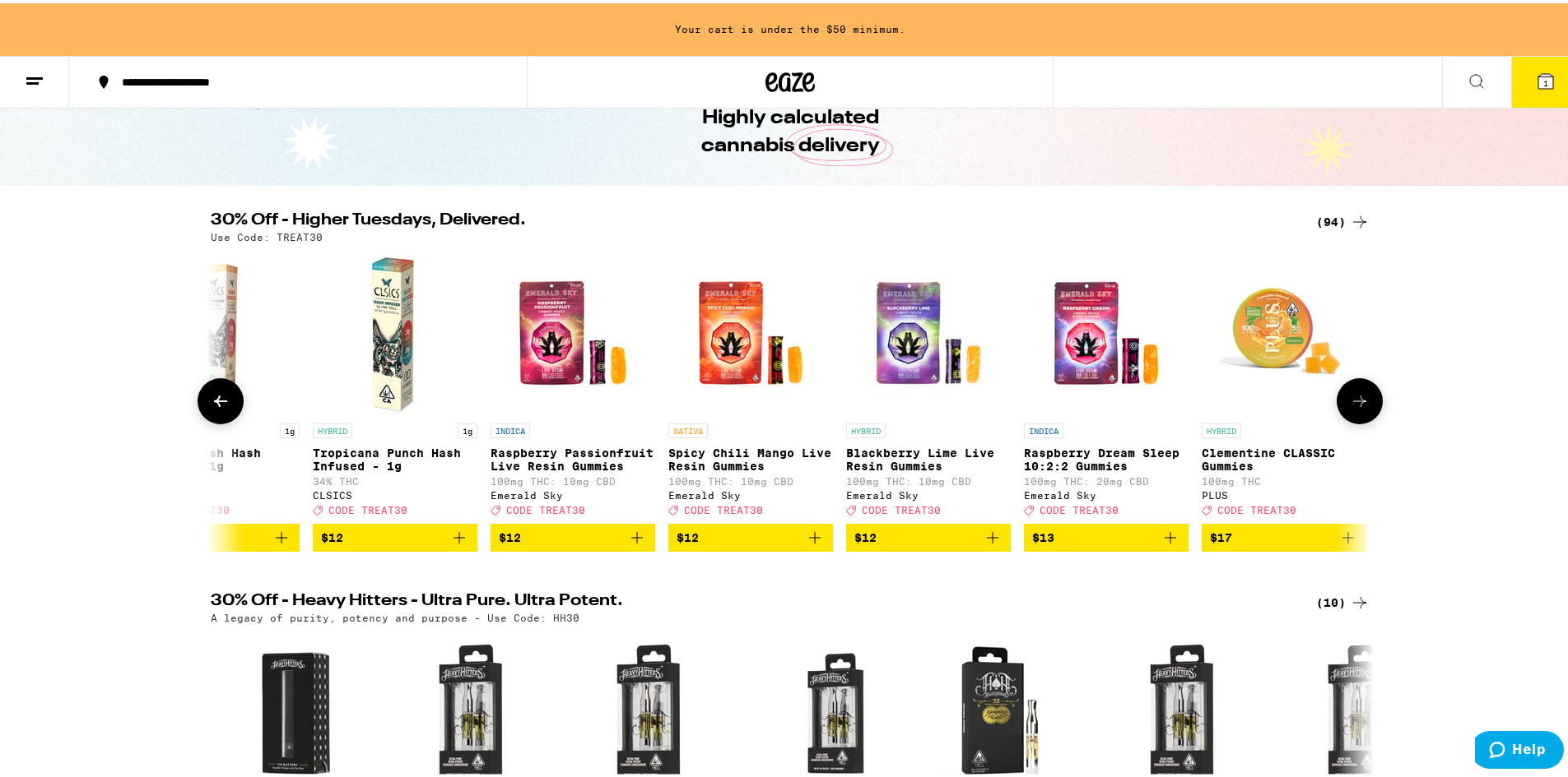
click at [1353, 408] on icon at bounding box center [1359, 398] width 20 height 20
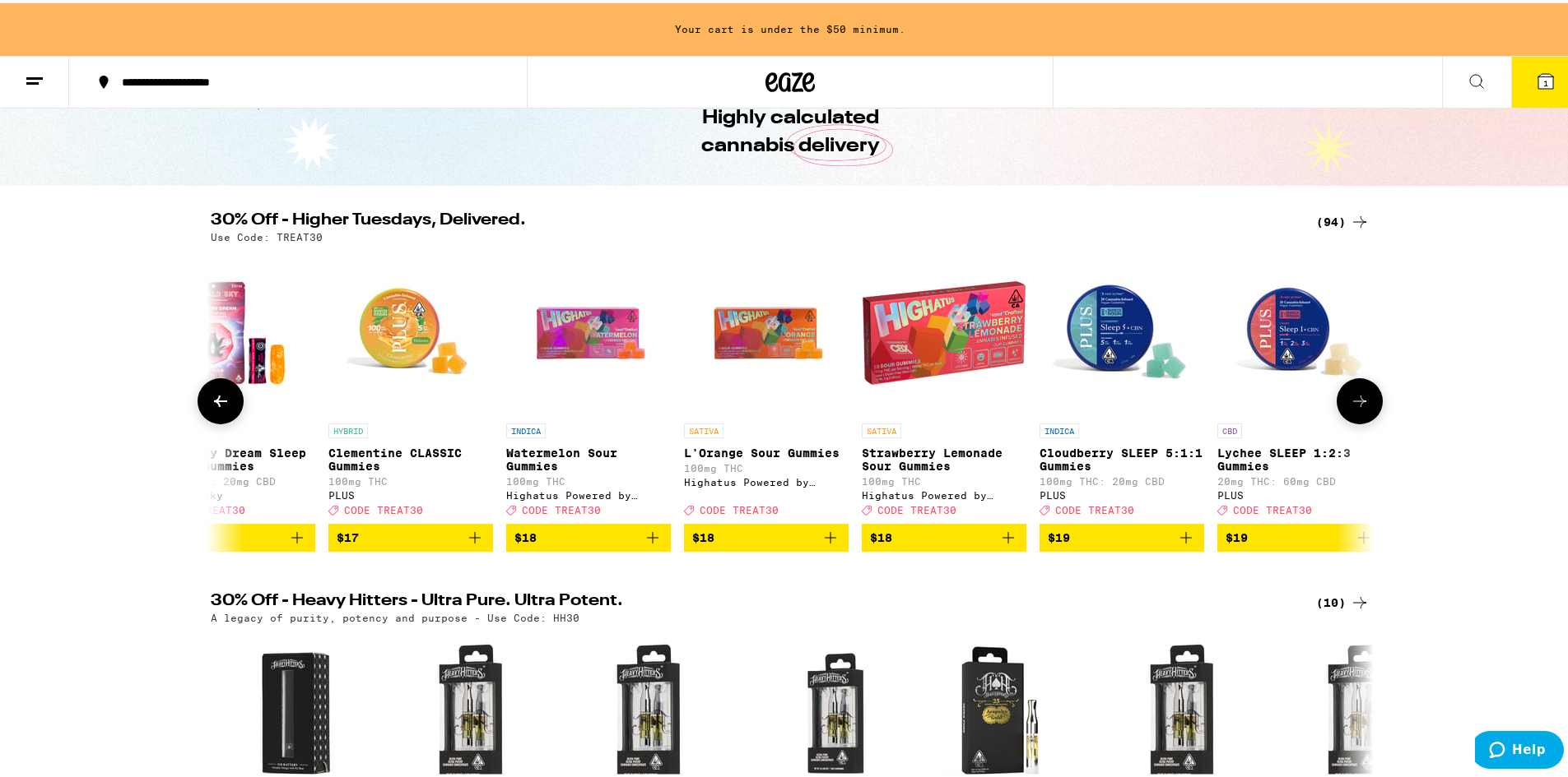
click at [1353, 408] on icon at bounding box center [1359, 398] width 20 height 20
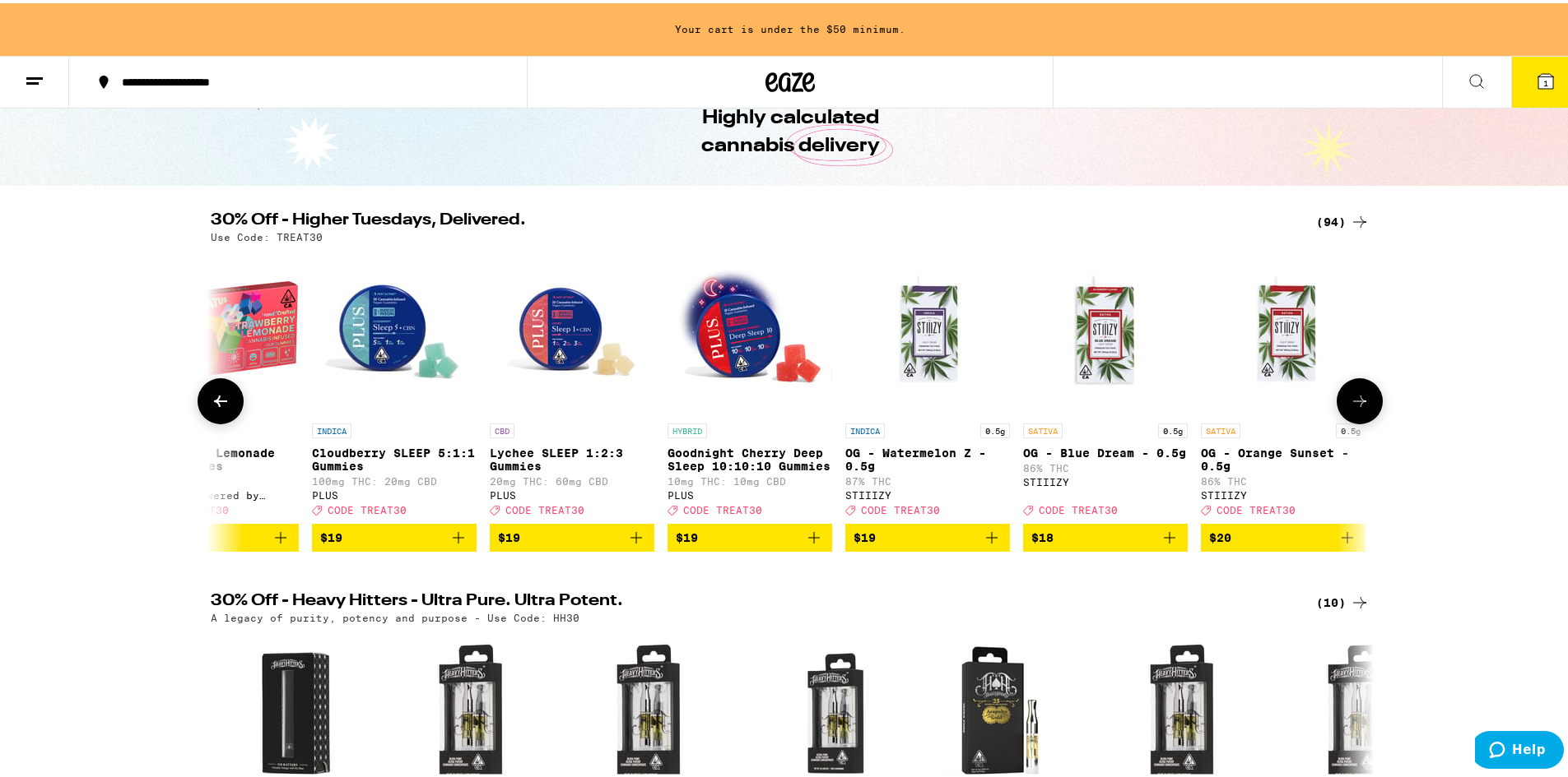
click at [1353, 408] on icon at bounding box center [1359, 398] width 20 height 20
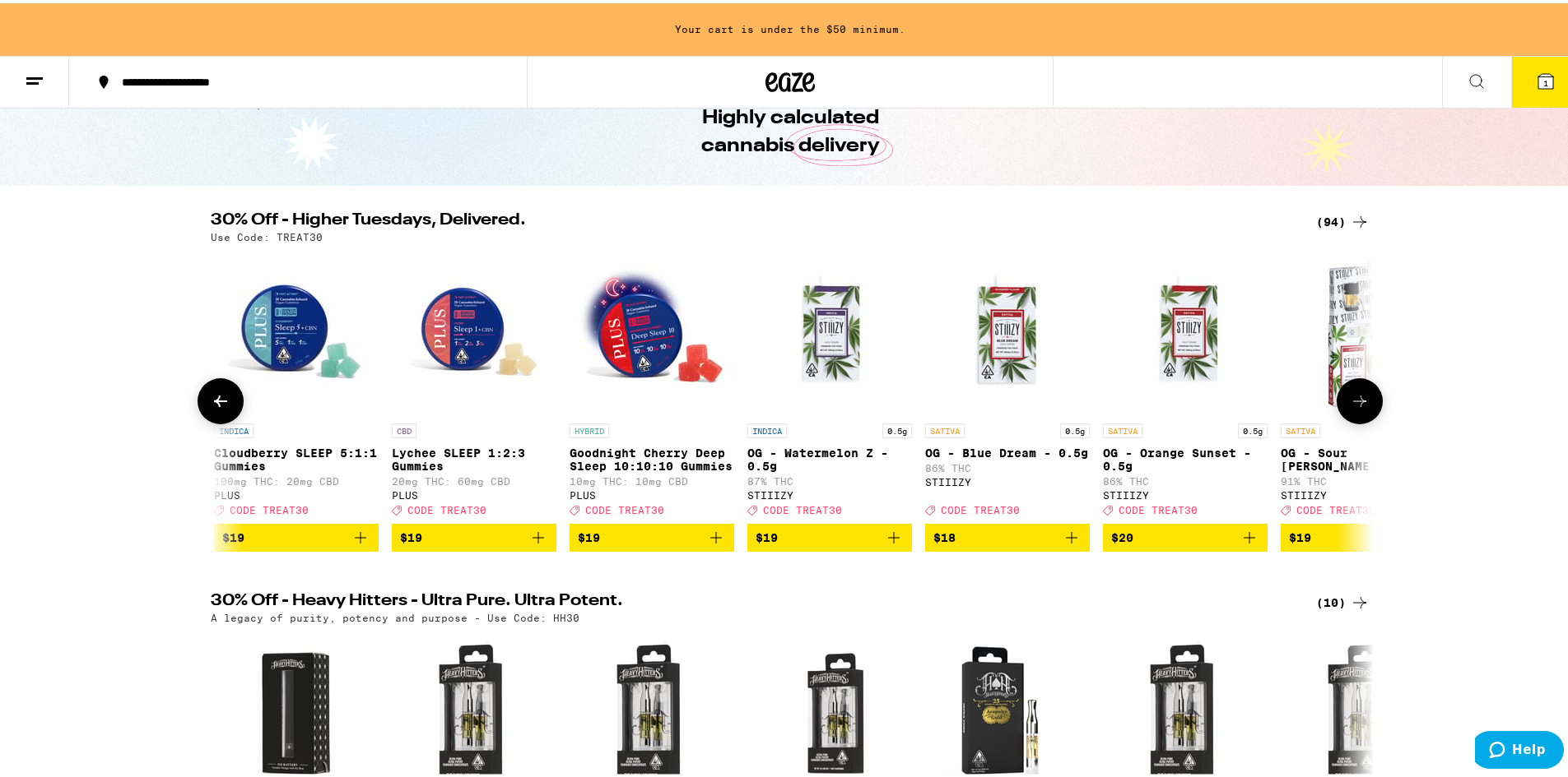
click at [1353, 408] on icon at bounding box center [1359, 398] width 20 height 20
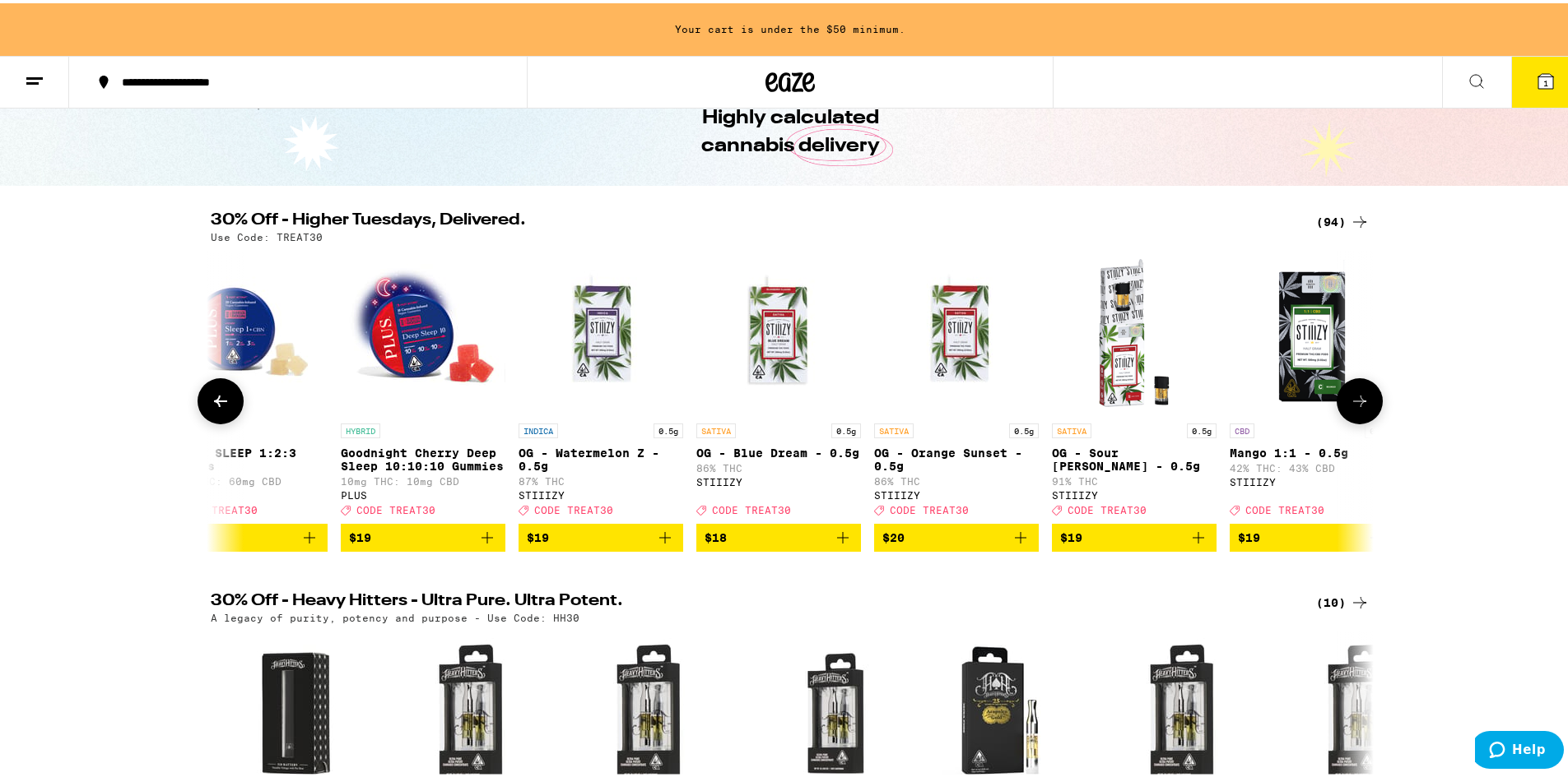
click at [1353, 408] on icon at bounding box center [1359, 398] width 20 height 20
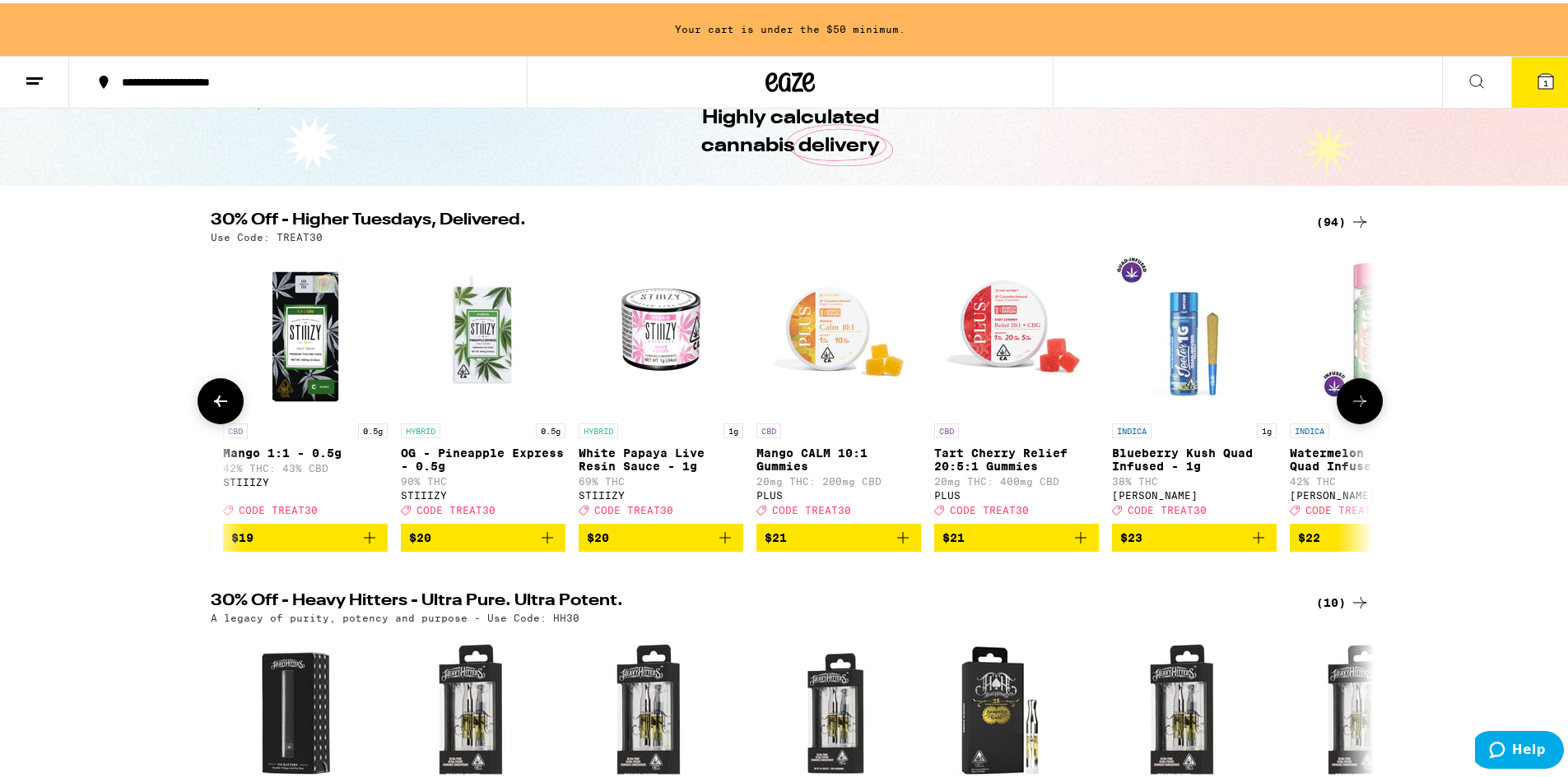
click at [1353, 408] on icon at bounding box center [1359, 398] width 20 height 20
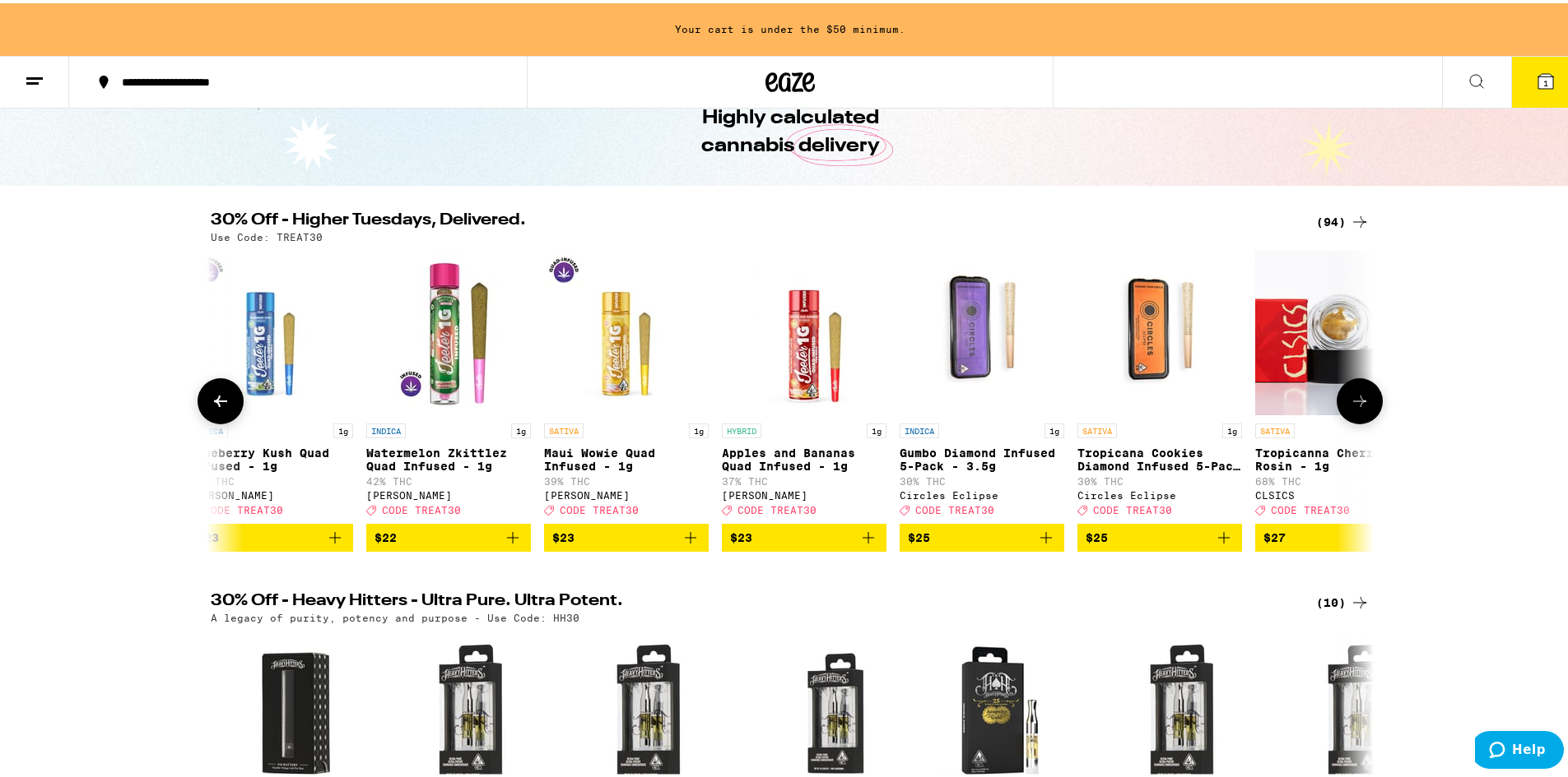
click at [1353, 408] on icon at bounding box center [1359, 398] width 20 height 20
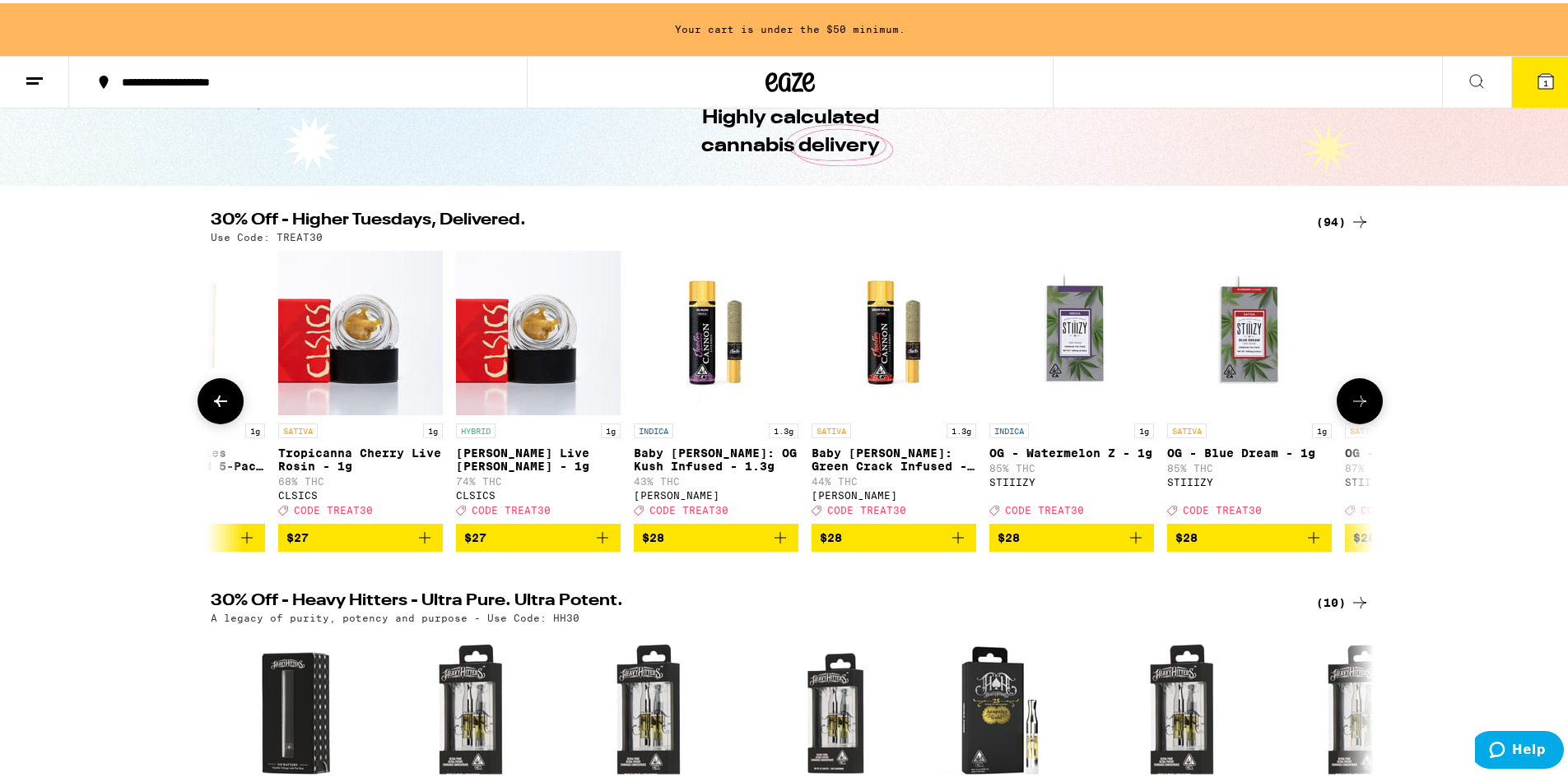
click at [1353, 408] on icon at bounding box center [1359, 398] width 20 height 20
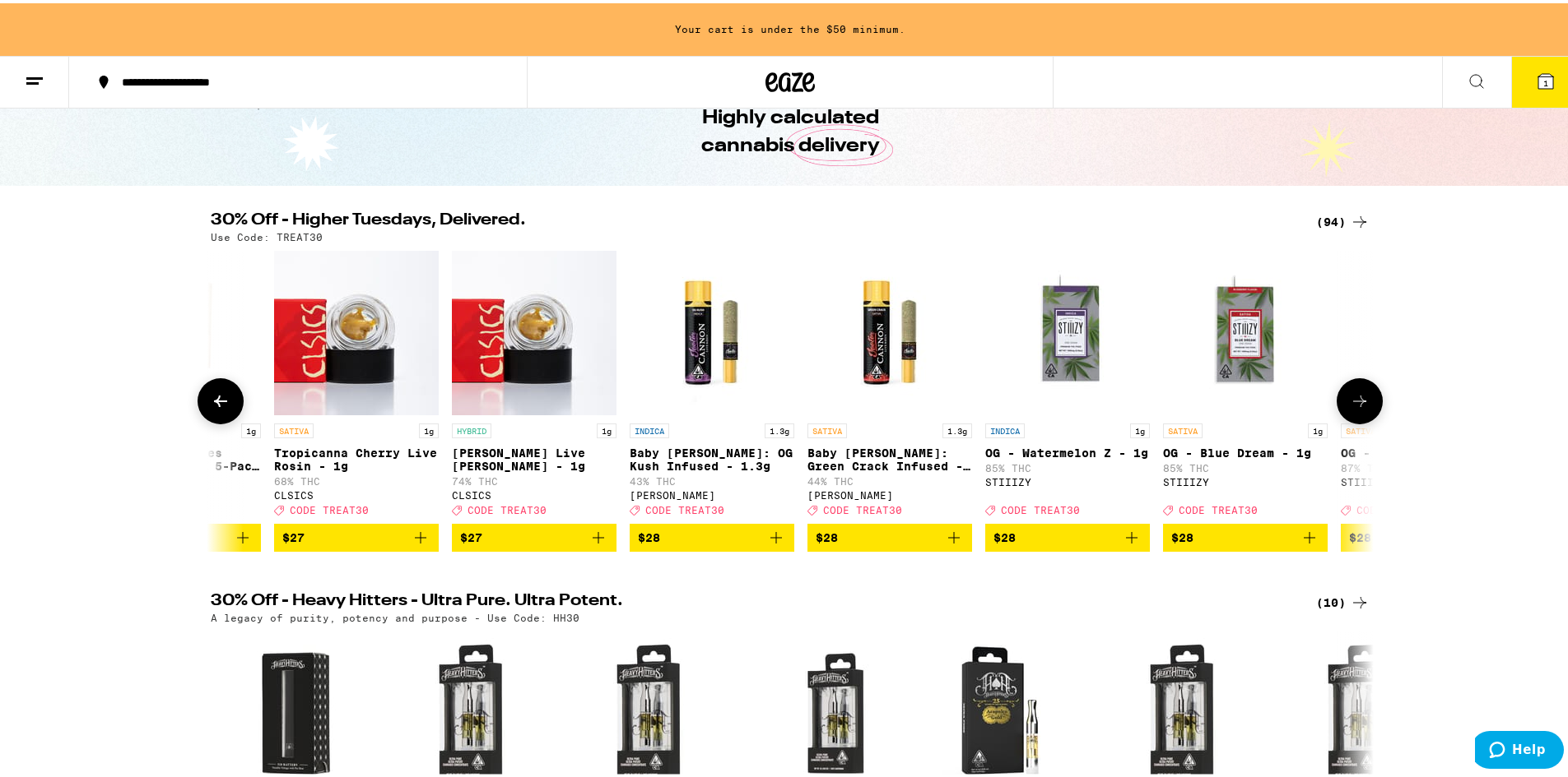
click at [1353, 408] on icon at bounding box center [1359, 398] width 20 height 20
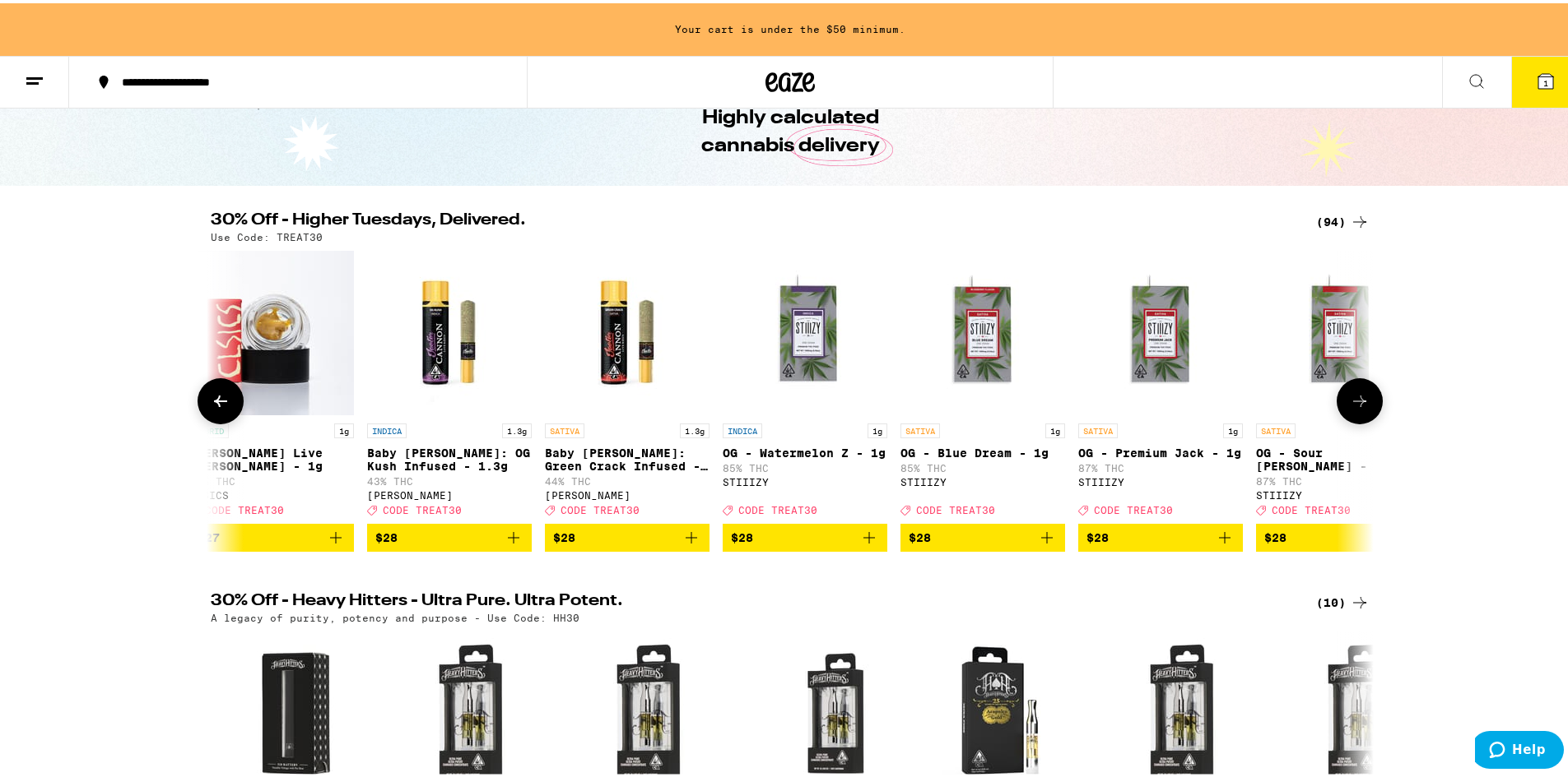
click at [1353, 408] on icon at bounding box center [1359, 398] width 20 height 20
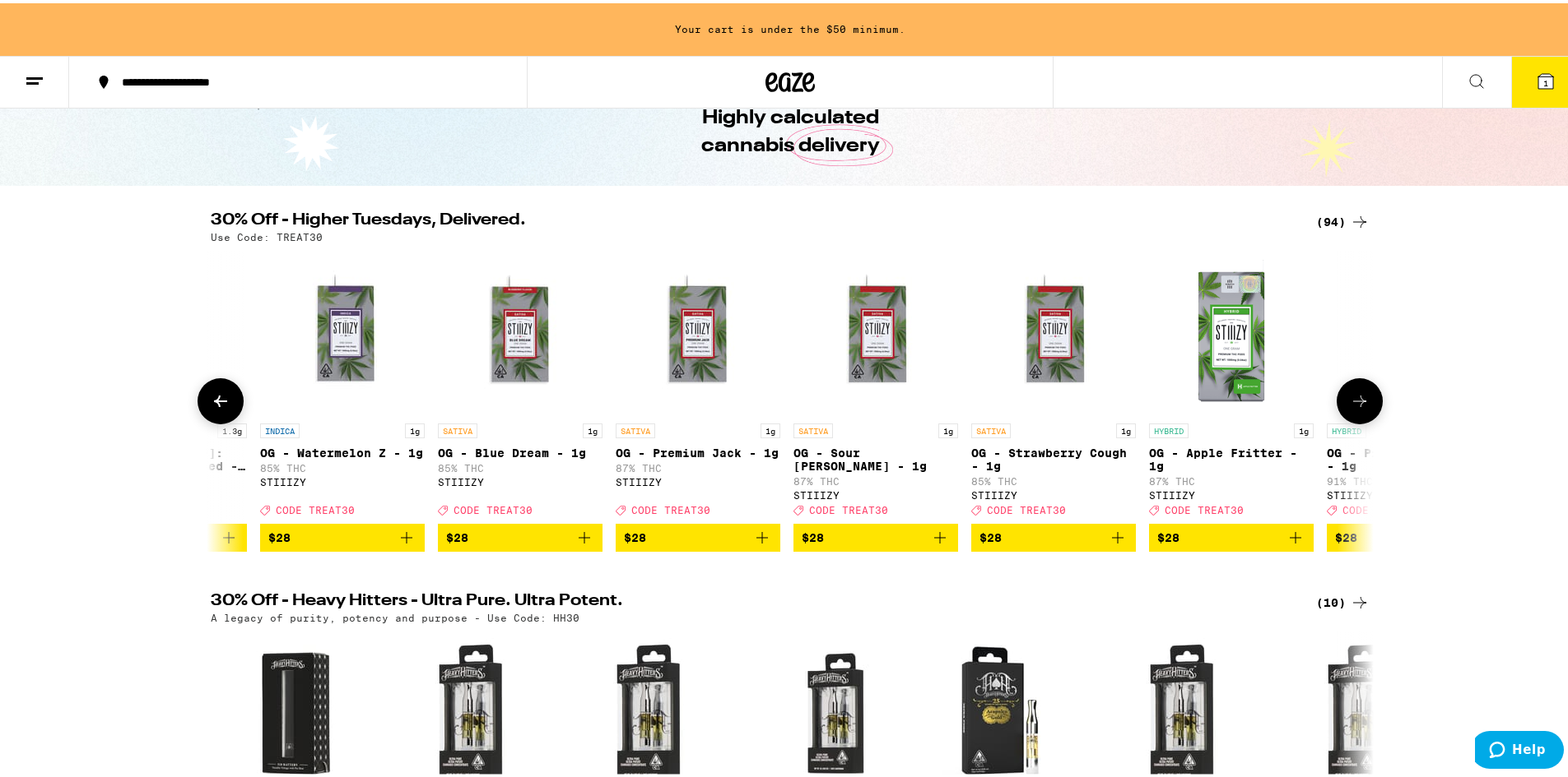
click at [1353, 408] on icon at bounding box center [1359, 398] width 20 height 20
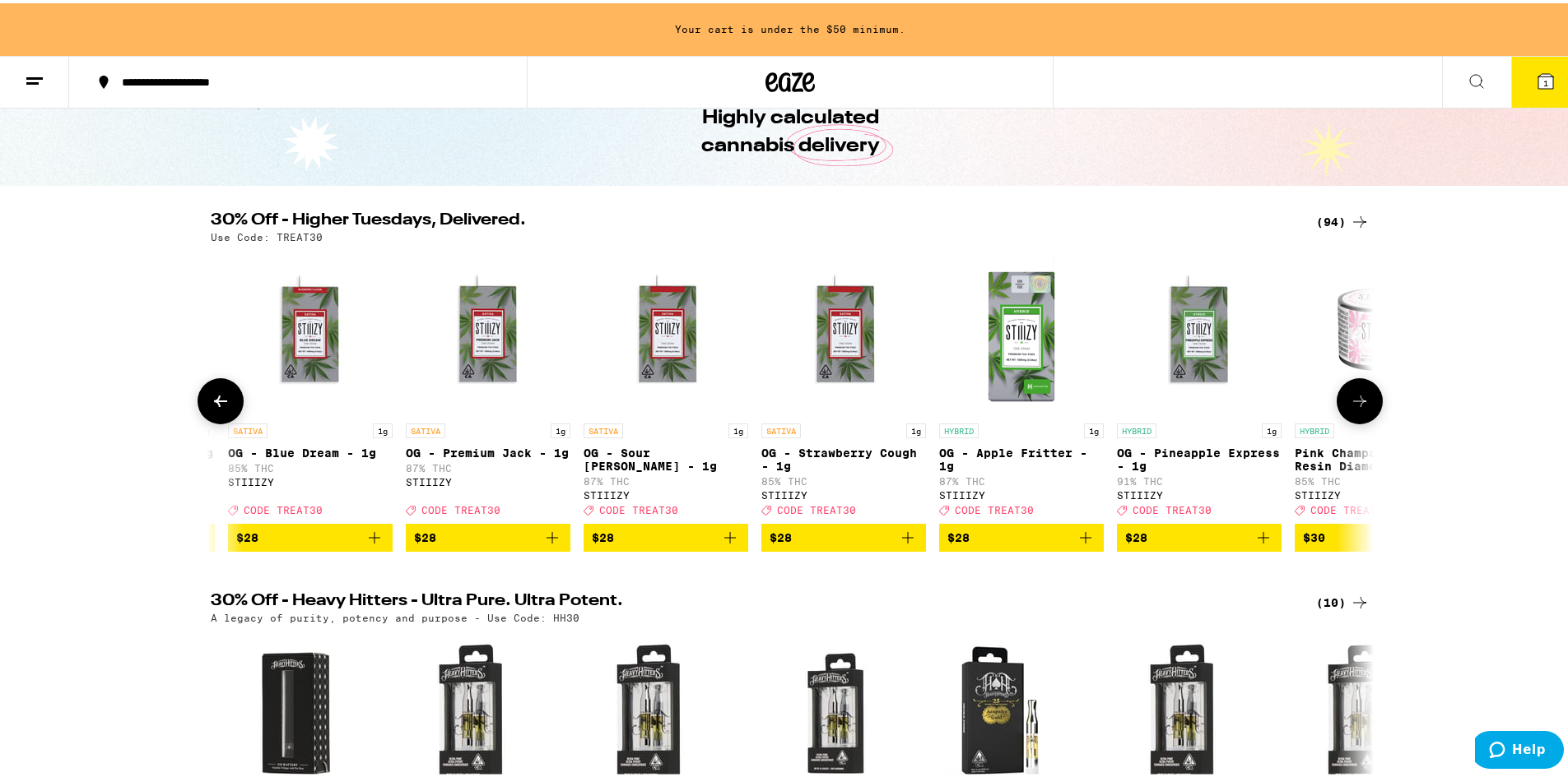
click at [1353, 408] on icon at bounding box center [1359, 398] width 20 height 20
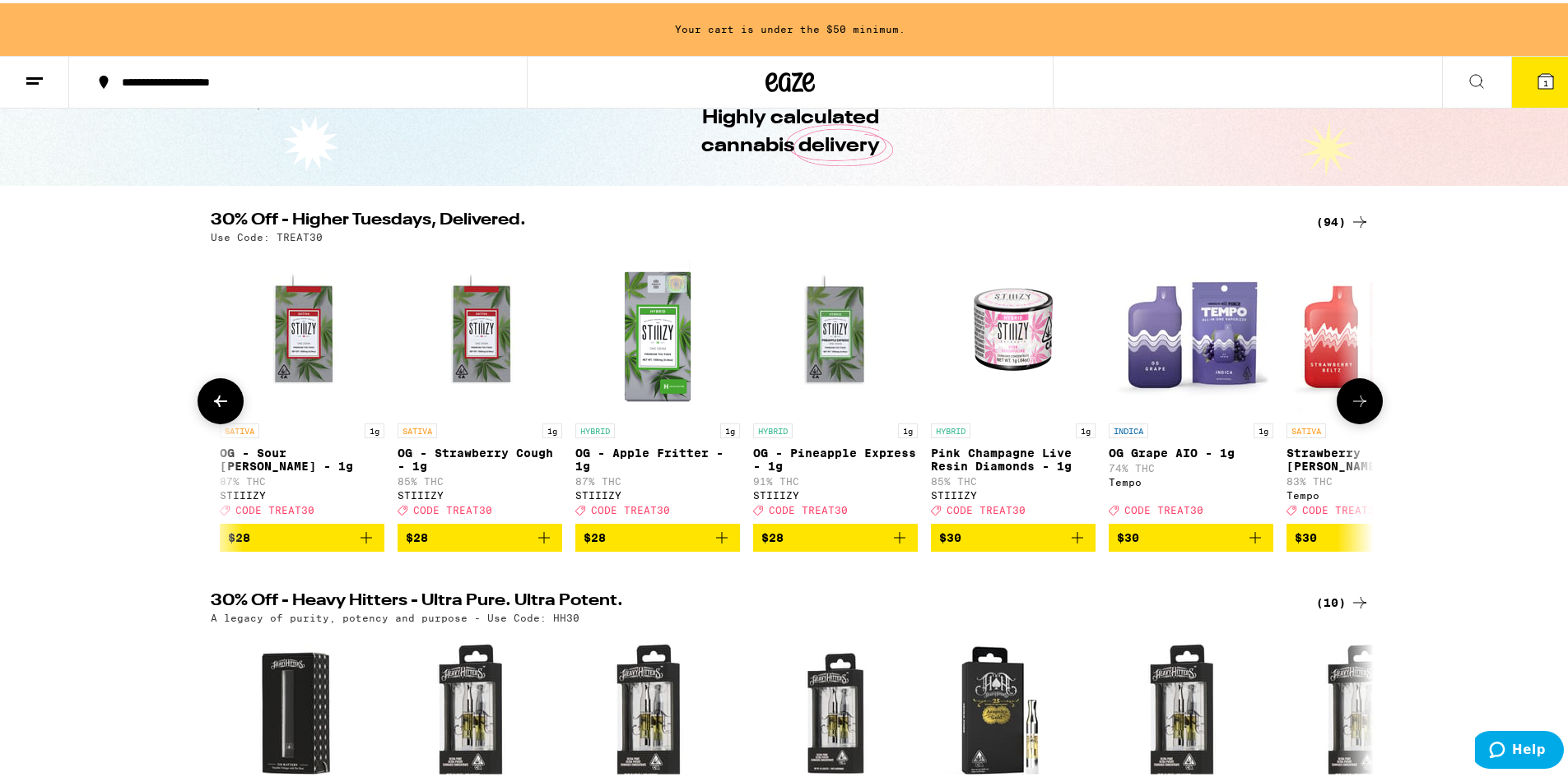
click at [1353, 408] on icon at bounding box center [1359, 398] width 20 height 20
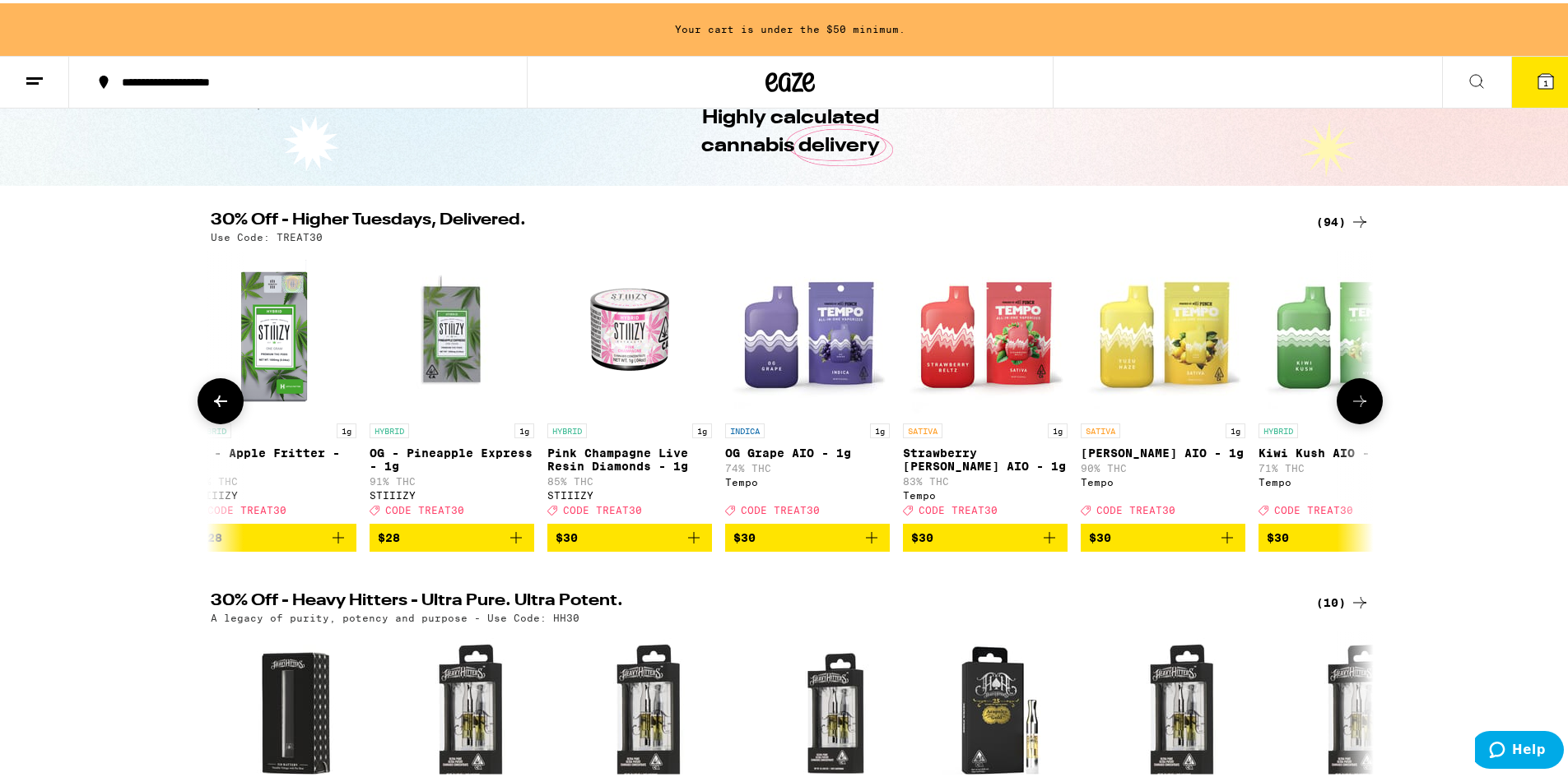
click at [1353, 408] on icon at bounding box center [1359, 398] width 20 height 20
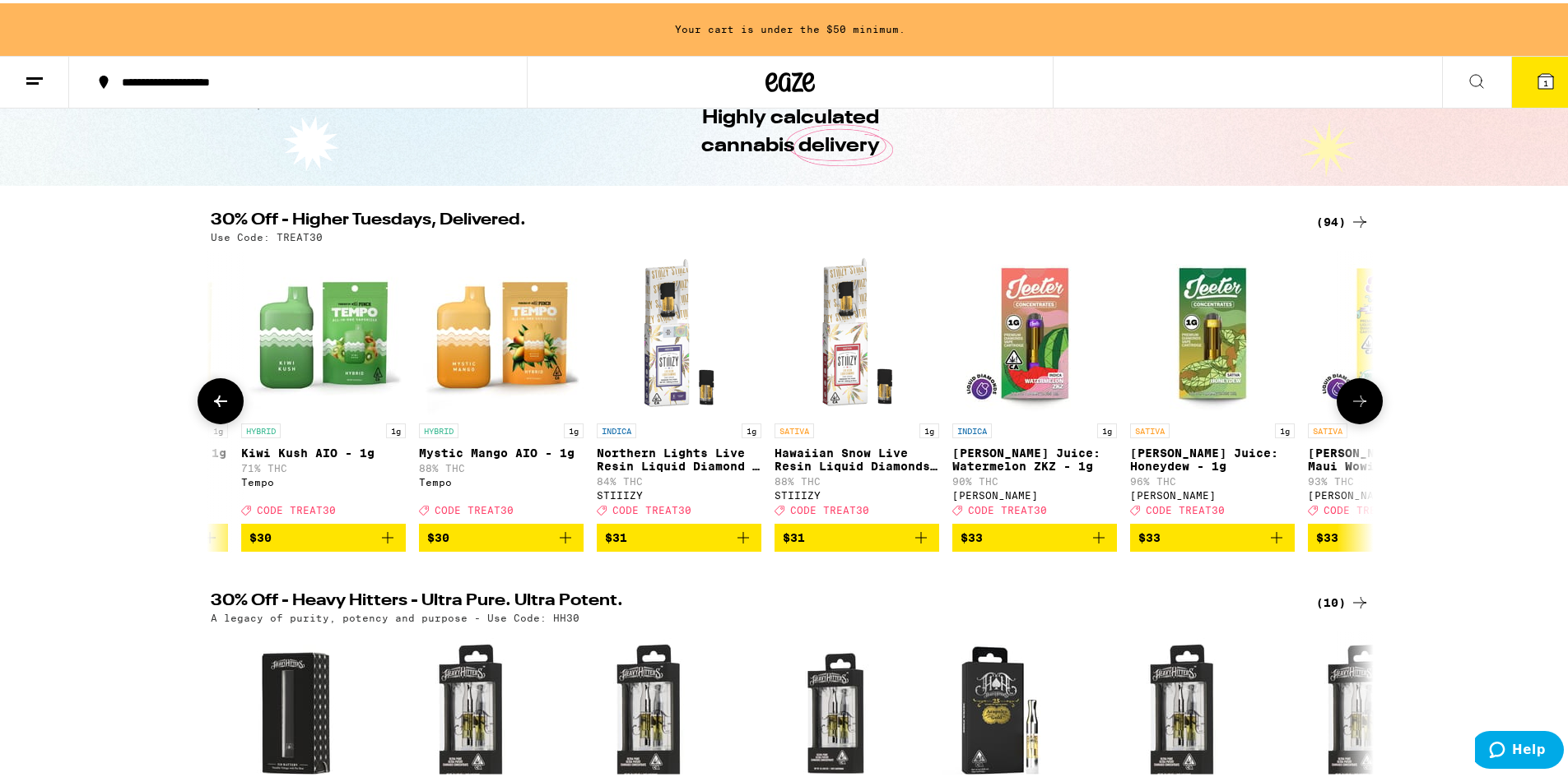
scroll to position [0, 10532]
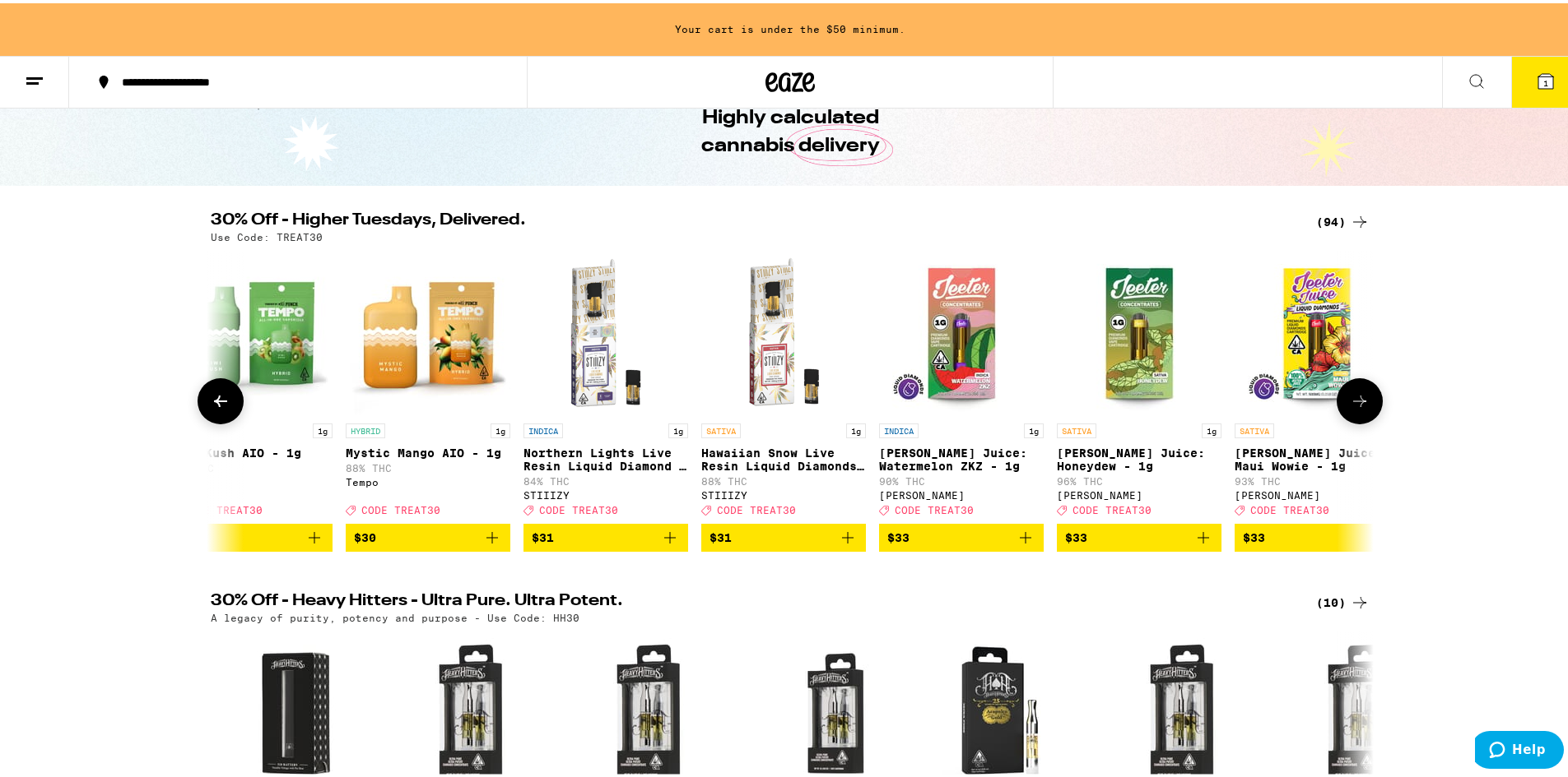
click at [213, 408] on icon at bounding box center [220, 398] width 20 height 20
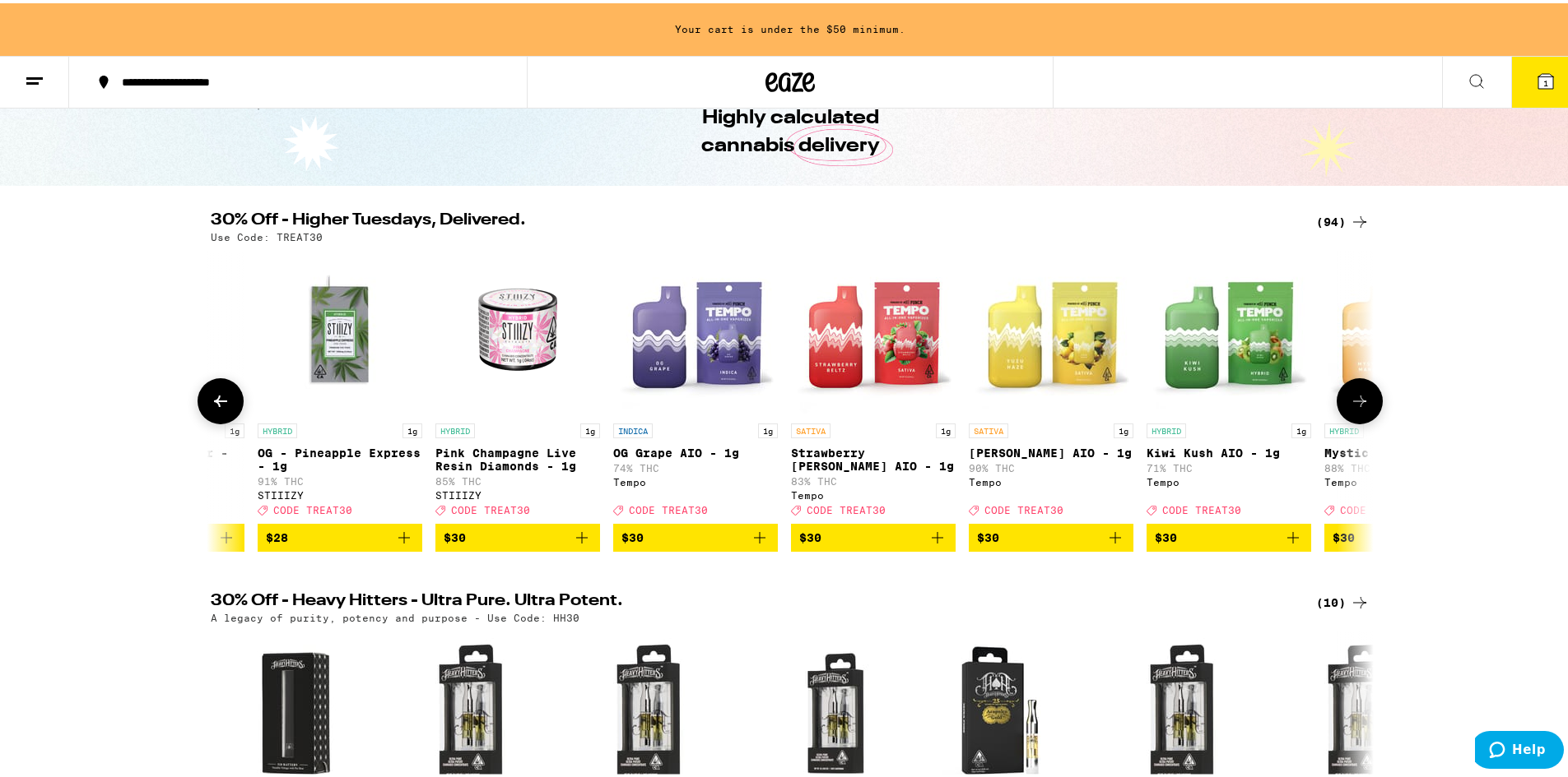
scroll to position [0, 9552]
click at [930, 545] on icon "Add to bag" at bounding box center [938, 534] width 20 height 20
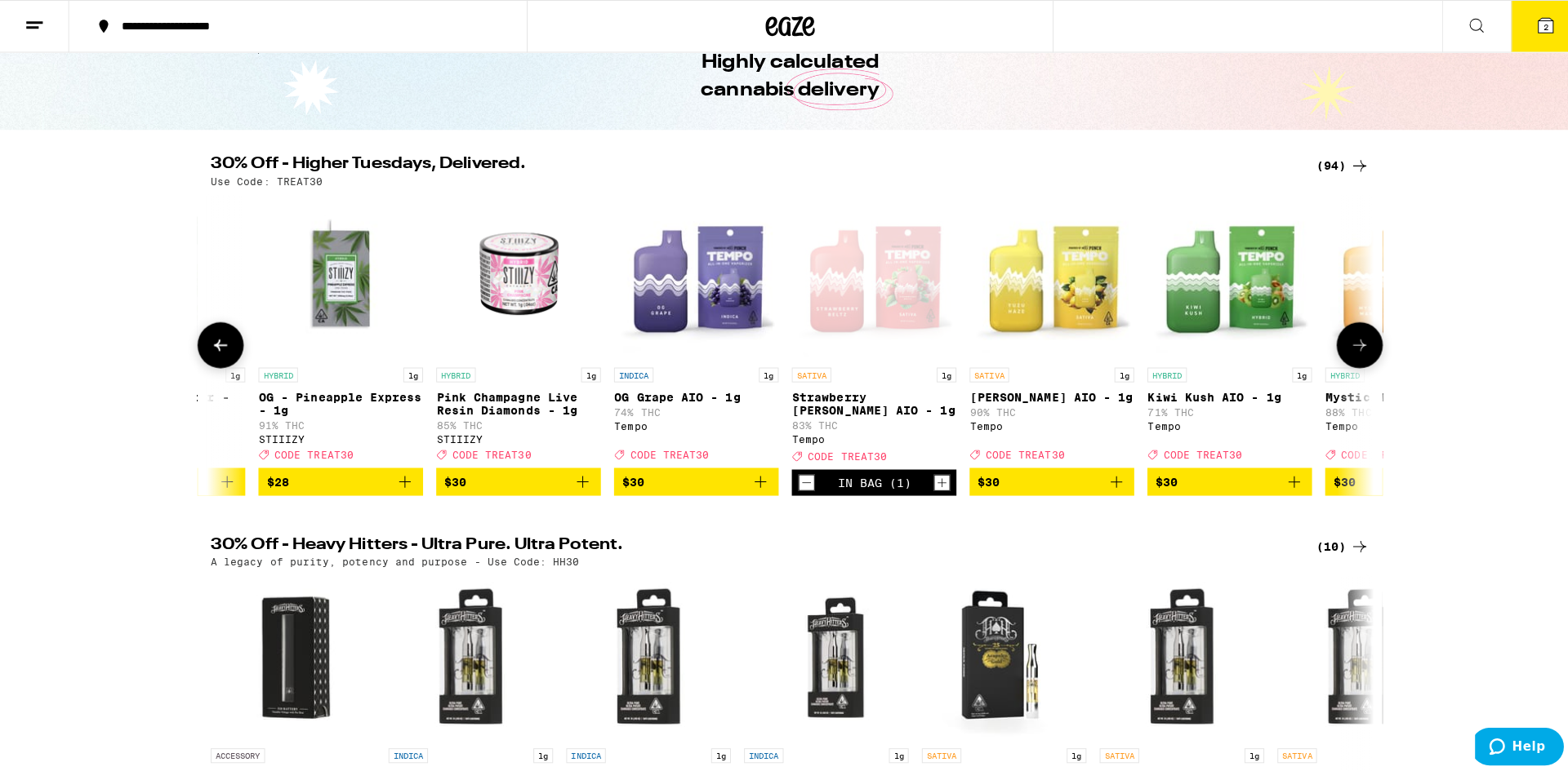
scroll to position [29, 0]
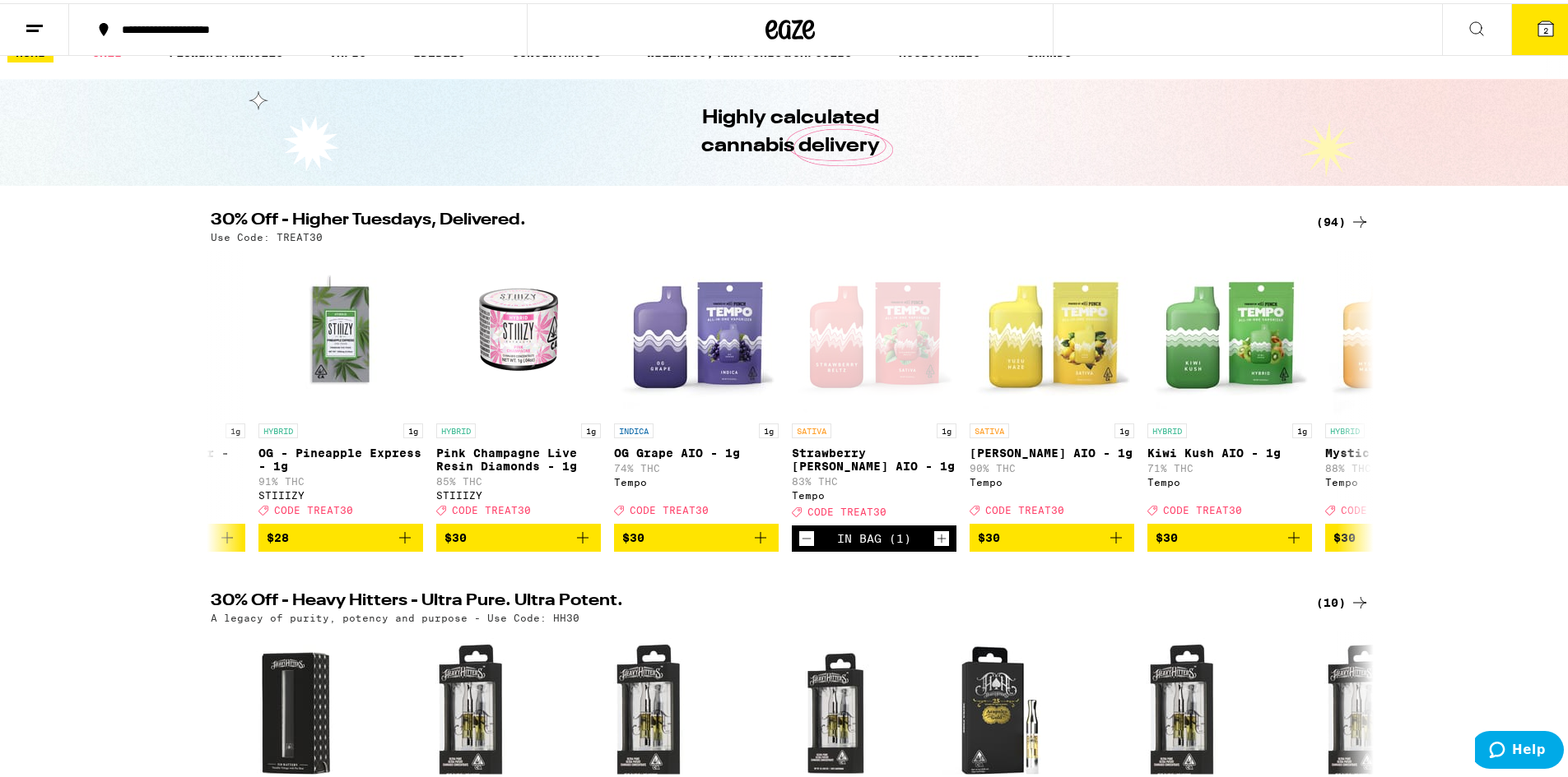
click at [1519, 27] on button "2" at bounding box center [1545, 26] width 69 height 51
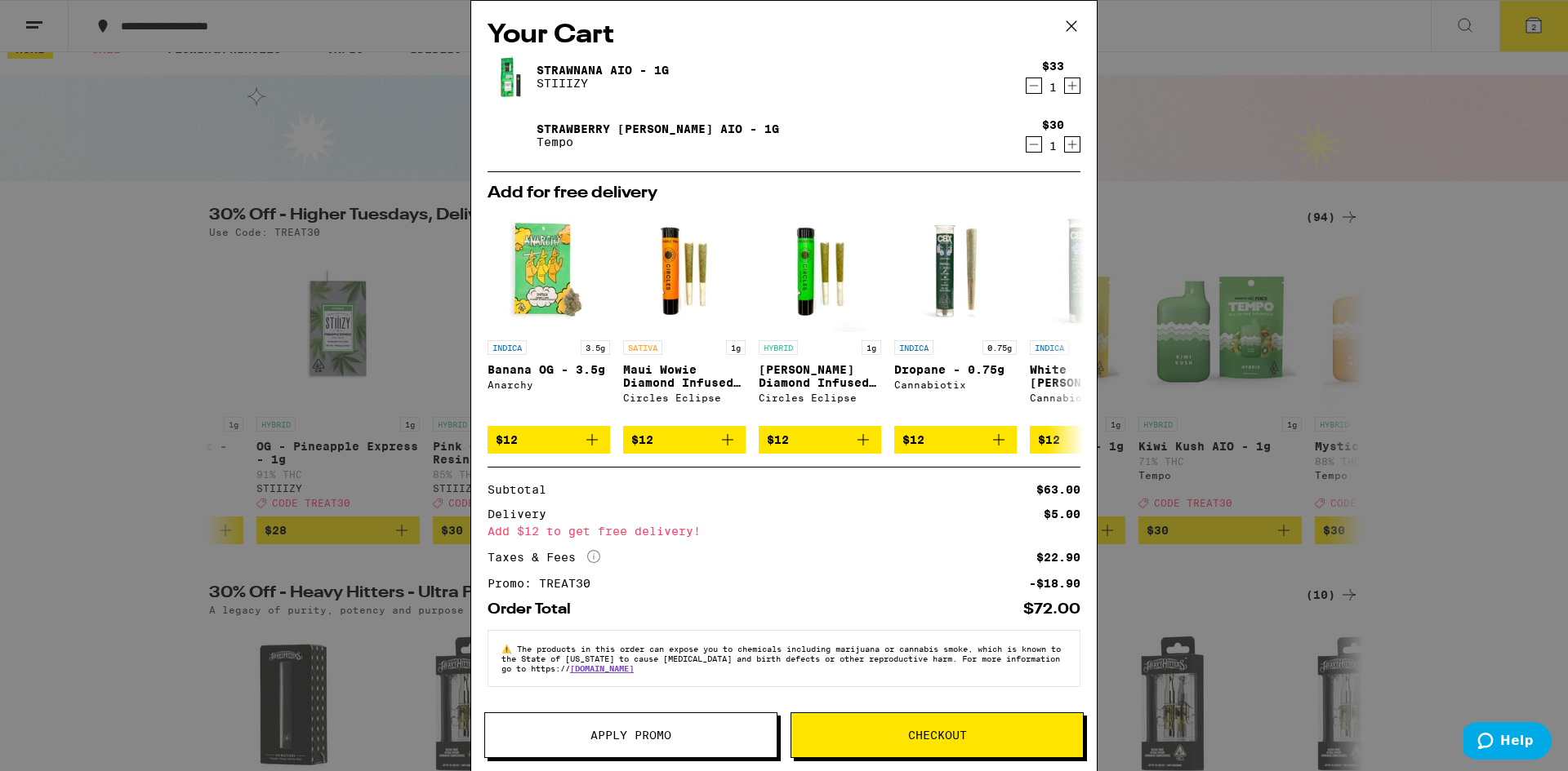
scroll to position [7, 0]
click at [891, 728] on button "Checkout" at bounding box center [937, 735] width 293 height 46
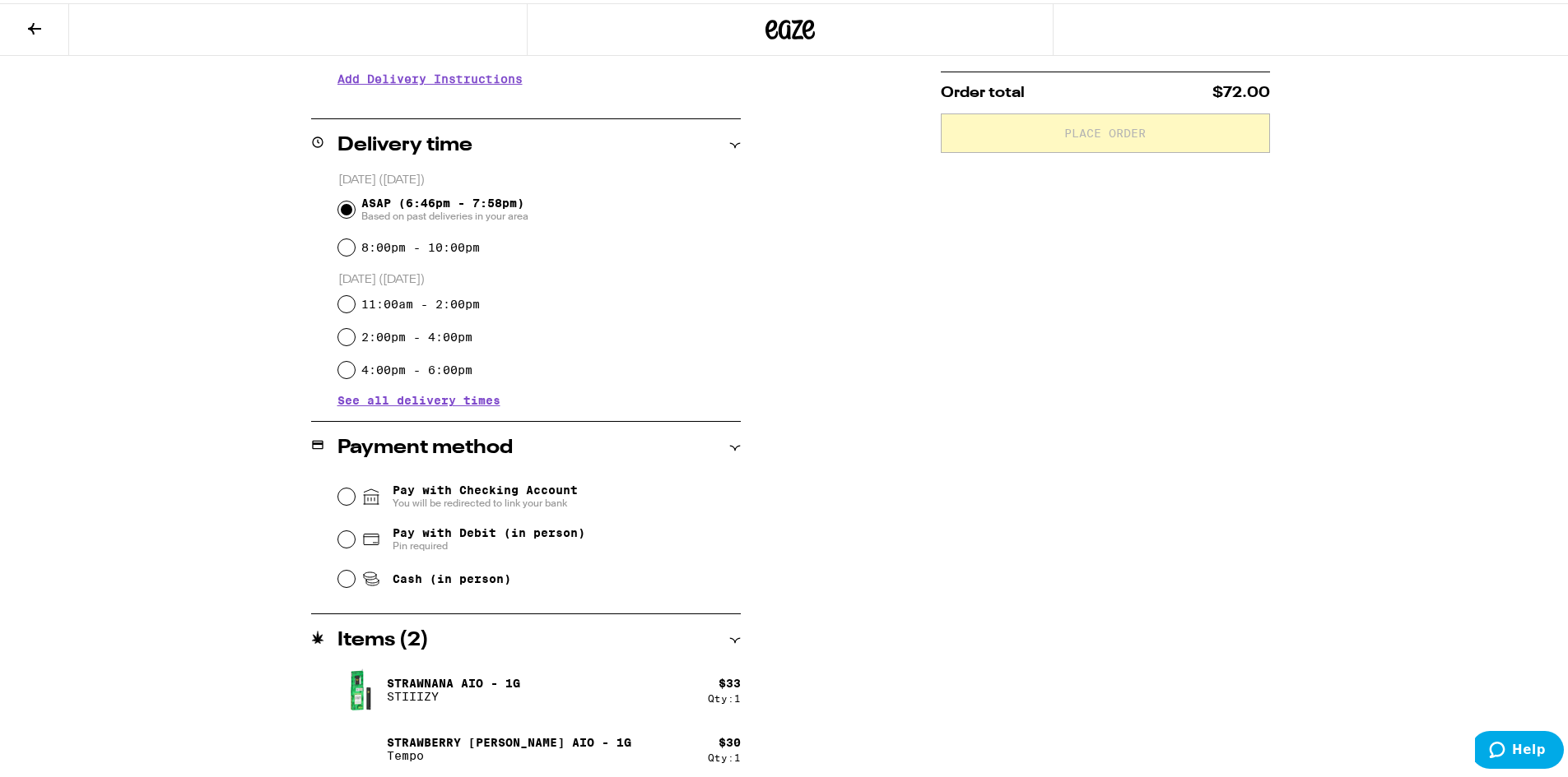
scroll to position [348, 0]
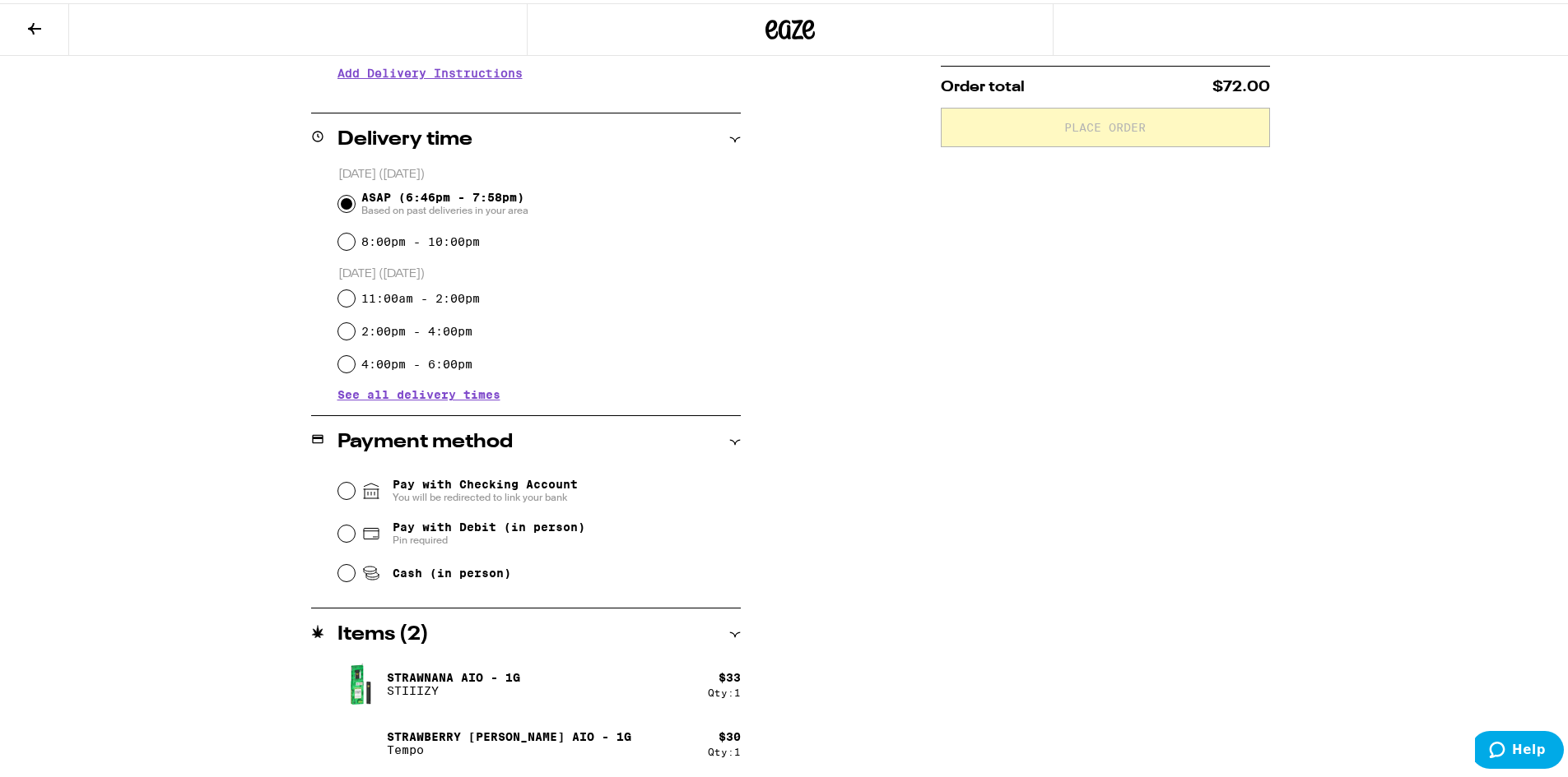
drag, startPoint x: 449, startPoint y: 575, endPoint x: 461, endPoint y: 573, distance: 12.2
click at [449, 574] on span "Cash (in person)" at bounding box center [452, 570] width 119 height 13
click at [355, 574] on input "Cash (in person)" at bounding box center [346, 570] width 17 height 17
radio input "true"
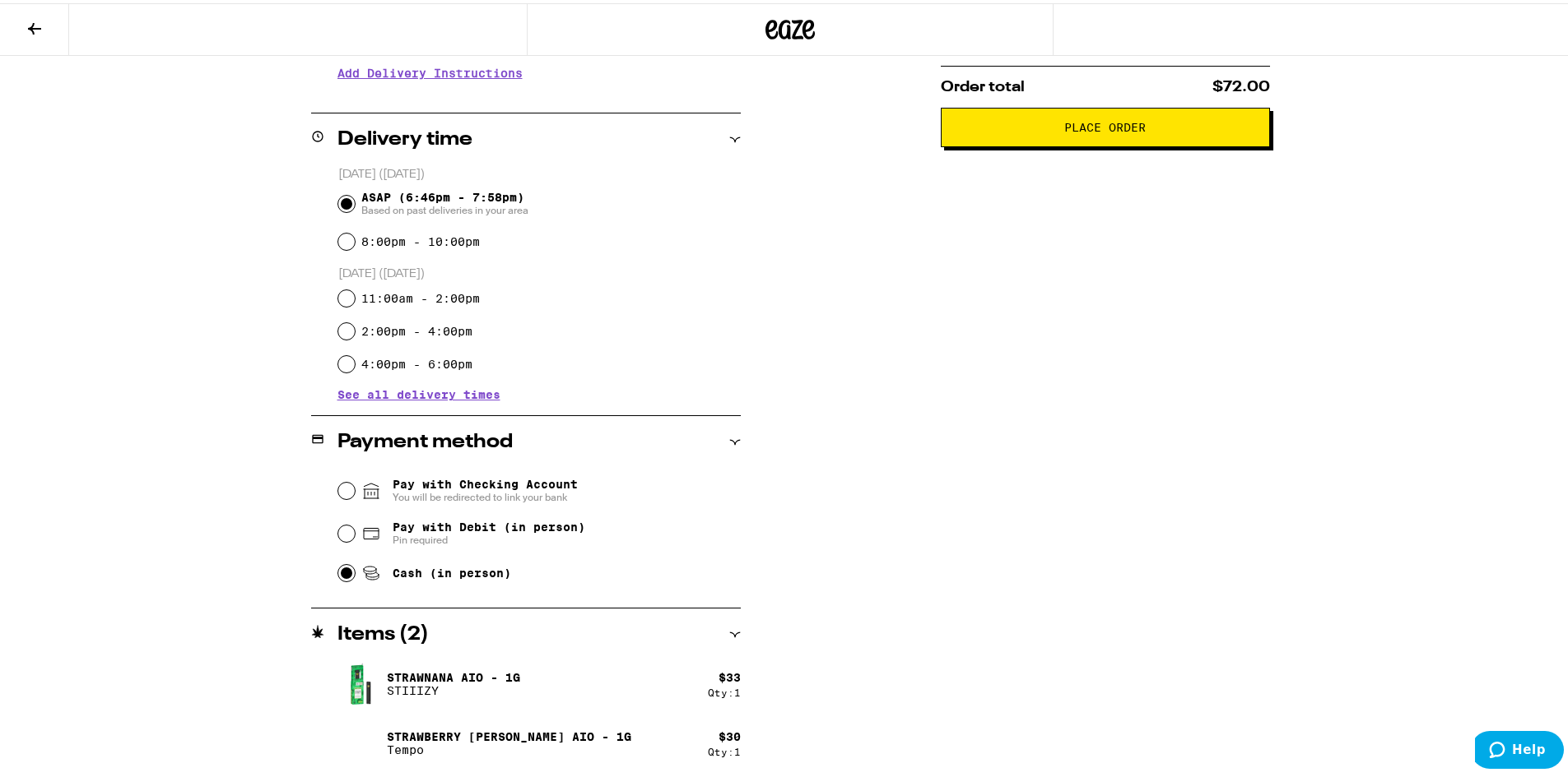
click at [1120, 130] on span "Place Order" at bounding box center [1105, 124] width 81 height 11
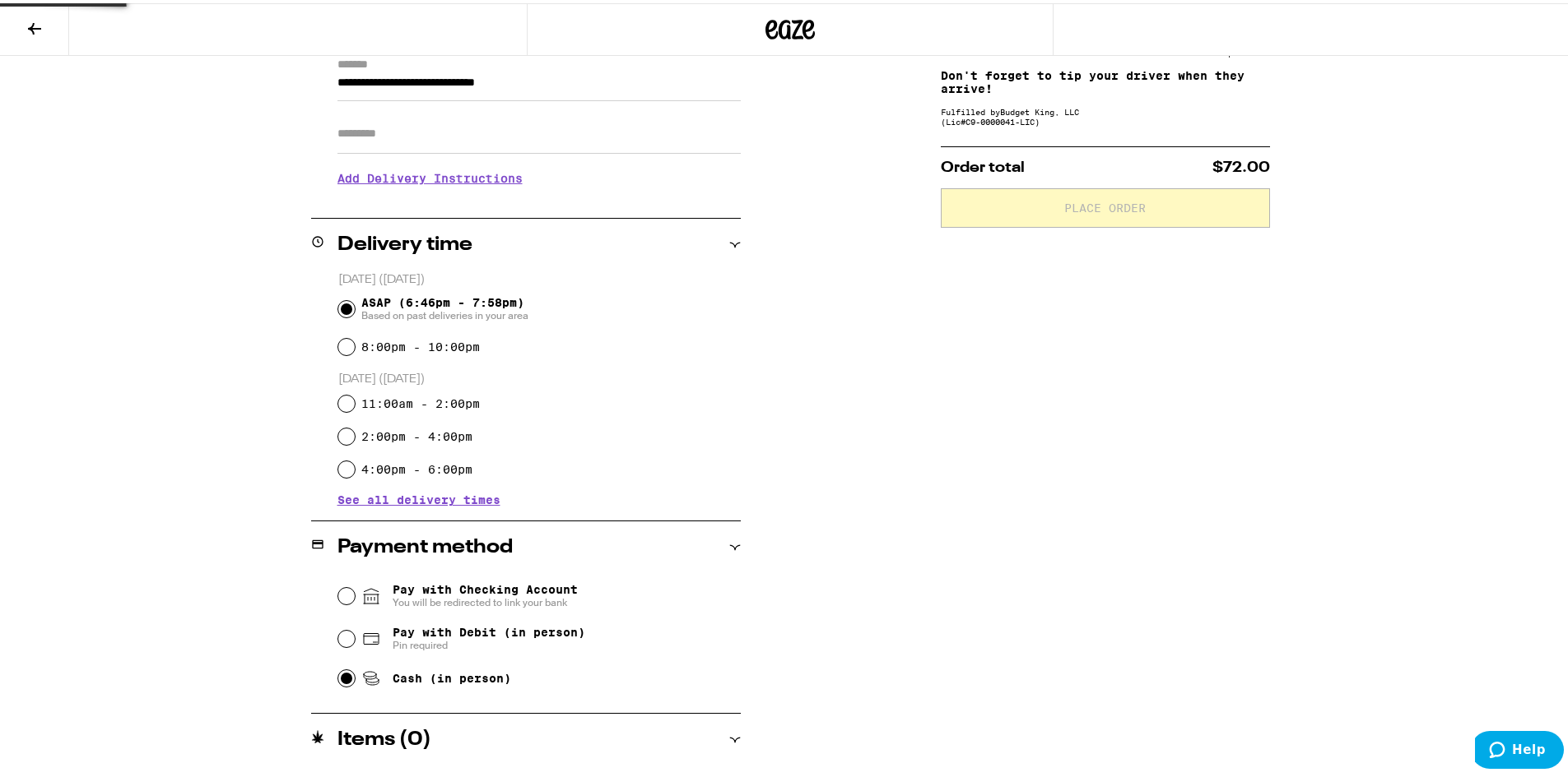
scroll to position [0, 0]
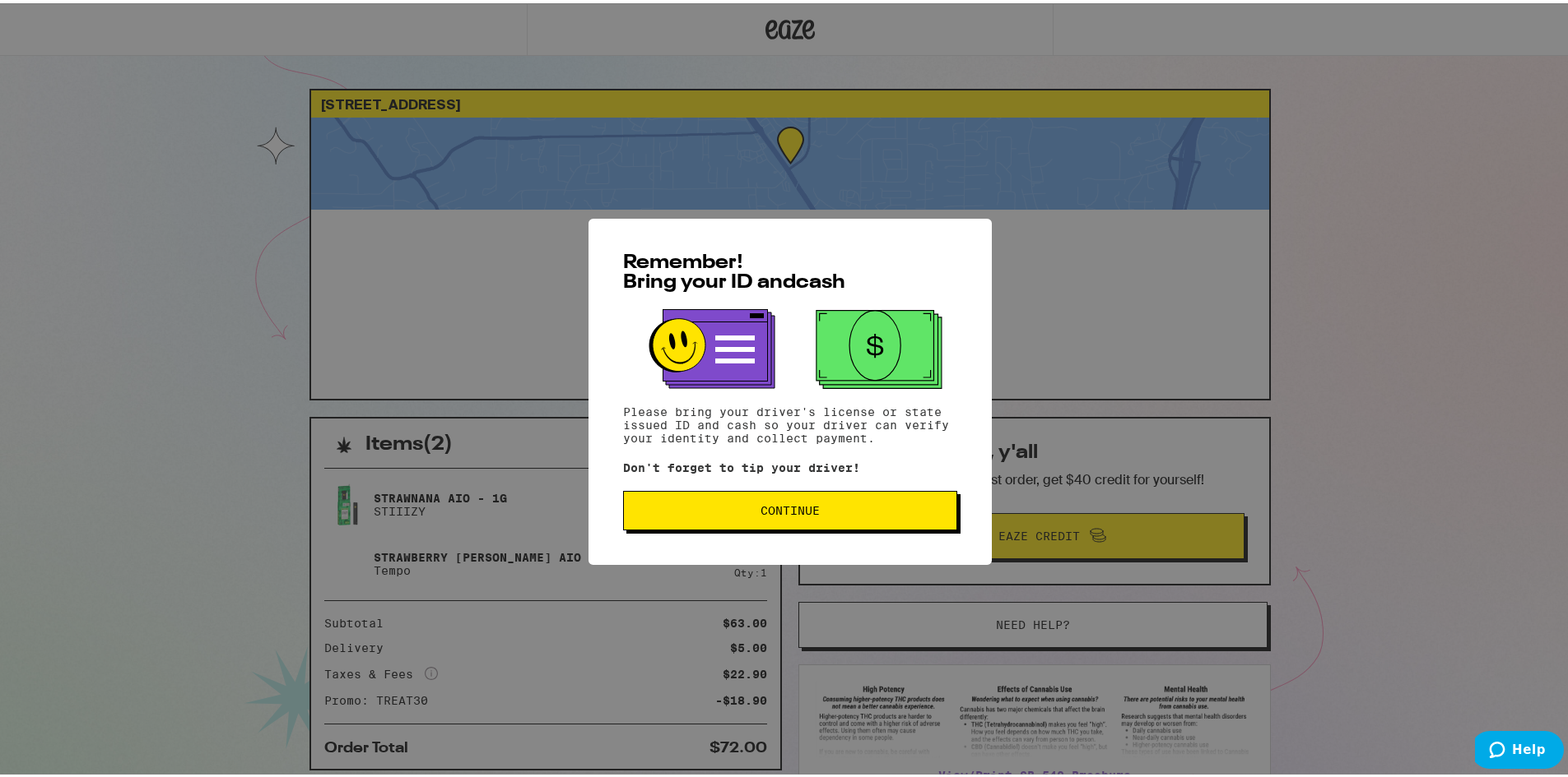
click at [730, 500] on button "Continue" at bounding box center [790, 507] width 334 height 39
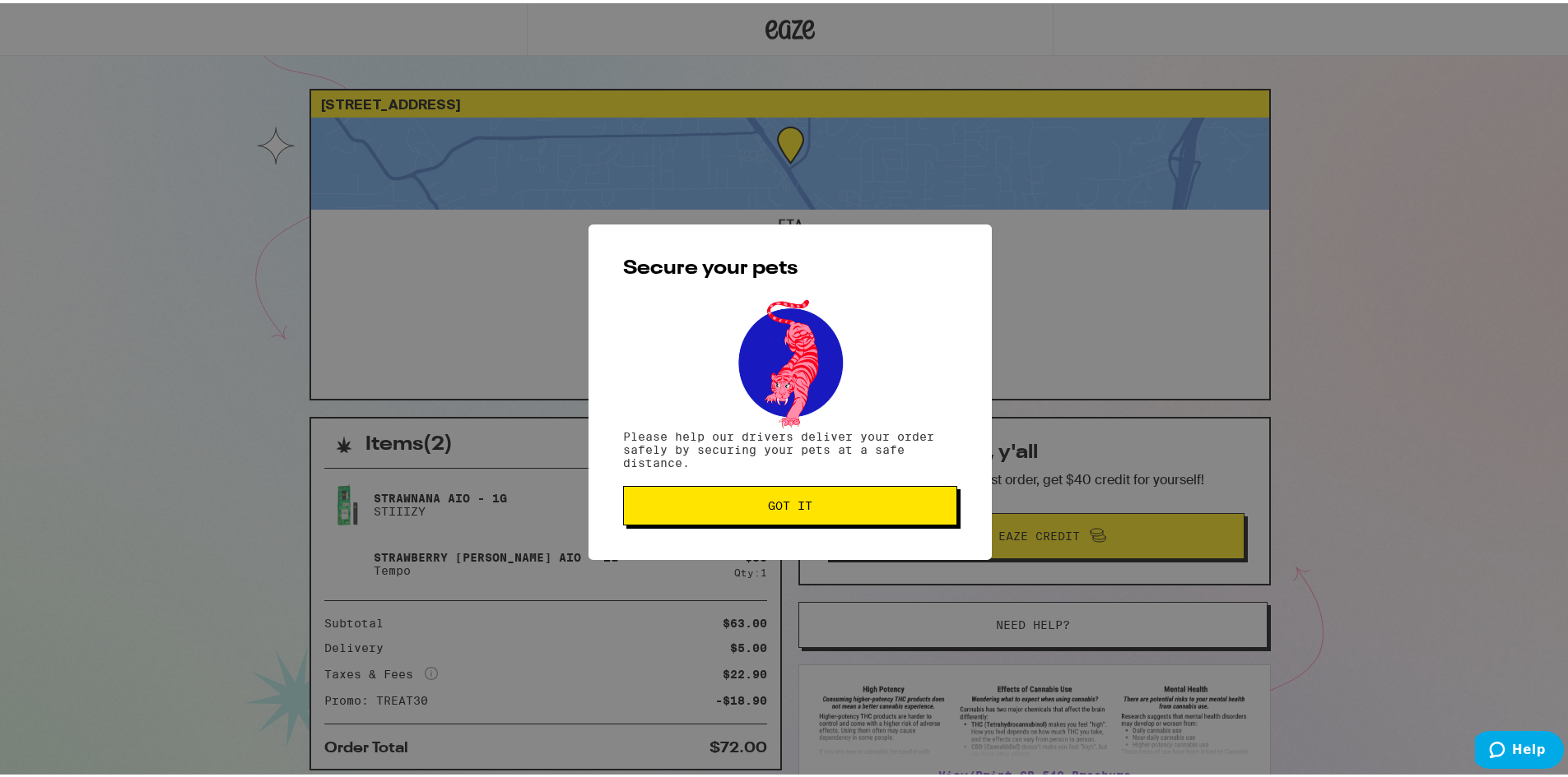
click at [729, 500] on span "Got it" at bounding box center [790, 502] width 306 height 11
